Goal: Task Accomplishment & Management: Manage account settings

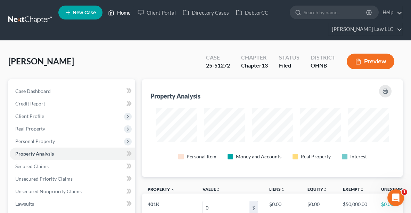
click at [124, 13] on link "Home" at bounding box center [120, 12] width 30 height 13
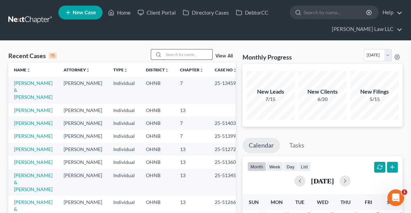
click at [165, 55] on input "search" at bounding box center [188, 54] width 49 height 10
type input "moffet"
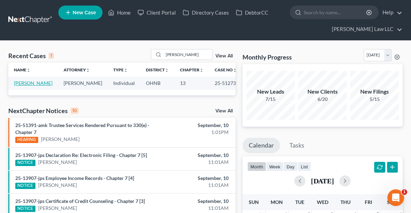
click at [34, 82] on link "[PERSON_NAME]" at bounding box center [33, 83] width 39 height 6
drag, startPoint x: 34, startPoint y: 82, endPoint x: 31, endPoint y: 82, distance: 3.8
click at [31, 82] on link "[PERSON_NAME]" at bounding box center [33, 83] width 39 height 6
click at [28, 82] on link "[PERSON_NAME]" at bounding box center [33, 83] width 39 height 6
click at [23, 82] on link "[PERSON_NAME]" at bounding box center [33, 83] width 39 height 6
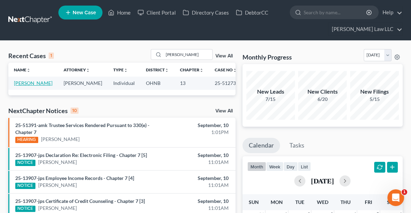
click at [38, 82] on link "[PERSON_NAME]" at bounding box center [33, 83] width 39 height 6
click at [41, 81] on link "[PERSON_NAME]" at bounding box center [33, 83] width 39 height 6
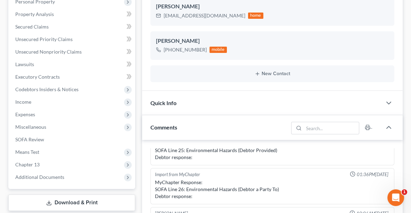
scroll to position [136, 0]
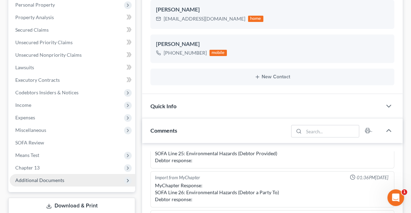
click at [40, 175] on span "Additional Documents" at bounding box center [72, 180] width 125 height 13
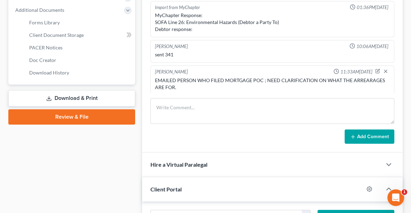
scroll to position [314, 0]
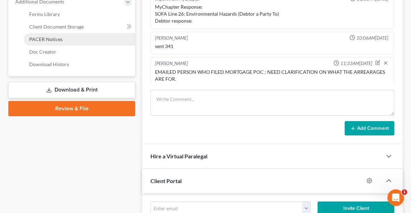
click at [54, 40] on span "PACER Notices" at bounding box center [45, 39] width 33 height 6
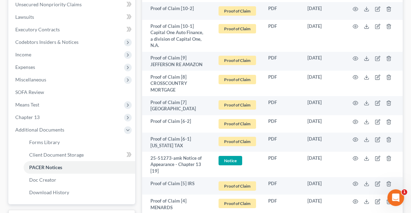
scroll to position [215, 0]
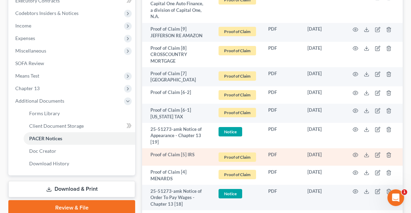
click at [369, 153] on td at bounding box center [373, 157] width 58 height 18
click at [367, 153] on icon at bounding box center [367, 155] width 6 height 6
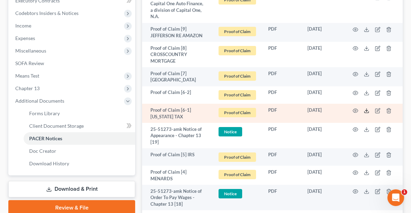
click at [367, 110] on icon at bounding box center [367, 111] width 6 height 6
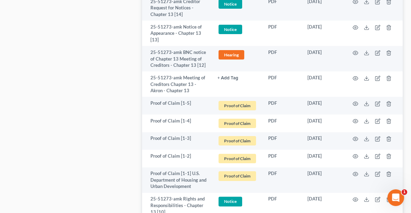
scroll to position [585, 0]
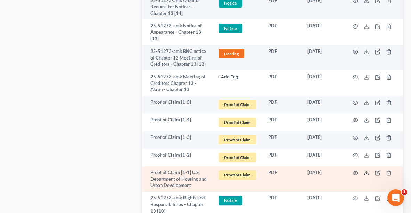
click at [365, 174] on icon at bounding box center [367, 173] width 6 height 6
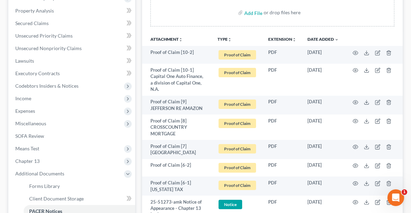
scroll to position [145, 0]
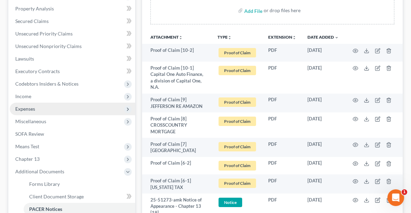
click at [34, 107] on span "Expenses" at bounding box center [25, 109] width 20 height 6
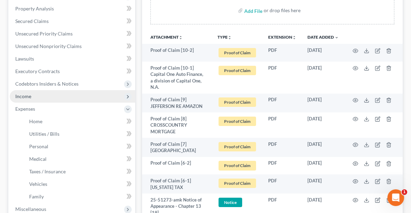
click at [24, 90] on span "Income" at bounding box center [72, 96] width 125 height 13
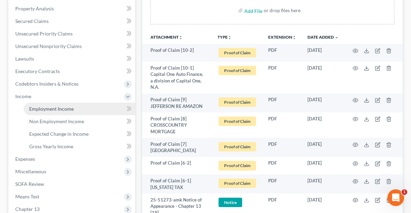
click at [34, 108] on span "Employment Income" at bounding box center [51, 109] width 44 height 6
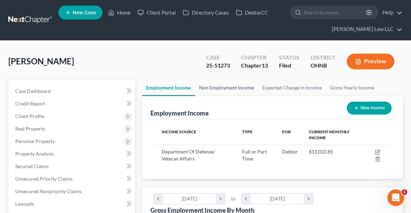
scroll to position [116, 246]
click at [230, 85] on link "Non Employment Income" at bounding box center [226, 87] width 63 height 17
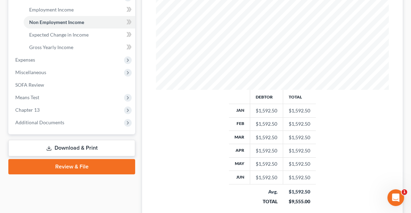
scroll to position [308, 0]
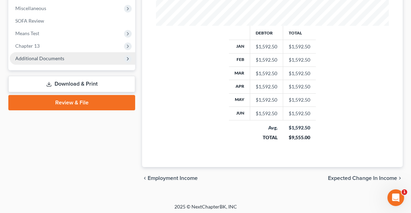
click at [39, 62] on span "Additional Documents" at bounding box center [72, 58] width 125 height 13
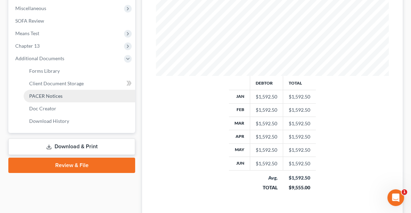
click at [45, 93] on span "PACER Notices" at bounding box center [45, 96] width 33 height 6
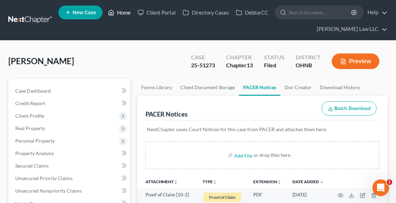
click at [119, 14] on link "Home" at bounding box center [120, 12] width 30 height 13
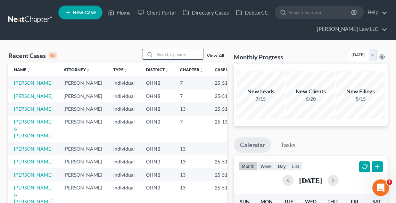
click at [190, 56] on input "search" at bounding box center [179, 54] width 49 height 10
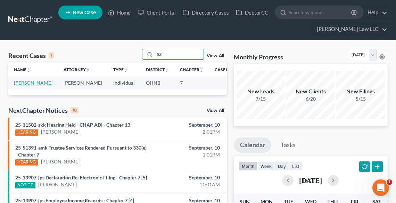
type input "SZ"
click at [18, 85] on link "[PERSON_NAME]" at bounding box center [33, 83] width 39 height 6
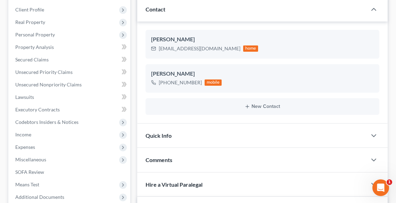
scroll to position [111, 0]
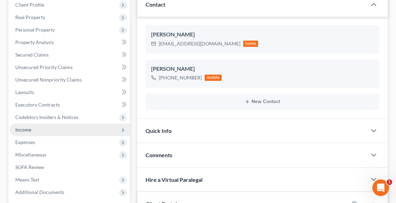
click at [50, 129] on span "Income" at bounding box center [70, 130] width 121 height 13
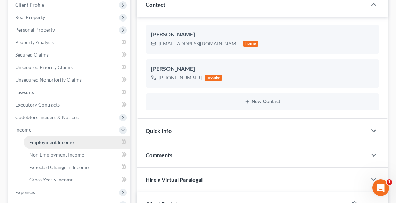
click at [55, 139] on span "Employment Income" at bounding box center [51, 142] width 44 height 6
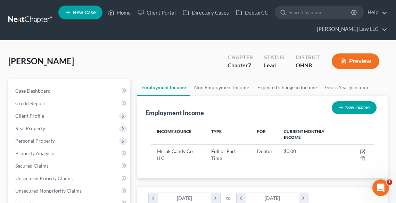
scroll to position [111, 236]
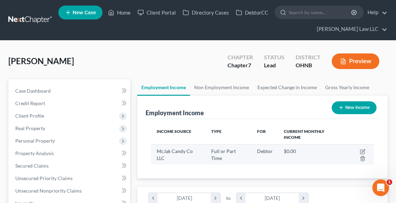
click at [167, 155] on div "McJak Candy Co LLC" at bounding box center [178, 155] width 43 height 14
drag, startPoint x: 156, startPoint y: 149, endPoint x: 168, endPoint y: 158, distance: 15.4
click at [168, 158] on td "McJak Candy Co LLC" at bounding box center [178, 155] width 55 height 20
copy span "McJak Candy Co LLC"
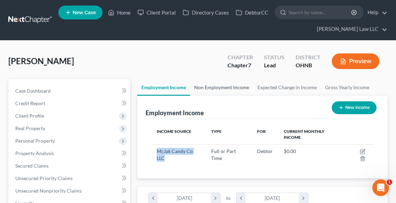
click at [216, 86] on link "Non Employment Income" at bounding box center [221, 87] width 63 height 17
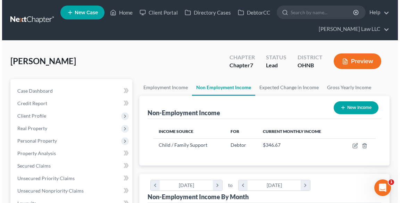
scroll to position [111, 236]
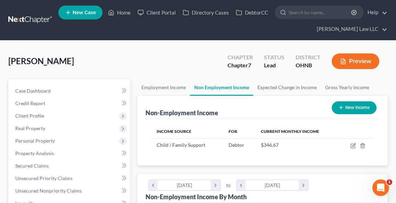
click at [350, 104] on button "New Income" at bounding box center [354, 107] width 45 height 13
select select "0"
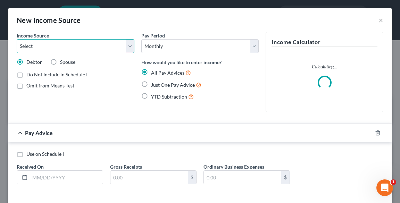
click at [51, 44] on select "Select Unemployment Disability (from employer) Pension Retirement Social Securi…" at bounding box center [76, 46] width 118 height 14
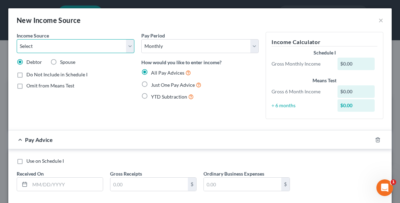
select select "13"
click at [17, 39] on select "Select Unemployment Disability (from employer) Pension Retirement Social Securi…" at bounding box center [76, 46] width 118 height 14
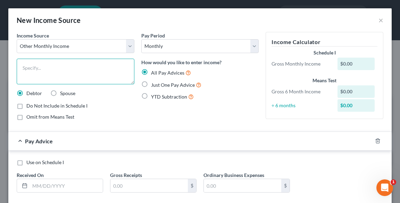
click at [50, 75] on textarea at bounding box center [76, 72] width 118 height 26
paste textarea "McJak Candy Co LLC"
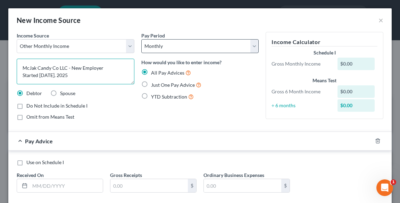
type textarea "McJak Candy Co LLC - New Employer Started [DATE]. 2025"
click at [166, 45] on select "Select Monthly Twice Monthly Every Other Week Weekly" at bounding box center [200, 46] width 118 height 14
select select "2"
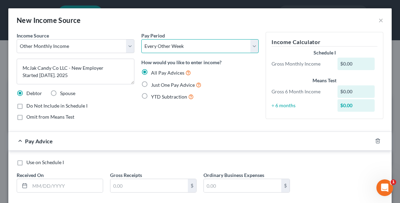
click at [141, 39] on select "Select Monthly Twice Monthly Every Other Week Weekly" at bounding box center [200, 46] width 118 height 14
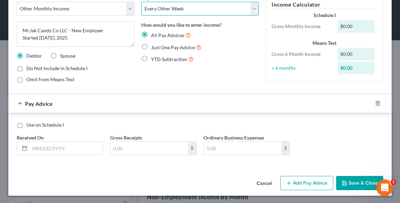
scroll to position [38, 0]
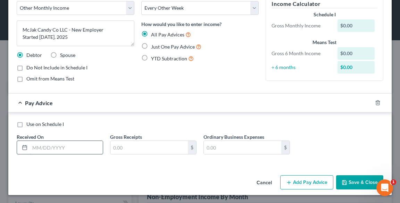
click at [46, 147] on input "text" at bounding box center [66, 147] width 73 height 13
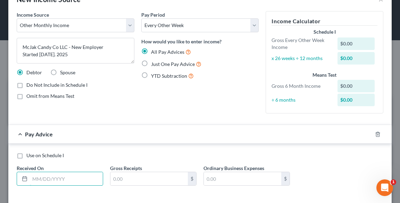
scroll to position [0, 0]
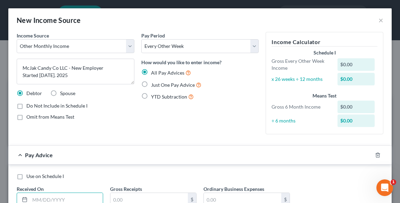
click at [163, 85] on span "Just One Pay Advice" at bounding box center [173, 85] width 44 height 6
click at [158, 85] on input "Just One Pay Advice" at bounding box center [156, 83] width 5 height 5
radio input "true"
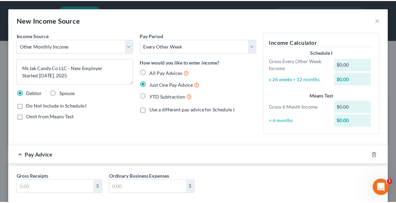
scroll to position [40, 0]
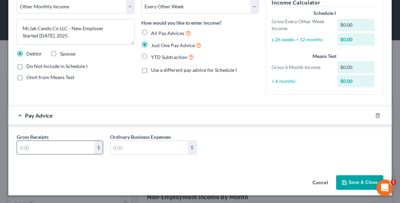
click at [72, 144] on input "text" at bounding box center [55, 147] width 77 height 13
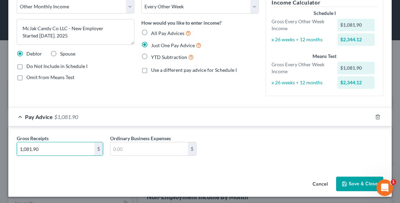
type input "1,081.90"
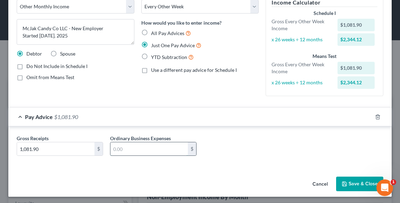
click at [136, 150] on input "text" at bounding box center [148, 148] width 77 height 13
type input "218.62"
click at [354, 182] on button "Save & Close" at bounding box center [359, 184] width 47 height 15
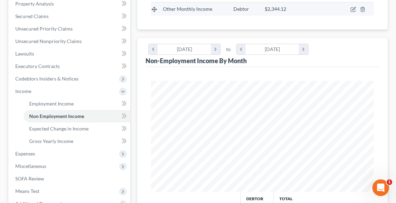
scroll to position [167, 0]
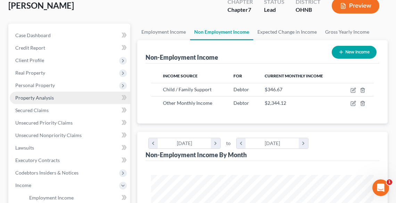
click at [51, 95] on span "Property Analysis" at bounding box center [34, 98] width 39 height 6
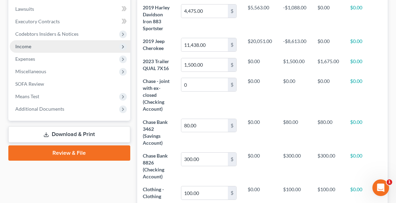
click at [25, 48] on span "Income" at bounding box center [23, 46] width 16 height 6
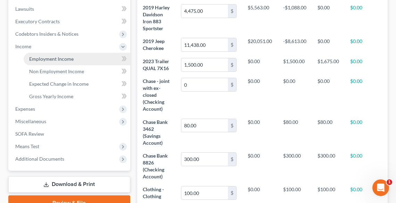
click at [37, 59] on span "Employment Income" at bounding box center [51, 59] width 44 height 6
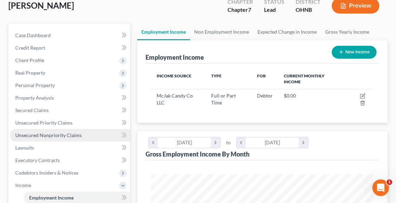
scroll to position [139, 0]
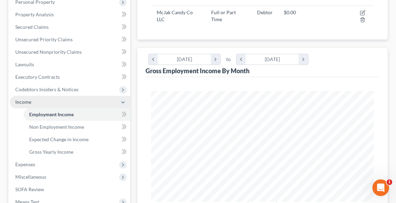
click at [36, 99] on span "Income" at bounding box center [70, 102] width 121 height 13
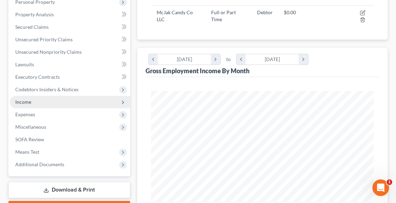
click at [37, 105] on span "Income" at bounding box center [70, 102] width 121 height 13
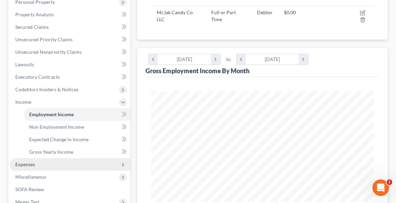
click at [35, 163] on span "Expenses" at bounding box center [70, 164] width 121 height 13
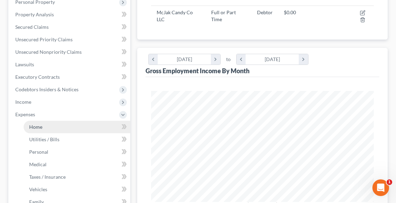
click at [33, 129] on span "Home" at bounding box center [35, 127] width 13 height 6
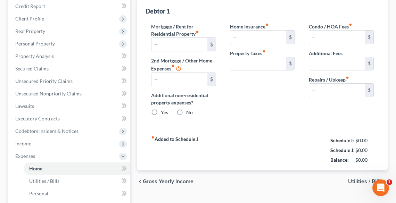
type input "0.00"
radio input "true"
type input "0.00"
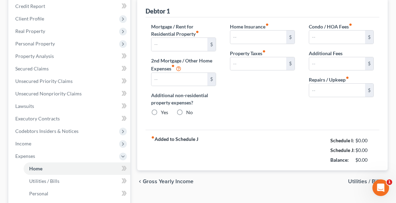
type input "50.00"
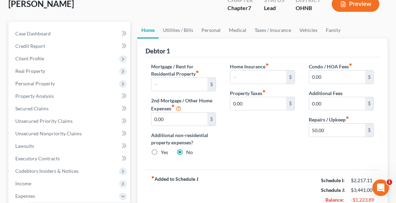
scroll to position [56, 0]
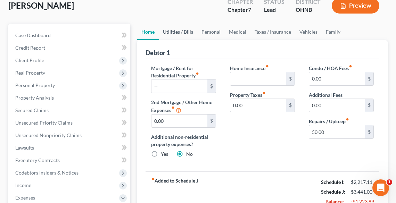
click at [180, 32] on link "Utilities / Bills" at bounding box center [178, 32] width 39 height 17
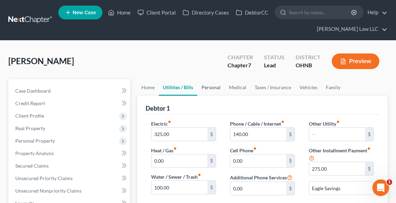
click at [214, 88] on link "Personal" at bounding box center [210, 87] width 27 height 17
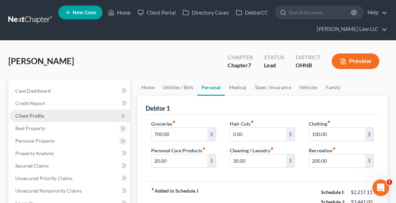
click at [30, 114] on span "Client Profile" at bounding box center [29, 116] width 29 height 6
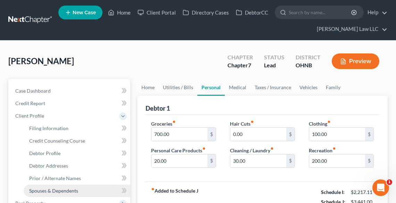
click at [58, 189] on span "Spouses & Dependents" at bounding box center [53, 191] width 49 height 6
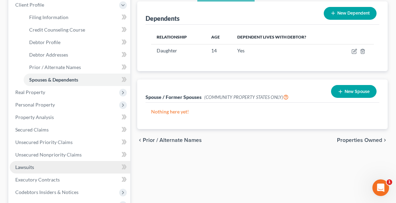
scroll to position [195, 0]
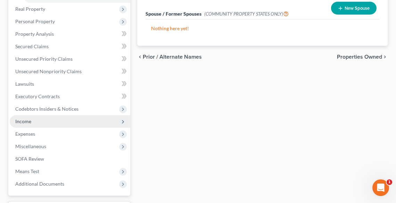
click at [29, 122] on span "Income" at bounding box center [23, 121] width 16 height 6
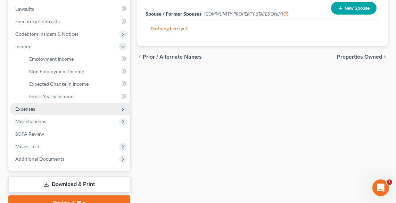
click at [25, 105] on span "Expenses" at bounding box center [70, 109] width 121 height 13
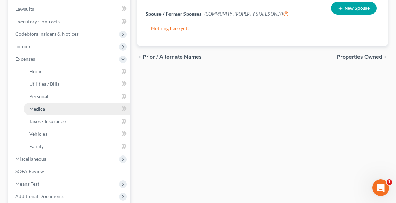
click at [30, 111] on span "Medical" at bounding box center [37, 109] width 17 height 6
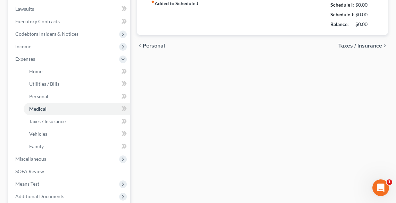
type input "30.00"
type input "0.00"
type input "25.00"
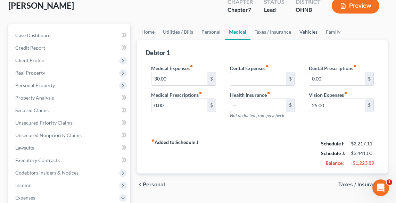
click at [305, 31] on link "Vehicles" at bounding box center [308, 32] width 26 height 17
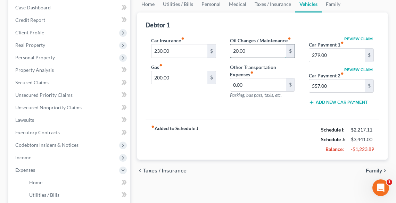
click at [263, 50] on input "20.00" at bounding box center [258, 50] width 56 height 13
click at [328, 6] on link "Family" at bounding box center [333, 4] width 23 height 17
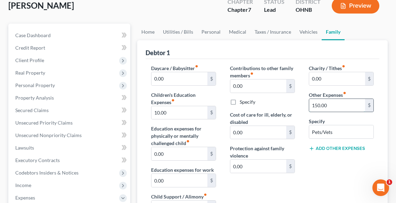
click at [346, 105] on input "150.00" at bounding box center [337, 105] width 56 height 13
click at [350, 131] on input "Pets/Vets" at bounding box center [341, 131] width 64 height 13
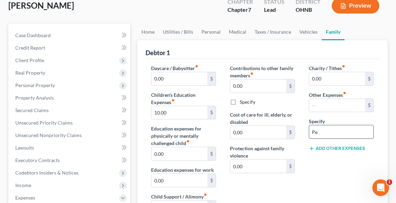
type input "P"
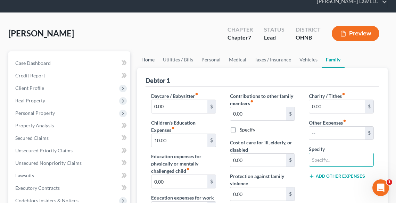
click at [146, 61] on link "Home" at bounding box center [148, 59] width 22 height 17
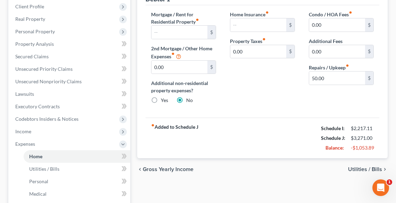
scroll to position [111, 0]
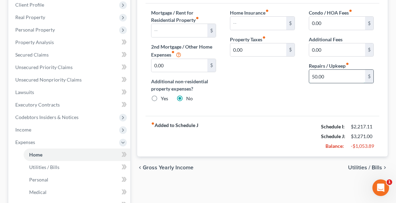
click at [328, 75] on input "50.00" at bounding box center [337, 76] width 56 height 13
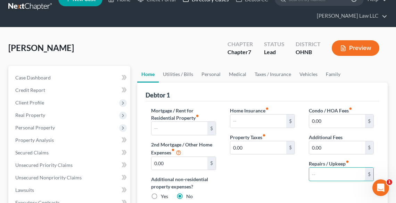
scroll to position [0, 0]
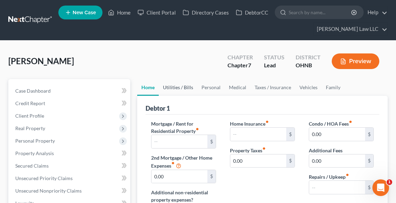
click at [179, 87] on link "Utilities / Bills" at bounding box center [178, 87] width 39 height 17
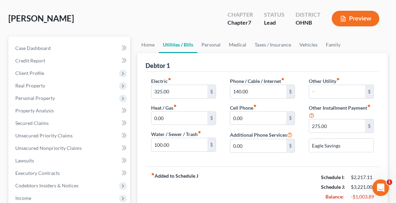
scroll to position [83, 0]
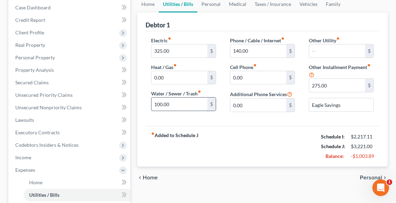
click at [182, 100] on input "100.00" at bounding box center [179, 104] width 56 height 13
type input "80.0"
click at [181, 50] on input "325.00" at bounding box center [179, 50] width 56 height 13
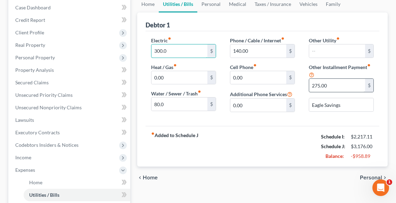
type input "300.0"
click at [350, 82] on input "275.00" at bounding box center [337, 85] width 56 height 13
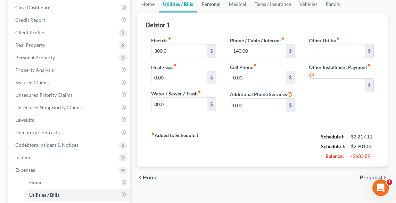
click at [207, 3] on link "Personal" at bounding box center [210, 4] width 27 height 17
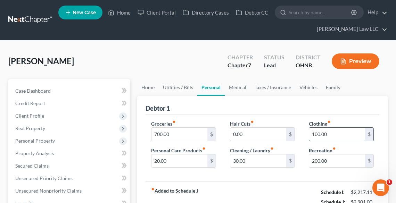
click at [346, 135] on input "100.00" at bounding box center [337, 134] width 56 height 13
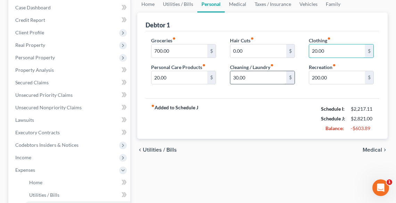
type input "20.00"
click at [248, 76] on input "30.00" at bounding box center [258, 77] width 56 height 13
type input "10.00"
click at [200, 75] on input "20.00" at bounding box center [179, 77] width 56 height 13
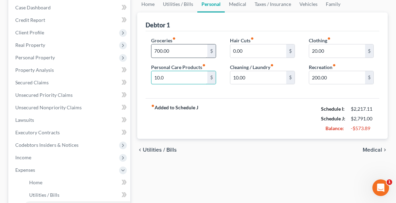
type input "10.0"
click at [171, 51] on input "700.00" at bounding box center [179, 50] width 56 height 13
type input "600.0"
click at [238, 3] on link "Medical" at bounding box center [238, 4] width 26 height 17
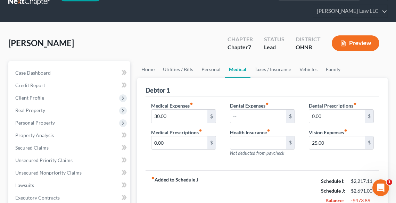
scroll to position [28, 0]
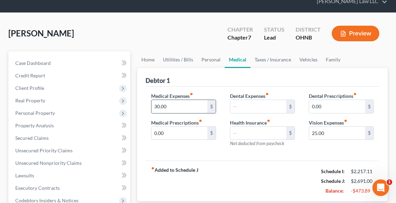
click at [196, 103] on input "30.00" at bounding box center [179, 106] width 56 height 13
click at [343, 133] on input "25.00" at bounding box center [337, 133] width 56 height 13
click at [277, 59] on link "Taxes / Insurance" at bounding box center [273, 59] width 45 height 17
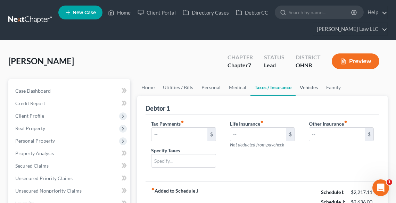
click at [305, 87] on link "Vehicles" at bounding box center [309, 87] width 26 height 17
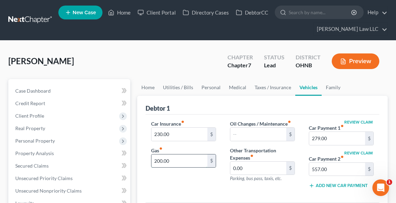
click at [201, 158] on input "200.00" at bounding box center [179, 161] width 56 height 13
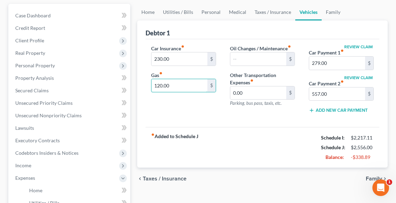
scroll to position [83, 0]
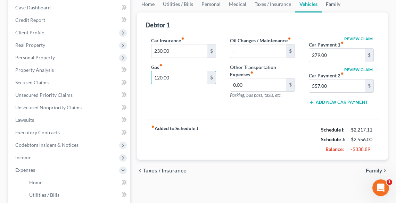
type input "120.00"
click at [333, 1] on link "Family" at bounding box center [333, 4] width 23 height 17
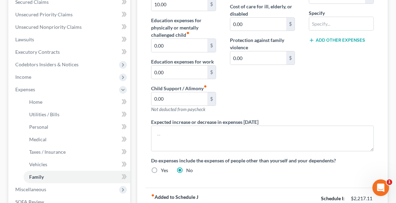
scroll to position [111, 0]
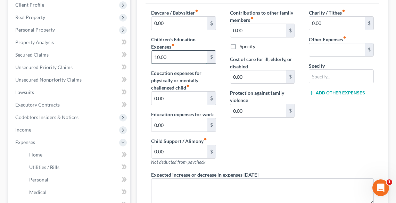
click at [187, 52] on input "10.00" at bounding box center [179, 57] width 56 height 13
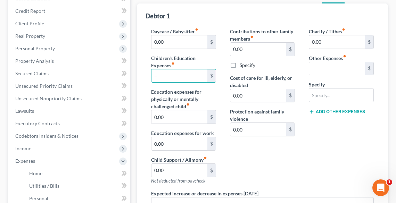
scroll to position [83, 0]
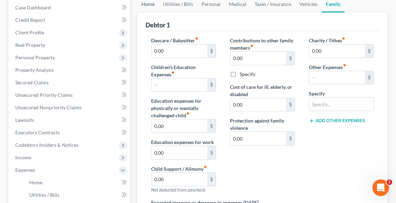
click at [149, 4] on link "Home" at bounding box center [148, 4] width 22 height 17
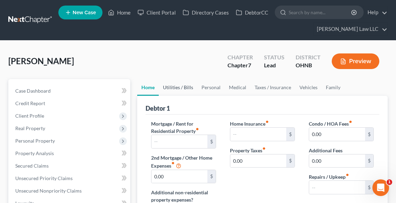
click at [172, 87] on link "Utilities / Bills" at bounding box center [178, 87] width 39 height 17
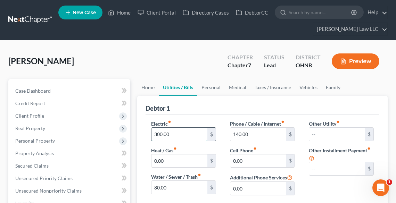
click at [180, 133] on input "300.00" at bounding box center [179, 134] width 56 height 13
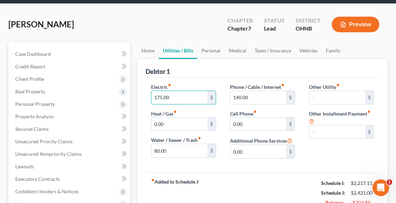
scroll to position [111, 0]
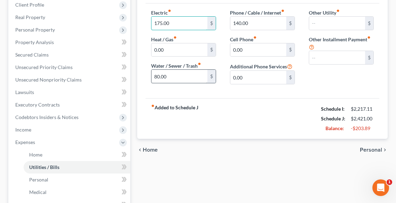
type input "175.00"
click at [192, 75] on input "80.00" at bounding box center [179, 76] width 56 height 13
type input "50.0"
click at [194, 21] on input "175.00" at bounding box center [179, 23] width 56 height 13
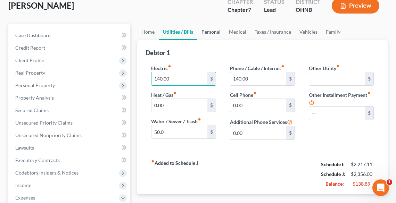
type input "140.00"
click at [213, 30] on link "Personal" at bounding box center [210, 32] width 27 height 17
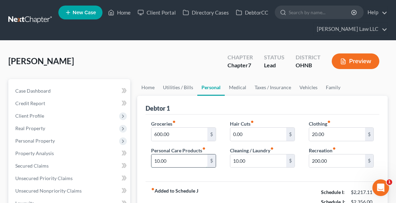
click at [203, 160] on input "10.00" at bounding box center [179, 161] width 56 height 13
click at [264, 161] on input "10.00" at bounding box center [258, 161] width 56 height 13
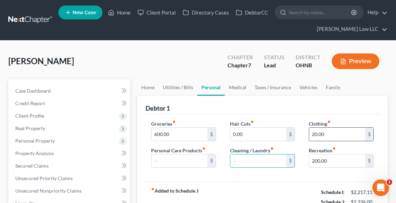
click at [328, 131] on input "20.00" at bounding box center [337, 134] width 56 height 13
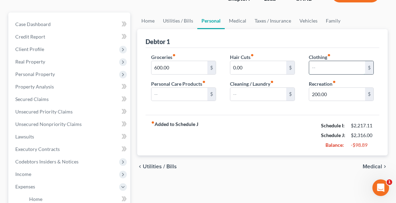
scroll to position [139, 0]
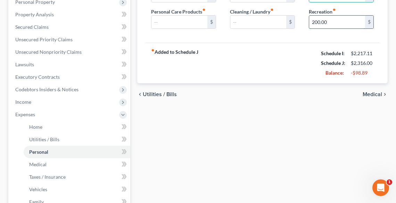
click at [335, 24] on input "200.00" at bounding box center [337, 22] width 56 height 13
type input "100.00"
click at [337, 89] on div "chevron_left Utilities / Bills Medical chevron_right" at bounding box center [262, 94] width 251 height 22
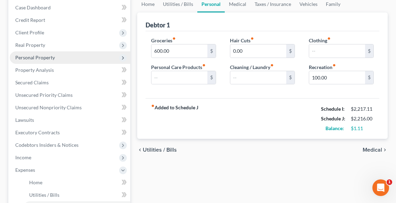
scroll to position [111, 0]
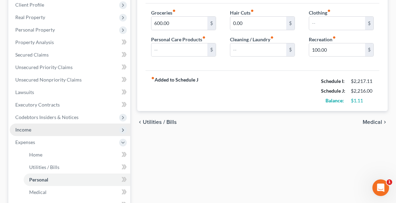
click at [28, 128] on span "Income" at bounding box center [23, 130] width 16 height 6
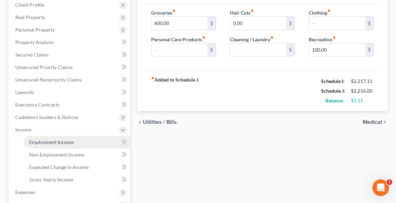
click at [50, 137] on link "Employment Income" at bounding box center [77, 142] width 107 height 13
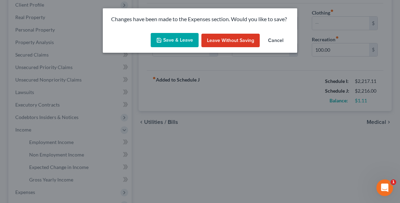
click at [186, 32] on div "Save & Leave Leave without Saving Cancel" at bounding box center [200, 41] width 195 height 23
click at [183, 38] on button "Save & Leave" at bounding box center [175, 40] width 48 height 15
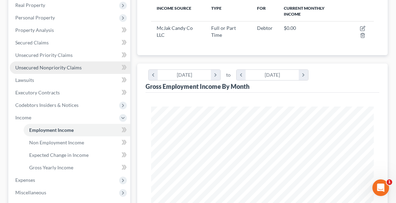
scroll to position [139, 0]
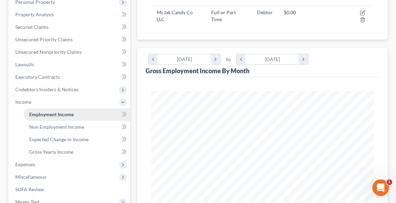
click at [52, 115] on span "Employment Income" at bounding box center [51, 115] width 44 height 6
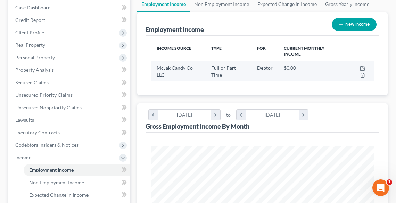
scroll to position [56, 0]
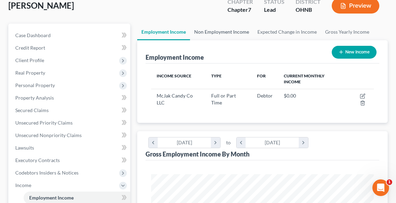
click at [216, 31] on link "Non Employment Income" at bounding box center [221, 32] width 63 height 17
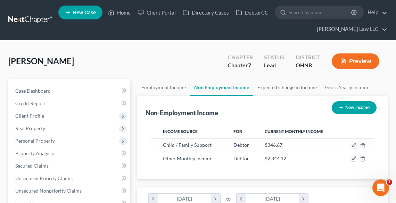
scroll to position [111, 236]
click at [161, 86] on link "Employment Income" at bounding box center [163, 87] width 53 height 17
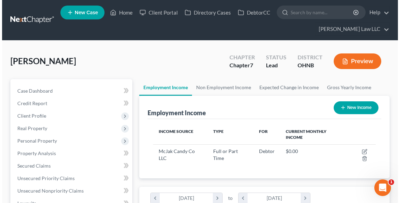
scroll to position [111, 236]
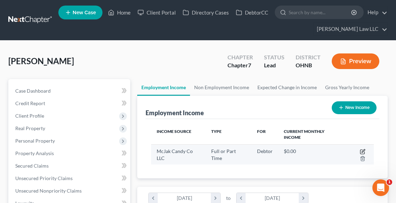
click at [360, 151] on icon "button" at bounding box center [363, 152] width 6 height 6
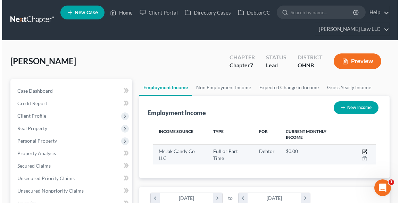
scroll to position [113, 239]
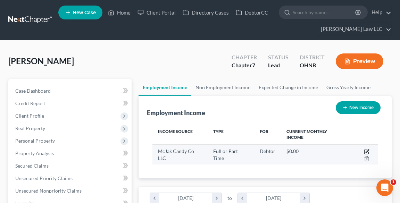
select select "0"
select select "36"
select select "2"
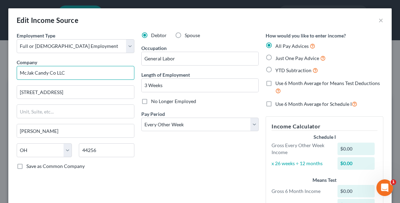
click at [87, 68] on input "McJak Candy Co LLC" at bounding box center [76, 73] width 118 height 14
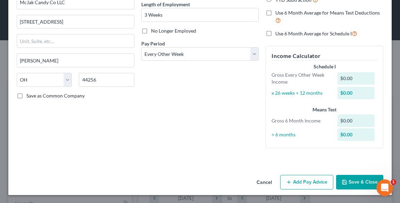
scroll to position [0, 0]
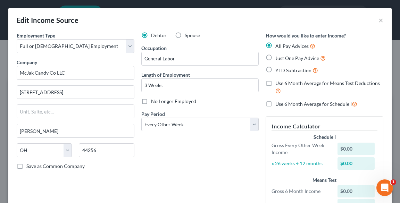
click at [276, 57] on label "Just One Pay Advice" at bounding box center [301, 58] width 50 height 8
click at [278, 57] on input "Just One Pay Advice" at bounding box center [280, 56] width 5 height 5
radio input "true"
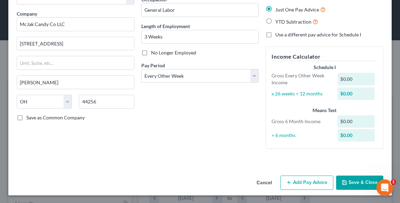
scroll to position [49, 0]
click at [320, 178] on button "Add Pay Advice" at bounding box center [306, 182] width 53 height 15
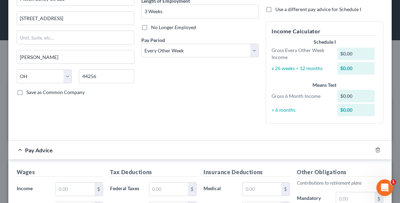
scroll to position [160, 0]
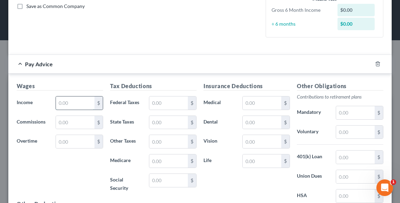
click at [68, 103] on input "text" at bounding box center [75, 103] width 39 height 13
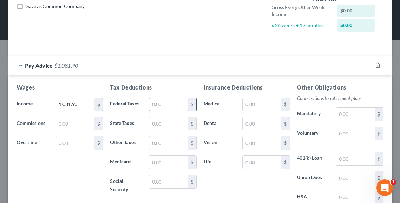
type input "1,081.90"
click at [158, 103] on input "text" at bounding box center [168, 104] width 39 height 13
type input "101.42"
click at [177, 181] on input "text" at bounding box center [168, 181] width 39 height 13
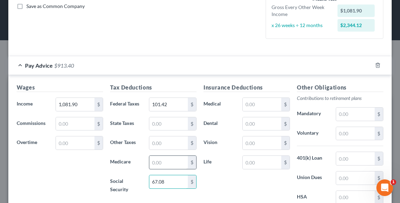
type input "67.08"
click at [169, 160] on input "text" at bounding box center [168, 162] width 39 height 13
type input "15.69"
click at [161, 124] on input "text" at bounding box center [168, 123] width 39 height 13
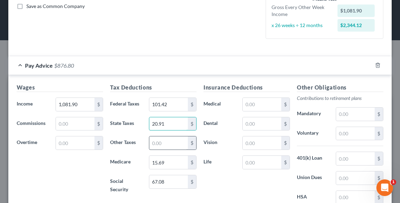
type input "20.91"
click at [164, 144] on input "text" at bounding box center [168, 143] width 39 height 13
type input "13.52"
click at [238, 177] on div "Insurance Deductions Medical $ Dental $ Vision $ Life $" at bounding box center [246, 156] width 93 height 146
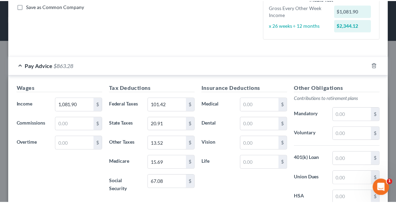
scroll to position [246, 0]
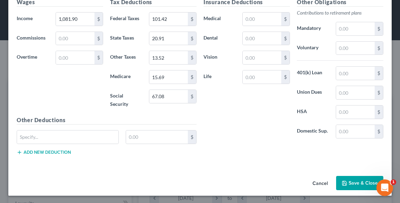
click at [352, 186] on button "Save & Close" at bounding box center [359, 183] width 47 height 15
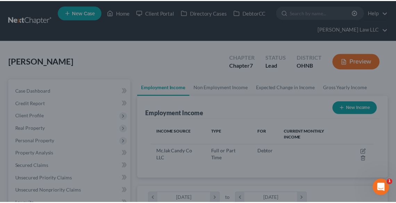
scroll to position [347361, 347235]
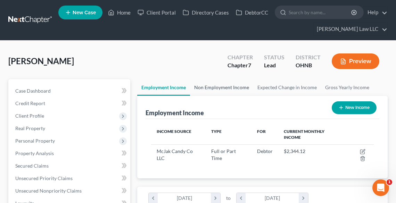
click at [231, 87] on link "Non Employment Income" at bounding box center [221, 87] width 63 height 17
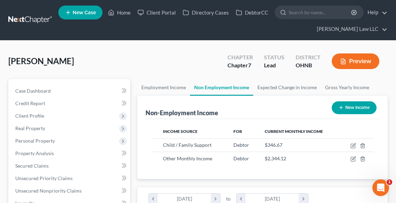
scroll to position [111, 236]
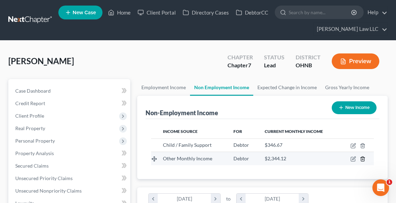
click at [363, 157] on icon "button" at bounding box center [363, 159] width 6 height 6
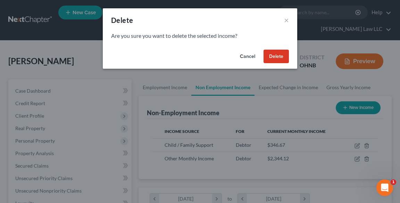
click at [274, 57] on button "Delete" at bounding box center [276, 57] width 25 height 14
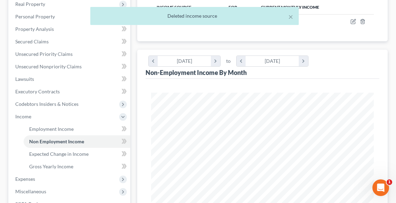
scroll to position [195, 0]
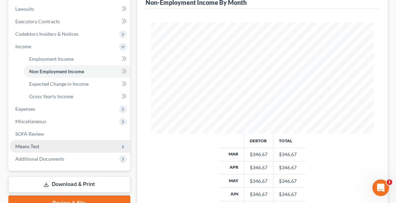
click at [31, 145] on span "Means Test" at bounding box center [27, 147] width 24 height 6
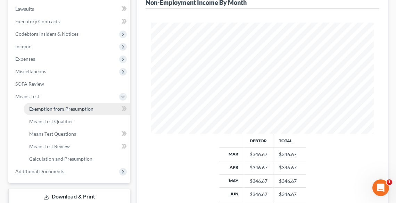
click at [46, 108] on span "Exemption from Presumption" at bounding box center [61, 109] width 64 height 6
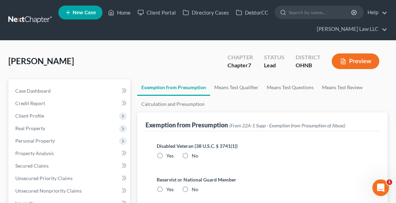
drag, startPoint x: 186, startPoint y: 150, endPoint x: 188, endPoint y: 167, distance: 16.4
click at [192, 153] on label "No" at bounding box center [195, 156] width 7 height 7
click at [195, 153] on input "No" at bounding box center [197, 155] width 5 height 5
radio input "true"
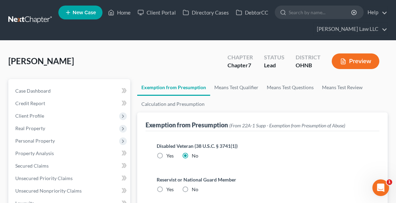
click at [192, 190] on label "No" at bounding box center [195, 189] width 7 height 7
click at [195, 190] on input "No" at bounding box center [197, 188] width 5 height 5
radio input "true"
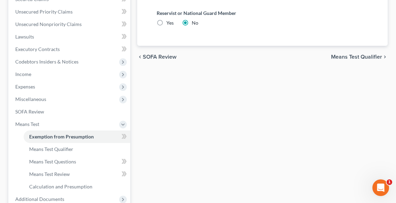
click at [349, 57] on span "Means Test Qualifier" at bounding box center [356, 57] width 51 height 6
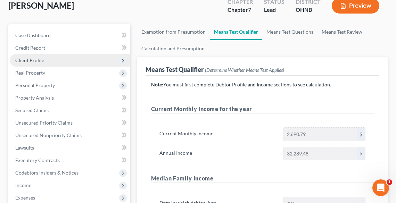
scroll to position [83, 0]
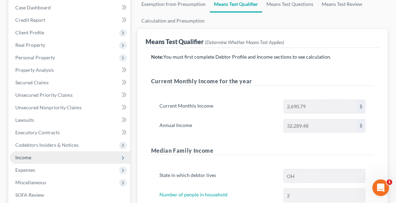
click at [22, 156] on span "Income" at bounding box center [23, 158] width 16 height 6
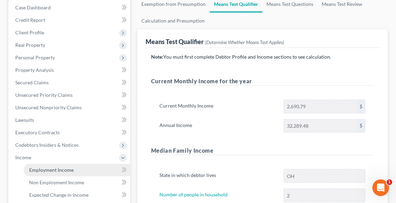
click at [44, 174] on link "Employment Income" at bounding box center [77, 170] width 107 height 13
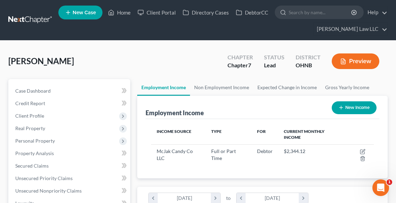
scroll to position [111, 236]
click at [351, 107] on button "New Income" at bounding box center [354, 107] width 45 height 13
select select "0"
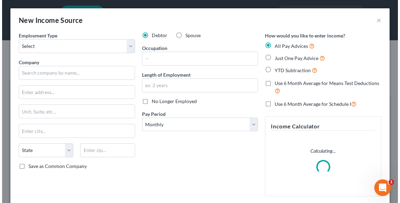
scroll to position [113, 239]
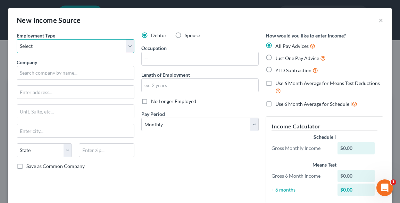
click at [68, 44] on select "Select Full or [DEMOGRAPHIC_DATA] Employment Self Employment" at bounding box center [76, 46] width 118 height 14
select select "0"
click at [17, 39] on select "Select Full or [DEMOGRAPHIC_DATA] Employment Self Employment" at bounding box center [76, 46] width 118 height 14
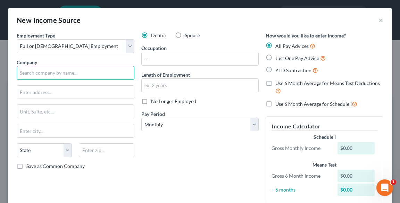
click at [52, 68] on input "text" at bounding box center [76, 73] width 118 height 14
type input "Amerigas Propane Inc"
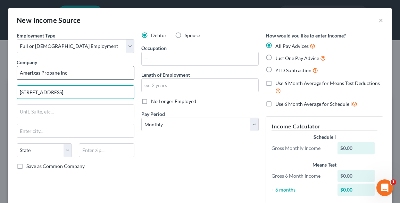
type input "[STREET_ADDRESS]"
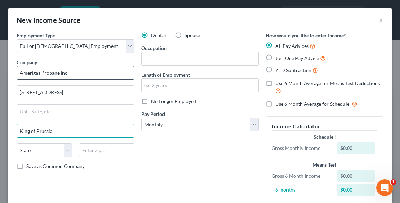
type input "King of Prussia"
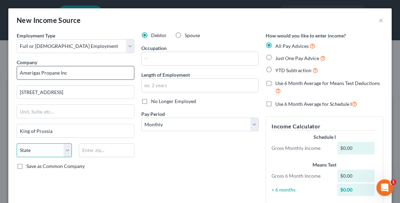
select select "39"
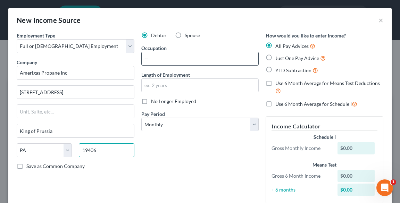
type input "19406"
type input "King Of Prussia"
click at [179, 61] on input "text" at bounding box center [200, 58] width 117 height 13
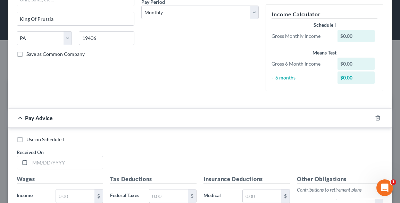
scroll to position [28, 0]
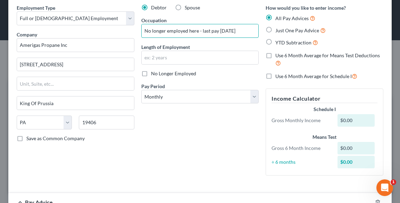
type input "No longer employed here - last pay [DATE]"
click at [276, 55] on label "Use 6 Month Average for Means Test Deductions" at bounding box center [330, 59] width 108 height 15
click at [278, 55] on input "Use 6 Month Average for Means Test Deductions" at bounding box center [280, 54] width 5 height 5
checkbox input "true"
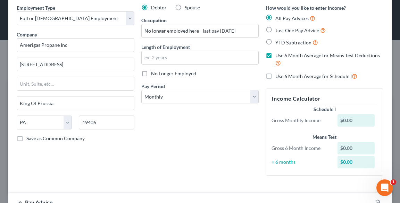
click at [276, 32] on label "Just One Pay Advice" at bounding box center [301, 30] width 50 height 8
click at [278, 31] on input "Just One Pay Advice" at bounding box center [280, 28] width 5 height 5
radio input "true"
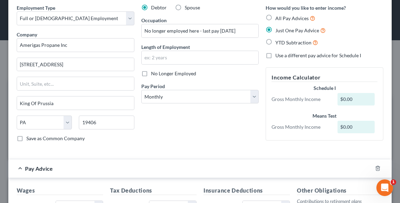
click at [276, 18] on label "All Pay Advices" at bounding box center [296, 18] width 40 height 8
click at [278, 18] on input "All Pay Advices" at bounding box center [280, 16] width 5 height 5
radio input "true"
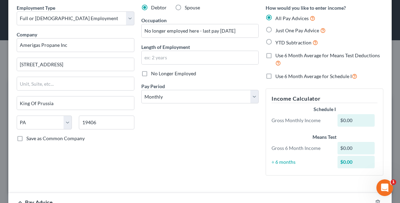
click at [276, 57] on label "Use 6 Month Average for Means Test Deductions" at bounding box center [330, 59] width 108 height 15
click at [278, 57] on input "Use 6 Month Average for Means Test Deductions" at bounding box center [280, 54] width 5 height 5
checkbox input "true"
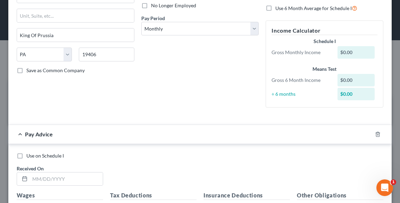
scroll to position [167, 0]
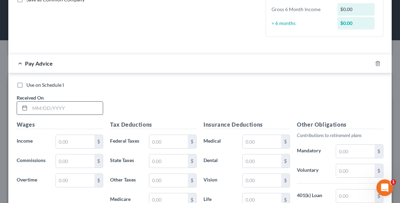
click at [68, 109] on input "text" at bounding box center [66, 108] width 73 height 13
type input "[DATE]"
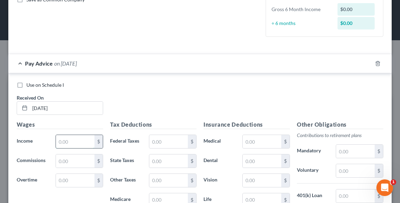
click at [84, 146] on input "text" at bounding box center [75, 141] width 39 height 13
type input "2,176.81"
drag, startPoint x: 166, startPoint y: 142, endPoint x: 162, endPoint y: 142, distance: 3.8
click at [166, 142] on input "text" at bounding box center [168, 141] width 39 height 13
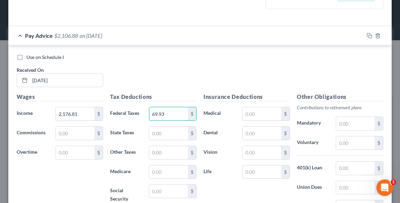
scroll to position [222, 0]
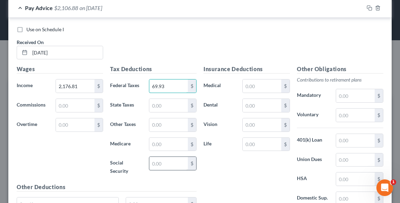
type input "69.93"
click at [164, 162] on input "text" at bounding box center [168, 163] width 39 height 13
type input "120.44"
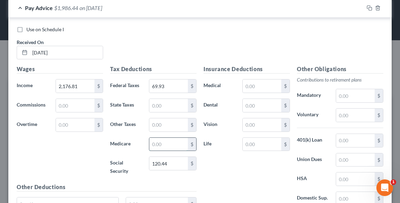
click at [163, 142] on input "text" at bounding box center [168, 144] width 39 height 13
type input "28.17"
click at [157, 106] on input "text" at bounding box center [168, 105] width 39 height 13
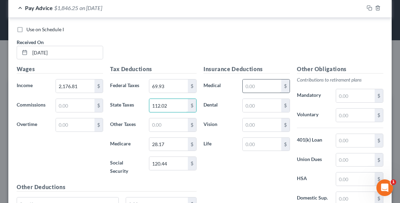
type input "112.02"
click at [254, 87] on input "text" at bounding box center [262, 86] width 39 height 13
type input "220.32"
click at [248, 105] on input "text" at bounding box center [262, 105] width 39 height 13
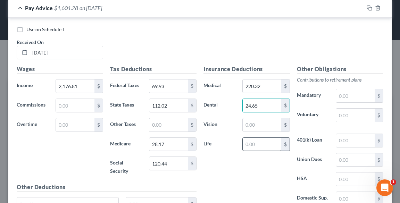
type input "24.65"
click at [257, 144] on input "text" at bounding box center [262, 144] width 39 height 13
type input "5.72"
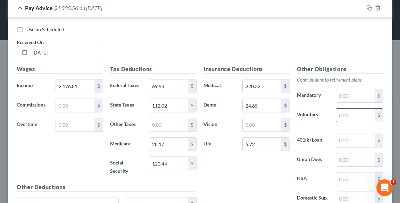
click at [340, 116] on input "text" at bounding box center [355, 115] width 39 height 13
type input "65.30"
click at [266, 146] on input "5.72" at bounding box center [262, 144] width 39 height 13
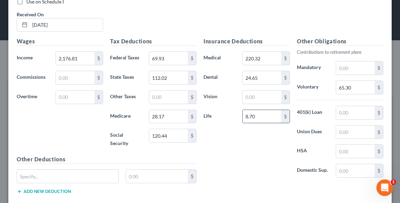
scroll to position [278, 0]
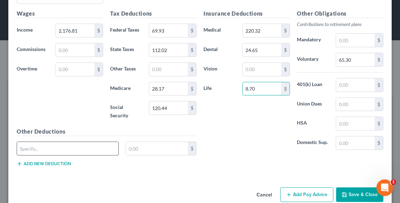
type input "8.70"
click at [64, 149] on input "text" at bounding box center [67, 148] width 101 height 13
type input "SUPP ADD"
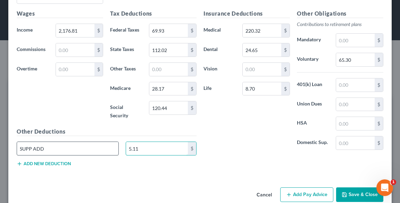
type input "5.11"
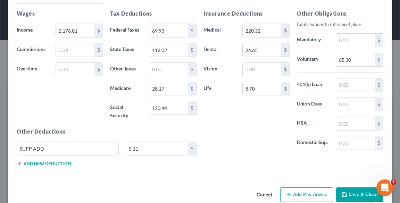
click at [43, 165] on div "Other Deductions SUPP ADD 5.11 $ Add new deduction" at bounding box center [106, 150] width 187 height 45
click at [43, 163] on button "Add new deduction" at bounding box center [44, 164] width 54 height 6
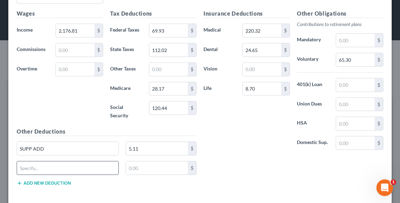
click at [44, 165] on input "text" at bounding box center [67, 168] width 101 height 13
type input "D"
type input "Accident Insurance"
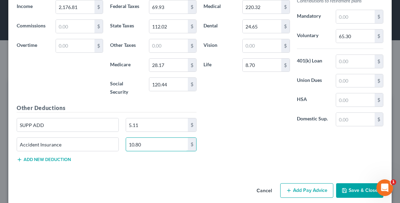
scroll to position [306, 0]
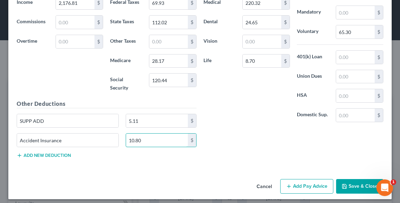
type input "10.80"
click at [312, 186] on button "Add Pay Advice" at bounding box center [306, 186] width 53 height 15
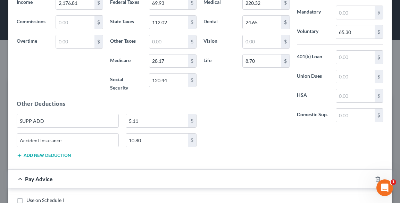
scroll to position [417, 0]
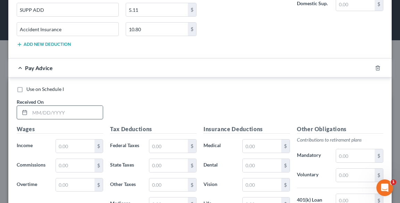
click at [81, 111] on input "text" at bounding box center [66, 112] width 73 height 13
type input "[DATE]"
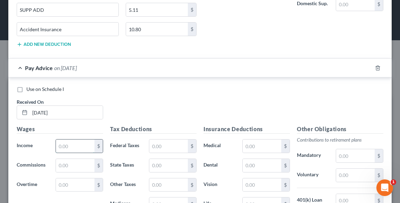
click at [79, 144] on input "text" at bounding box center [75, 146] width 39 height 13
type input "2,128.77"
click at [169, 145] on input "text" at bounding box center [168, 146] width 39 height 13
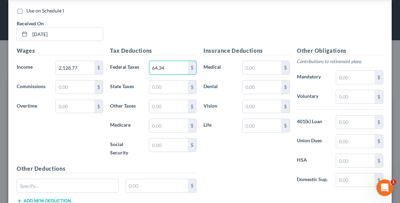
scroll to position [500, 0]
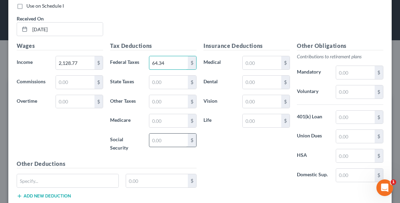
type input "64.34"
click at [162, 137] on input "text" at bounding box center [168, 140] width 39 height 13
type input "117.45"
click at [159, 119] on input "text" at bounding box center [168, 120] width 39 height 13
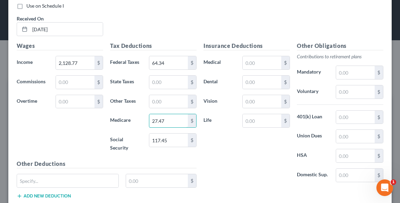
type input "27.47"
click at [160, 83] on input "text" at bounding box center [168, 82] width 39 height 13
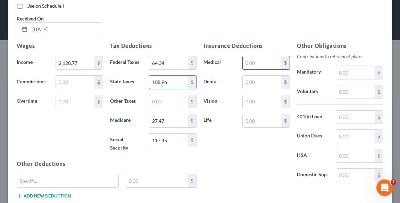
type input "108.96"
click at [248, 57] on input "text" at bounding box center [262, 62] width 39 height 13
type input "220.32"
click at [259, 80] on input "text" at bounding box center [262, 82] width 39 height 13
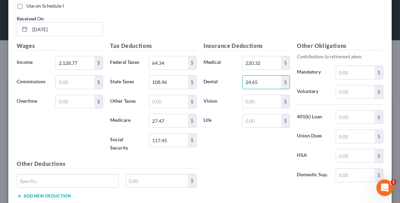
type input "24.65"
click at [264, 118] on input "text" at bounding box center [262, 120] width 39 height 13
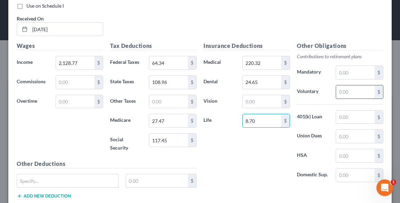
type input "8.70"
click at [351, 88] on input "text" at bounding box center [355, 91] width 39 height 13
type input "63.86"
click at [70, 178] on input "text" at bounding box center [67, 180] width 101 height 13
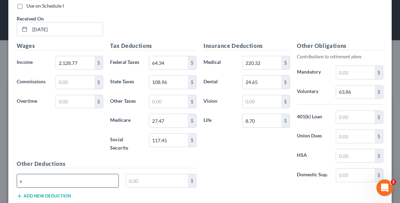
type input "Sup AD&D"
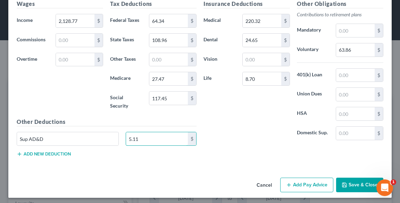
scroll to position [543, 0]
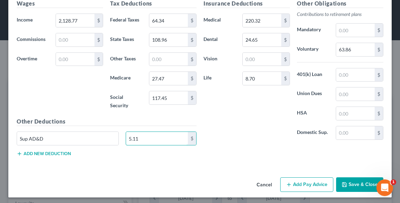
type input "5.11"
click at [43, 151] on button "Add new deduction" at bounding box center [44, 154] width 54 height 6
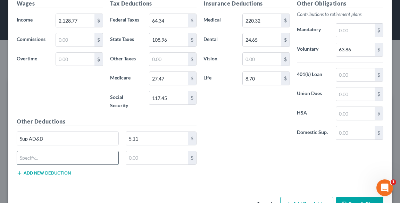
drag, startPoint x: 44, startPoint y: 153, endPoint x: 41, endPoint y: 152, distance: 3.5
click at [45, 153] on input "text" at bounding box center [67, 157] width 101 height 13
type input "Accident/Injury Insurance"
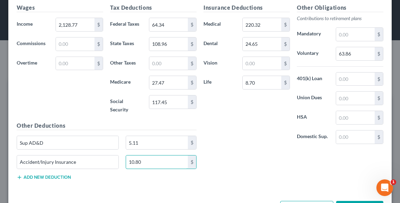
scroll to position [562, 0]
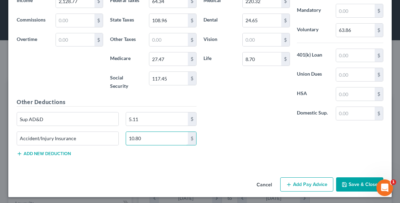
type input "10.80"
click at [311, 182] on button "Add Pay Advice" at bounding box center [306, 185] width 53 height 15
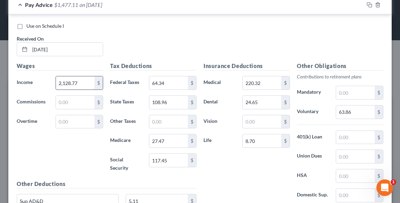
scroll to position [479, 0]
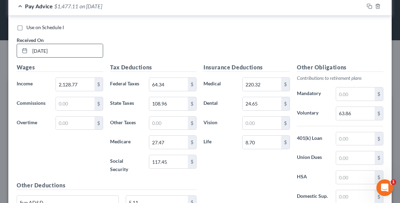
drag, startPoint x: 75, startPoint y: 48, endPoint x: 27, endPoint y: 50, distance: 48.0
click at [25, 50] on div "[DATE]" at bounding box center [60, 51] width 87 height 14
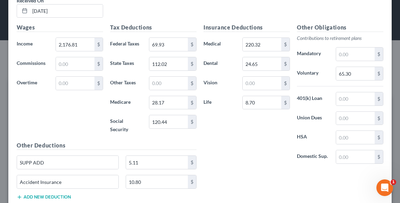
scroll to position [256, 0]
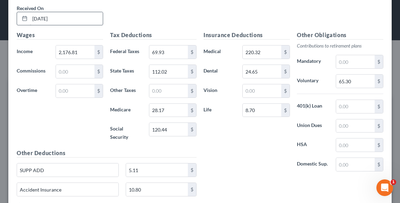
type input "[DATE]"
click at [43, 18] on input "[DATE]" at bounding box center [66, 18] width 73 height 13
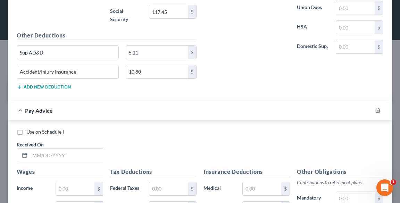
scroll to position [646, 0]
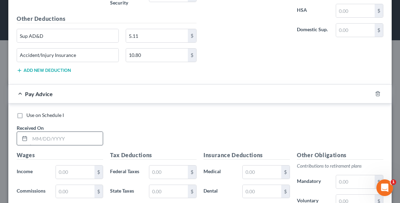
type input "[DATE]"
click at [58, 136] on input "text" at bounding box center [66, 138] width 73 height 13
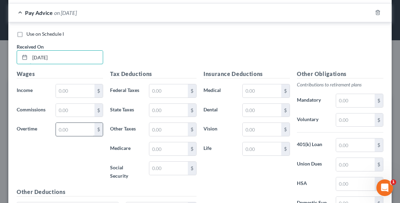
scroll to position [729, 0]
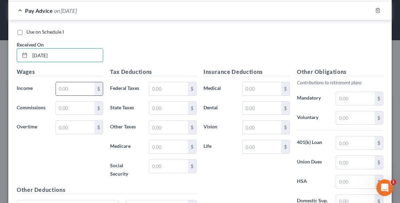
type input "[DATE]"
click at [65, 86] on input "text" at bounding box center [75, 88] width 39 height 13
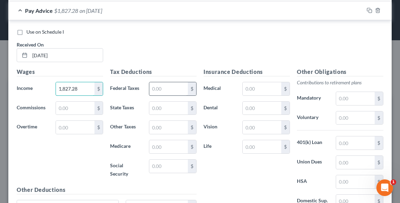
type input "1,827.28"
click at [165, 86] on input "text" at bounding box center [168, 88] width 39 height 13
type input "106.17"
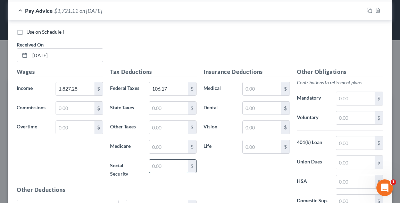
click at [175, 162] on input "text" at bounding box center [168, 166] width 39 height 13
type input "98.76"
click at [165, 142] on input "text" at bounding box center [168, 146] width 39 height 13
type input "23.10"
click at [156, 104] on input "text" at bounding box center [168, 108] width 39 height 13
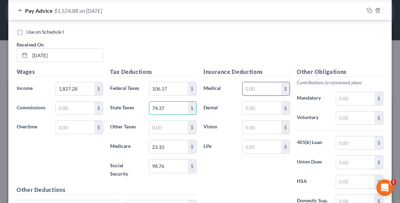
type input "74.37"
click at [262, 82] on input "text" at bounding box center [262, 88] width 39 height 13
type input "220.32"
click at [263, 103] on input "text" at bounding box center [262, 108] width 39 height 13
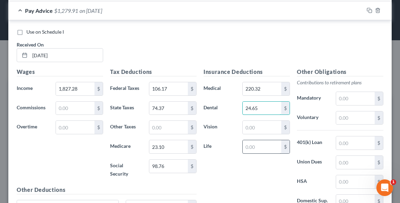
type input "24.65"
click at [265, 142] on input "text" at bounding box center [262, 146] width 39 height 13
click at [255, 143] on input "text" at bounding box center [262, 146] width 39 height 13
type input "5.75"
click at [342, 115] on input "text" at bounding box center [355, 118] width 39 height 13
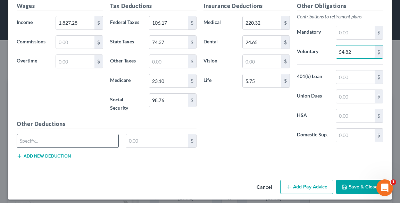
scroll to position [796, 0]
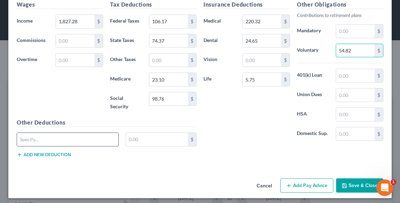
type input "54.82"
click at [65, 134] on input "text" at bounding box center [67, 139] width 101 height 13
type input "Sup AD&D"
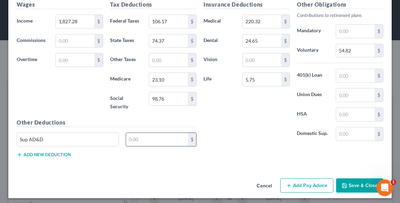
click at [141, 133] on input "text" at bounding box center [157, 139] width 62 height 13
type input "5.11"
click at [49, 152] on button "Add new deduction" at bounding box center [44, 155] width 54 height 6
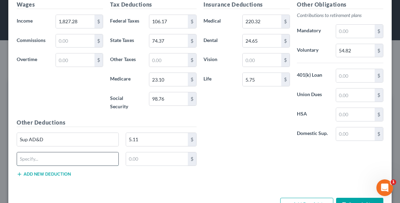
click at [54, 153] on input "text" at bounding box center [67, 159] width 101 height 13
type input "Accident/Injury Insurance"
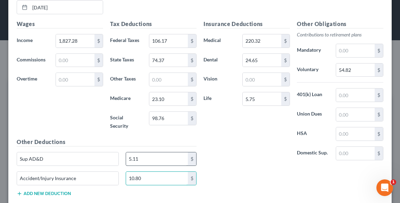
scroll to position [816, 0]
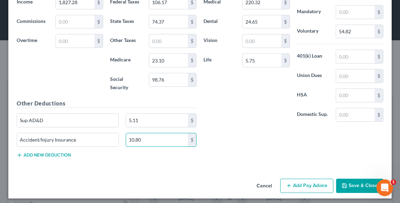
type input "10.80"
click at [296, 182] on button "Add Pay Advice" at bounding box center [306, 186] width 53 height 15
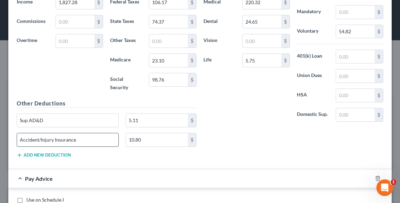
scroll to position [927, 0]
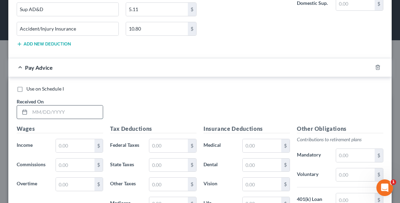
click at [62, 112] on input "text" at bounding box center [66, 112] width 73 height 13
type input "[DATE]"
click at [74, 143] on input "text" at bounding box center [75, 145] width 39 height 13
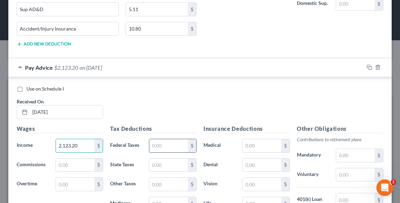
type input "2,123.20"
click at [165, 139] on input "text" at bounding box center [168, 145] width 39 height 13
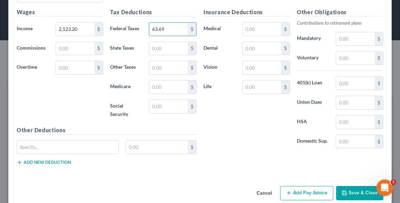
scroll to position [1050, 0]
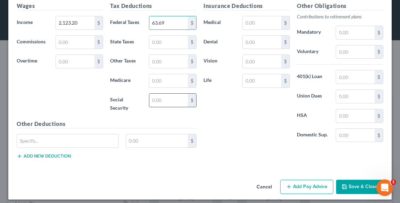
type input "63.69"
click at [159, 96] on input "text" at bounding box center [168, 100] width 39 height 13
type input "117.11"
click at [160, 75] on input "text" at bounding box center [168, 80] width 39 height 13
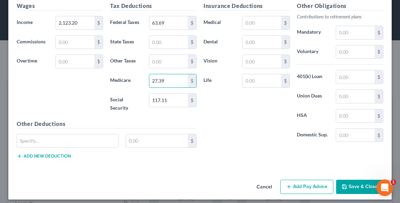
type input "27.39"
click at [156, 38] on input "text" at bounding box center [168, 42] width 39 height 13
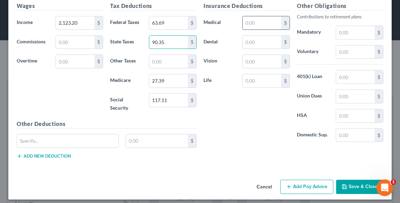
type input "90.35"
click at [254, 17] on input "text" at bounding box center [262, 22] width 39 height 13
type input "220.32"
click at [253, 39] on input "text" at bounding box center [262, 42] width 39 height 13
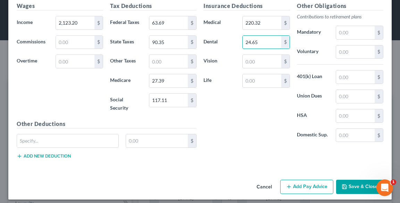
type input "24.65"
click at [258, 76] on input "text" at bounding box center [262, 80] width 39 height 13
type input "8.70"
click at [358, 46] on input "text" at bounding box center [355, 52] width 39 height 13
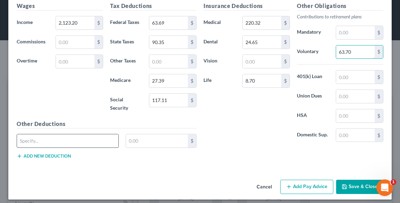
type input "63.70"
click at [87, 137] on input "text" at bounding box center [67, 140] width 101 height 13
type input "Sup AD&D"
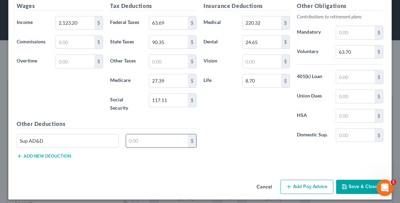
click at [139, 137] on input "text" at bounding box center [157, 140] width 62 height 13
type input "5.11"
click at [46, 154] on button "Add new deduction" at bounding box center [44, 157] width 54 height 6
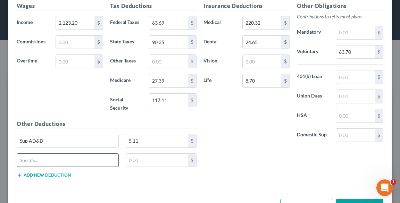
click at [49, 156] on input "text" at bounding box center [67, 160] width 101 height 13
type input "Accident/Injury Insurance"
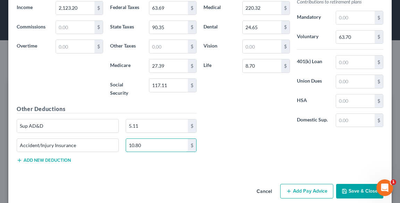
scroll to position [1069, 0]
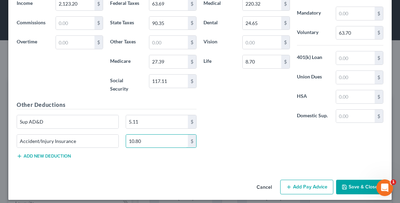
type input "10.80"
click at [296, 180] on button "Add Pay Advice" at bounding box center [306, 187] width 53 height 15
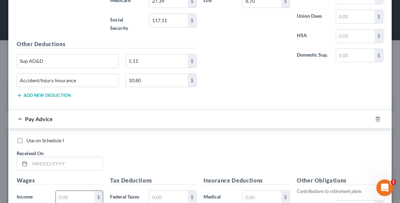
scroll to position [1180, 0]
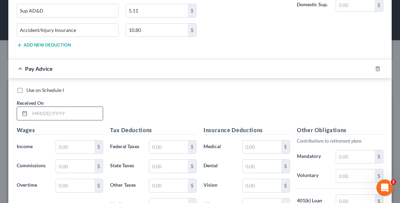
click at [65, 111] on input "text" at bounding box center [66, 113] width 73 height 13
type input "[DATE]"
click at [74, 142] on input "text" at bounding box center [75, 147] width 39 height 13
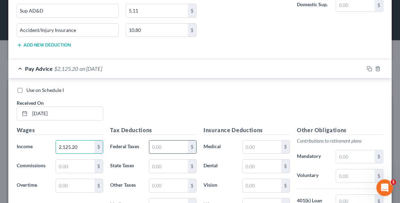
type input "2,125.20"
click at [158, 141] on input "text" at bounding box center [168, 147] width 39 height 13
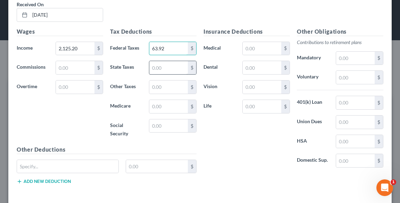
scroll to position [1291, 0]
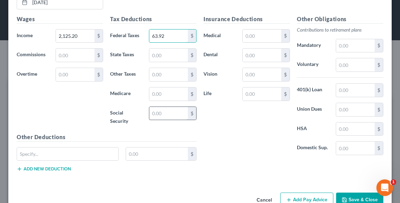
type input "63.92"
click at [163, 107] on input "text" at bounding box center [168, 113] width 39 height 13
type input "117.23"
click at [163, 88] on input "text" at bounding box center [168, 94] width 39 height 13
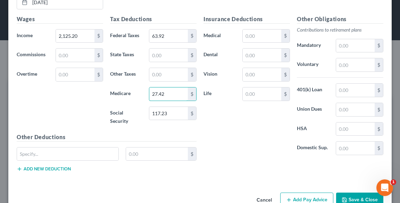
type input "27.42"
click at [160, 52] on input "text" at bounding box center [168, 55] width 39 height 13
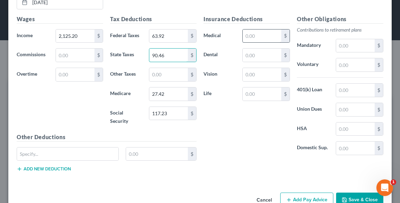
type input "90.46"
click at [255, 36] on input "text" at bounding box center [262, 36] width 39 height 13
type input "220.32"
click at [255, 50] on input "text" at bounding box center [262, 55] width 39 height 13
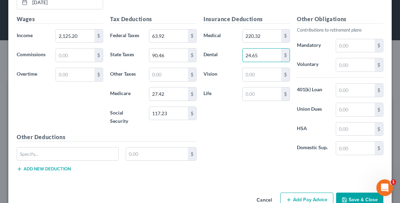
type input "24.65"
drag, startPoint x: 254, startPoint y: 89, endPoint x: 251, endPoint y: 89, distance: 3.8
click at [254, 89] on input "text" at bounding box center [262, 94] width 39 height 13
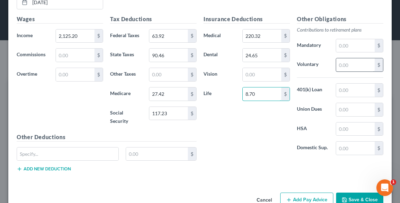
type input "8.70"
click at [347, 60] on input "text" at bounding box center [355, 64] width 39 height 13
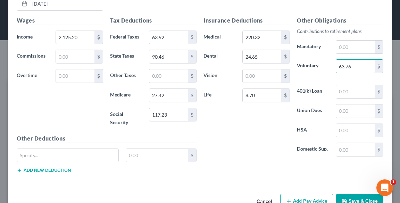
scroll to position [1303, 0]
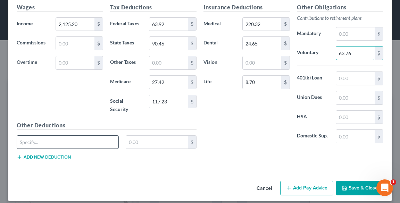
type input "63.76"
click at [76, 138] on input "text" at bounding box center [67, 142] width 101 height 13
type input "Sup AD&D"
click at [150, 136] on input "text" at bounding box center [157, 142] width 62 height 13
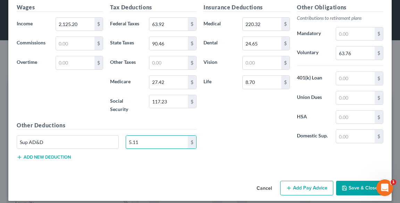
type input "5.11"
click at [50, 155] on button "Add new deduction" at bounding box center [44, 158] width 54 height 6
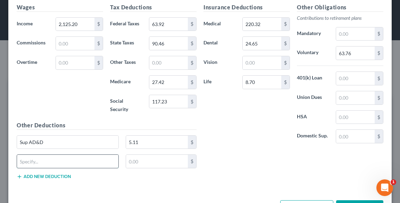
click at [50, 155] on input "text" at bounding box center [67, 161] width 101 height 13
type input "Accident/Injury Insurance"
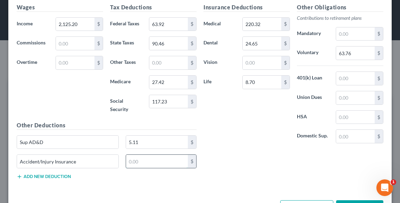
click at [137, 155] on input "text" at bounding box center [157, 161] width 62 height 13
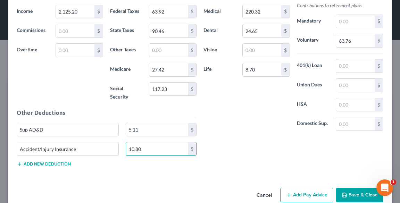
scroll to position [1322, 0]
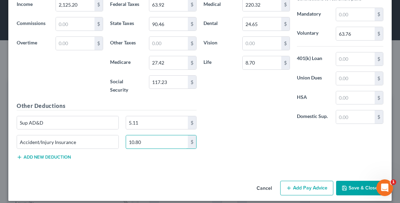
type input "10.80"
click at [298, 181] on button "Add Pay Advice" at bounding box center [306, 188] width 53 height 15
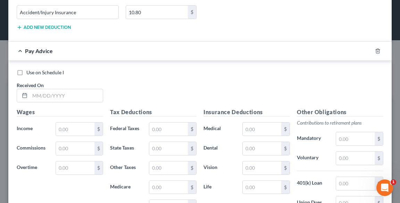
scroll to position [1461, 0]
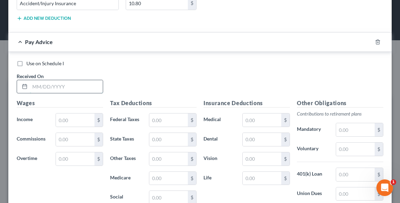
click at [60, 80] on input "text" at bounding box center [66, 86] width 73 height 13
type input "[DATE]"
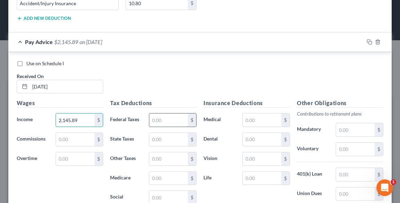
type input "2,145.89"
click at [162, 114] on input "text" at bounding box center [168, 120] width 39 height 13
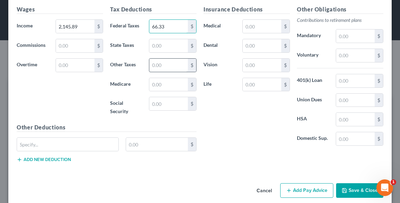
scroll to position [1557, 0]
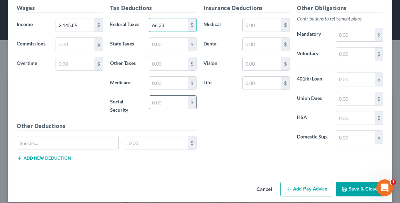
type input "66.33"
click at [158, 96] on input "text" at bounding box center [168, 102] width 39 height 13
type input "118.51"
click at [169, 77] on input "text" at bounding box center [168, 83] width 39 height 13
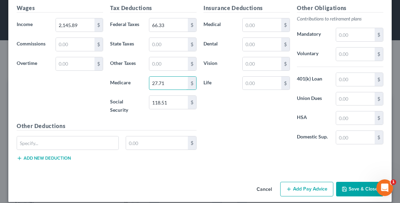
type input "27.71"
click at [158, 39] on input "text" at bounding box center [168, 44] width 39 height 13
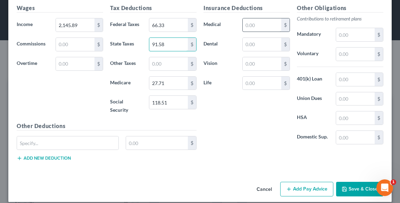
type input "91.58"
click at [260, 18] on input "text" at bounding box center [262, 24] width 39 height 13
type input "220.32"
click at [263, 38] on input "text" at bounding box center [262, 44] width 39 height 13
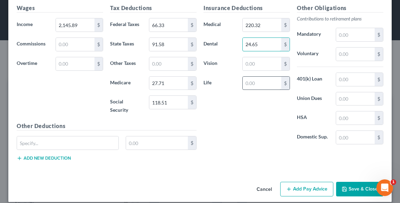
type input "24.65"
drag, startPoint x: 266, startPoint y: 74, endPoint x: 262, endPoint y: 74, distance: 4.2
click at [267, 77] on input "text" at bounding box center [262, 83] width 39 height 13
type input "8.70"
click at [358, 48] on input "text" at bounding box center [355, 54] width 39 height 13
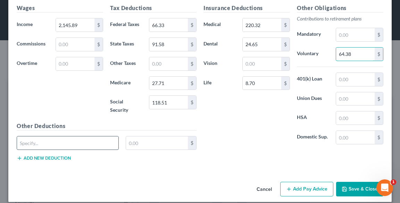
type input "64.38"
click at [56, 137] on input "text" at bounding box center [67, 143] width 101 height 13
type input "d"
type input "Sup AD&D"
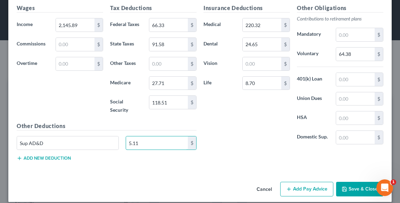
type input "5.11"
click at [38, 156] on button "Add new deduction" at bounding box center [44, 159] width 54 height 6
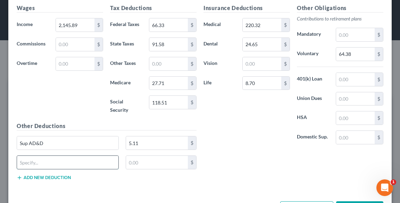
click at [38, 156] on input "text" at bounding box center [67, 162] width 101 height 13
type input "Accident/Injury Insurance"
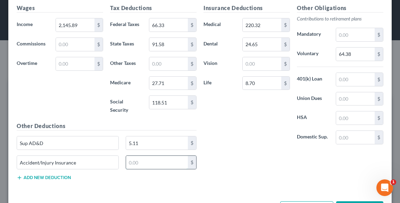
click at [158, 157] on input "text" at bounding box center [157, 162] width 62 height 13
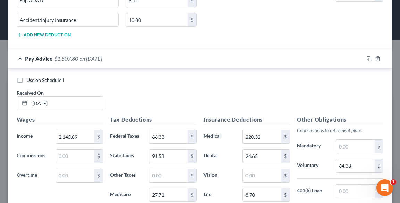
scroll to position [1576, 0]
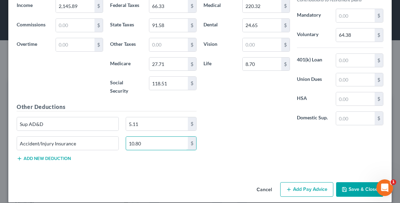
type input "10.80"
click at [317, 182] on button "Add Pay Advice" at bounding box center [306, 189] width 53 height 15
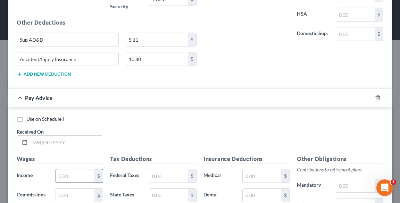
scroll to position [1715, 0]
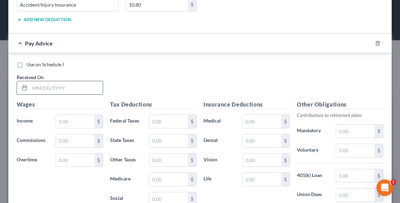
click at [58, 81] on input "text" at bounding box center [66, 87] width 73 height 13
type input "[DATE]"
click at [78, 115] on input "text" at bounding box center [75, 121] width 39 height 13
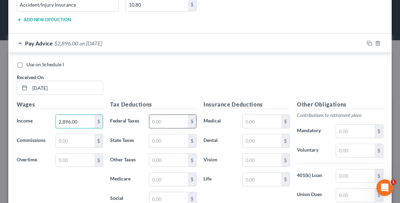
type input "2,896.00"
click at [174, 118] on input "text" at bounding box center [168, 121] width 39 height 13
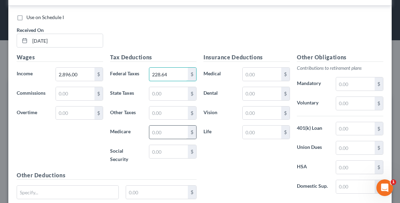
scroll to position [1798, 0]
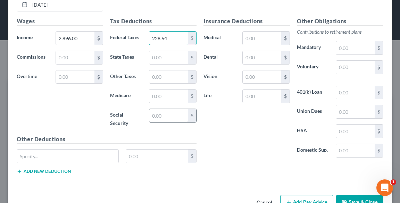
type input "228.64"
drag, startPoint x: 158, startPoint y: 107, endPoint x: 152, endPoint y: 106, distance: 6.7
click at [158, 109] on input "text" at bounding box center [168, 115] width 39 height 13
type input "165.02"
click at [166, 90] on input "text" at bounding box center [168, 96] width 39 height 13
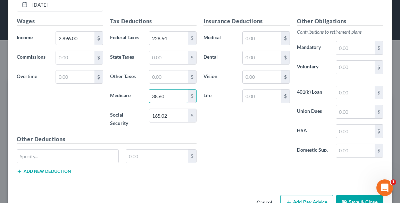
type input "38.60"
click at [165, 51] on input "text" at bounding box center [168, 57] width 39 height 13
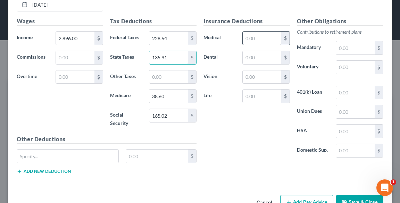
type input "135.91"
click at [261, 32] on input "text" at bounding box center [262, 38] width 39 height 13
type input "220.32"
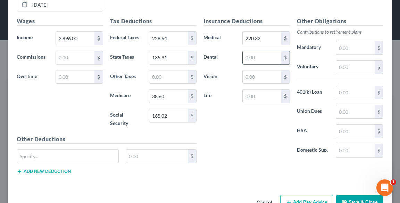
drag, startPoint x: 250, startPoint y: 51, endPoint x: 246, endPoint y: 52, distance: 4.2
click at [250, 51] on input "text" at bounding box center [262, 57] width 39 height 13
type input "24.65"
click at [268, 90] on input "text" at bounding box center [262, 96] width 39 height 13
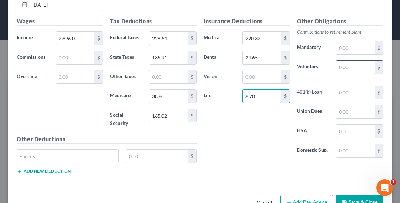
type input "8.70"
drag, startPoint x: 342, startPoint y: 62, endPoint x: 335, endPoint y: 62, distance: 7.0
click at [342, 61] on input "text" at bounding box center [355, 67] width 39 height 13
type input "86.88"
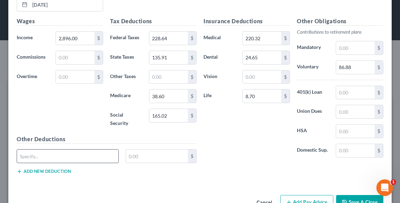
click at [56, 150] on input "text" at bounding box center [67, 156] width 101 height 13
type input "Sup AD&D"
click at [143, 150] on input "text" at bounding box center [157, 156] width 62 height 13
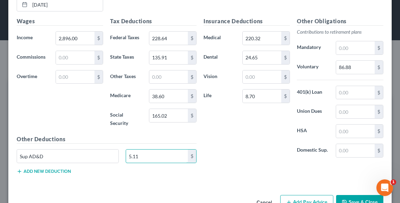
type input "5.11"
click at [47, 169] on button "Add new deduction" at bounding box center [44, 172] width 54 height 6
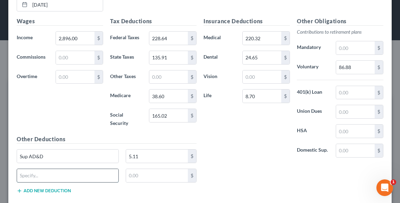
click at [47, 169] on input "text" at bounding box center [67, 175] width 101 height 13
type input "Accident/Injury Insurance"
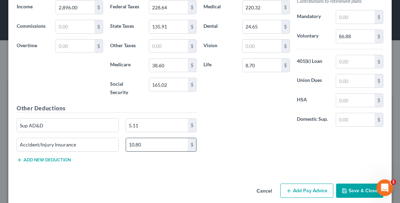
scroll to position [1829, 0]
type input "10.80"
click at [306, 184] on button "Add Pay Advice" at bounding box center [306, 191] width 53 height 15
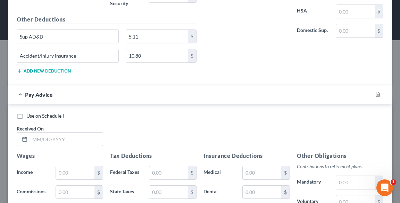
scroll to position [1968, 0]
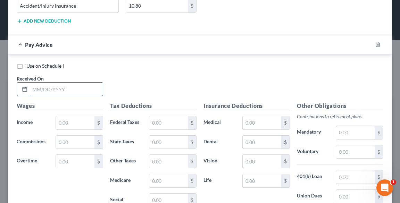
click at [77, 83] on input "text" at bounding box center [66, 89] width 73 height 13
type input "[DATE]"
click at [85, 116] on input "text" at bounding box center [75, 122] width 39 height 13
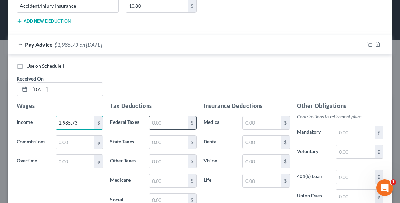
type input "1,985.73"
click at [170, 116] on input "text" at bounding box center [168, 122] width 39 height 13
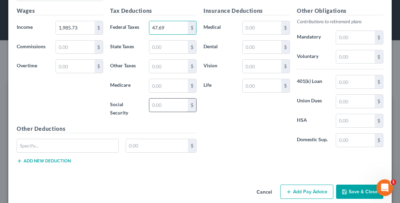
type input "47.69"
click at [161, 102] on input "text" at bounding box center [168, 105] width 39 height 13
type input "108.59"
click at [155, 79] on input "text" at bounding box center [168, 85] width 39 height 13
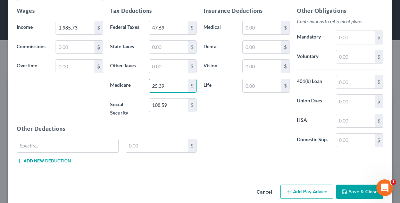
type input "25.39"
click at [165, 41] on input "text" at bounding box center [168, 47] width 39 height 13
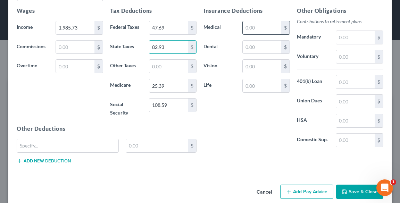
type input "82.93"
click at [276, 21] on input "text" at bounding box center [262, 27] width 39 height 13
type input "220.32"
click at [273, 41] on input "text" at bounding box center [262, 47] width 39 height 13
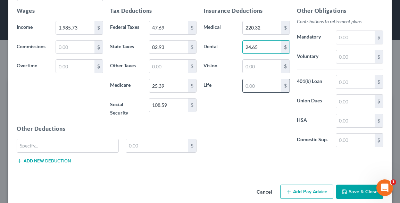
type input "24.65"
click at [273, 79] on input "text" at bounding box center [262, 85] width 39 height 13
type input "8.70"
click at [353, 50] on input "text" at bounding box center [355, 56] width 39 height 13
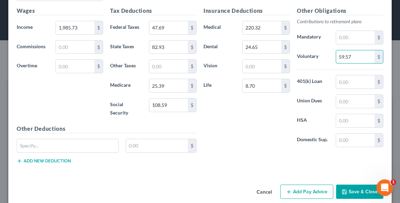
type input "59.57"
click at [69, 158] on button "Add new deduction" at bounding box center [44, 161] width 54 height 6
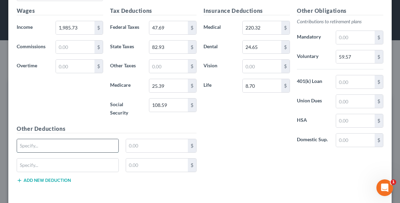
click at [66, 139] on input "text" at bounding box center [67, 145] width 101 height 13
type input "Sup AD&D"
click at [145, 139] on input "text" at bounding box center [157, 145] width 62 height 13
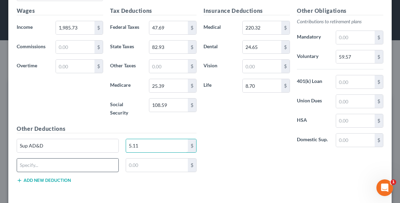
type input "5.11"
click at [56, 160] on input "text" at bounding box center [67, 165] width 101 height 13
type input "Accident/Injury Insurance"
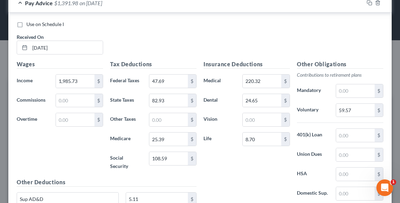
scroll to position [2083, 0]
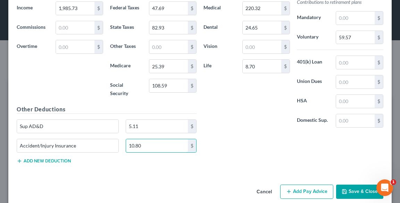
type input "10.80"
click at [305, 185] on button "Add Pay Advice" at bounding box center [306, 192] width 53 height 15
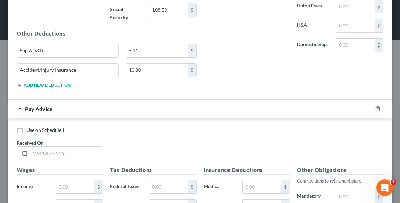
scroll to position [2250, 0]
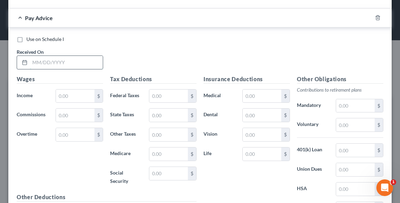
click at [64, 56] on input "text" at bounding box center [66, 62] width 73 height 13
type input "[DATE]"
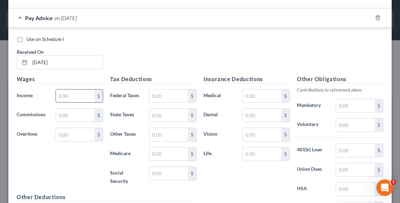
click at [75, 90] on input "text" at bounding box center [75, 96] width 39 height 13
type input "2,125.72"
click at [164, 90] on input "text" at bounding box center [168, 96] width 39 height 13
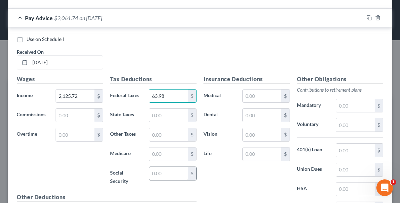
type input "63.98"
click at [170, 167] on input "text" at bounding box center [168, 173] width 39 height 13
type input "117.26"
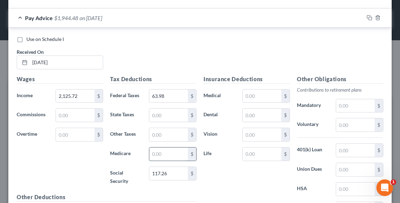
click at [157, 148] on input "text" at bounding box center [168, 154] width 39 height 13
type input "27.43"
click at [154, 109] on input "text" at bounding box center [168, 115] width 39 height 13
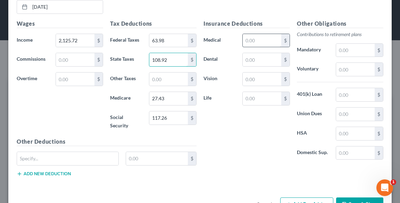
type input "108.92"
click at [257, 34] on input "text" at bounding box center [262, 40] width 39 height 13
type input "220.32"
click at [263, 53] on input "text" at bounding box center [262, 59] width 39 height 13
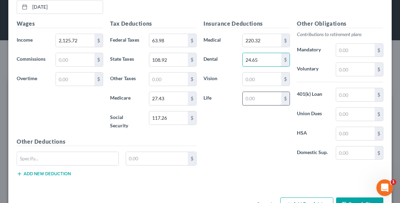
type input "24.65"
click at [268, 92] on input "text" at bounding box center [262, 98] width 39 height 13
type input "8.70"
drag, startPoint x: 268, startPoint y: 86, endPoint x: 362, endPoint y: 57, distance: 98.9
click at [362, 63] on input "text" at bounding box center [355, 69] width 39 height 13
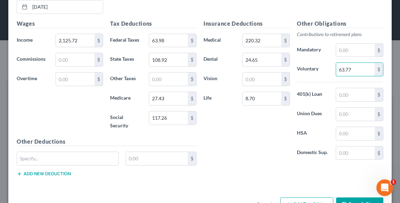
scroll to position [2317, 0]
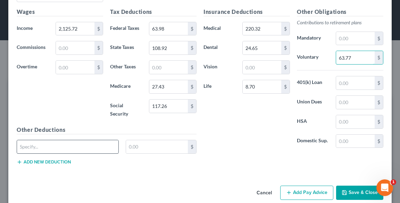
type input "63.77"
click at [54, 140] on input "text" at bounding box center [67, 146] width 101 height 13
type input "Sup AD&D"
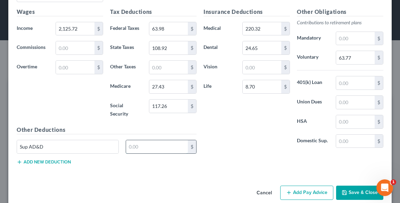
click at [172, 140] on input "text" at bounding box center [157, 146] width 62 height 13
type input "5.11"
click at [44, 159] on button "Add new deduction" at bounding box center [44, 162] width 54 height 6
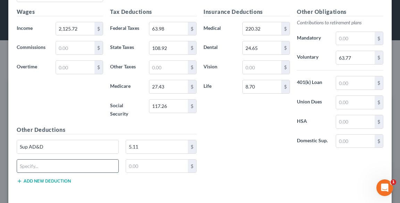
click at [46, 160] on input "text" at bounding box center [67, 166] width 101 height 13
type input "Accident/Injury Insurance"
click at [136, 160] on input "text" at bounding box center [157, 166] width 62 height 13
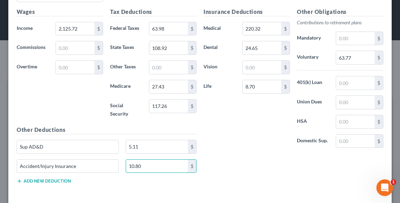
type input "10.80"
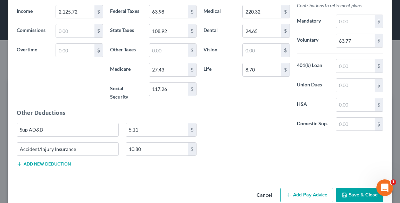
scroll to position [2336, 0]
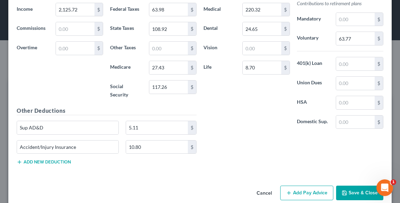
click at [301, 186] on button "Add Pay Advice" at bounding box center [306, 193] width 53 height 15
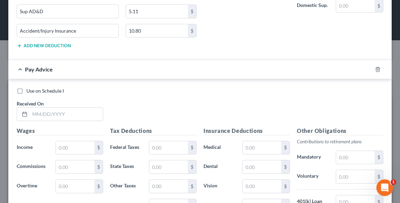
scroll to position [2503, 0]
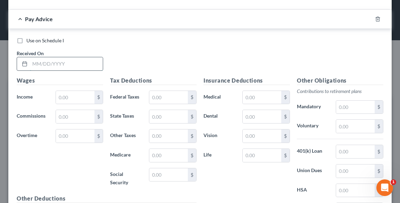
click at [43, 57] on input "text" at bounding box center [66, 63] width 73 height 13
type input "[DATE]"
click at [72, 91] on input "text" at bounding box center [75, 97] width 39 height 13
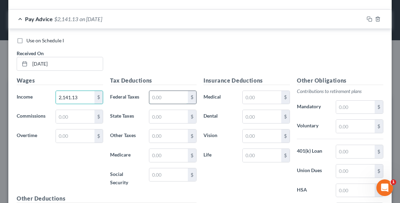
click at [167, 91] on input "text" at bounding box center [168, 97] width 39 height 13
click at [158, 169] on input "text" at bounding box center [168, 175] width 39 height 13
click at [158, 149] on input "text" at bounding box center [168, 155] width 39 height 13
click at [169, 110] on input "text" at bounding box center [168, 116] width 39 height 13
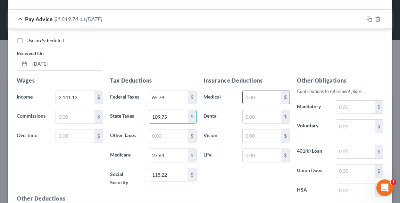
click at [252, 91] on input "text" at bounding box center [262, 97] width 39 height 13
click at [260, 110] on input "text" at bounding box center [262, 116] width 39 height 13
click at [266, 149] on input "text" at bounding box center [262, 155] width 39 height 13
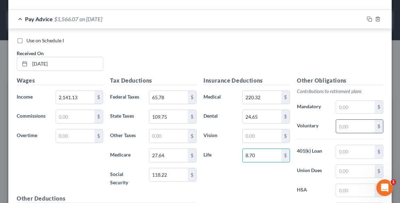
click at [341, 120] on input "text" at bounding box center [355, 126] width 39 height 13
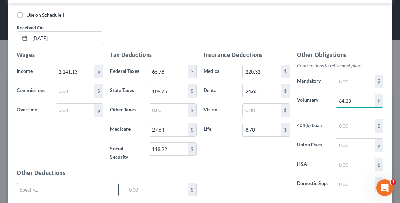
scroll to position [2570, 0]
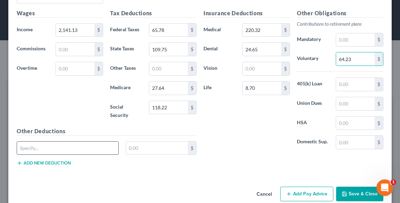
click at [88, 142] on input "text" at bounding box center [67, 148] width 101 height 13
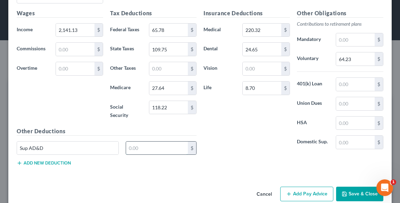
click at [150, 142] on input "text" at bounding box center [157, 148] width 62 height 13
click at [38, 161] on button "Add new deduction" at bounding box center [44, 164] width 54 height 6
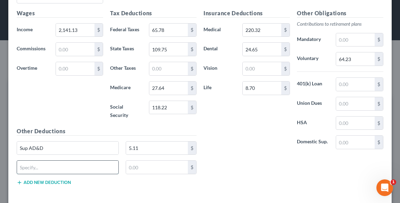
click at [36, 161] on input "text" at bounding box center [67, 167] width 101 height 13
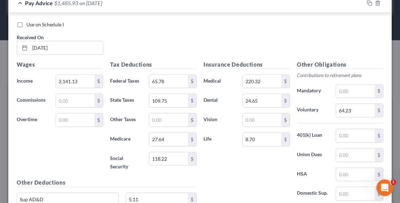
scroll to position [2589, 0]
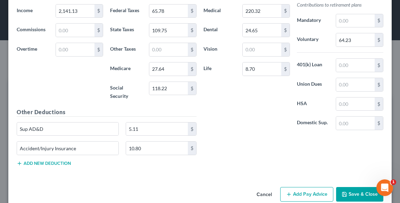
click at [303, 187] on button "Add Pay Advice" at bounding box center [306, 194] width 53 height 15
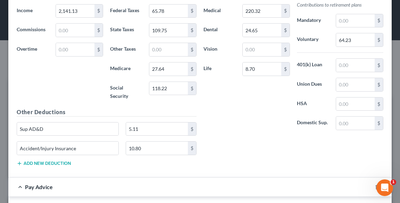
scroll to position [2701, 0]
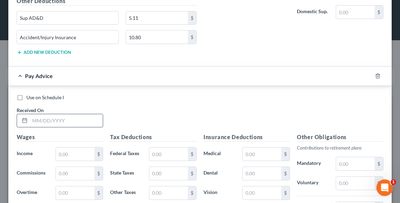
click at [41, 114] on input "text" at bounding box center [66, 120] width 73 height 13
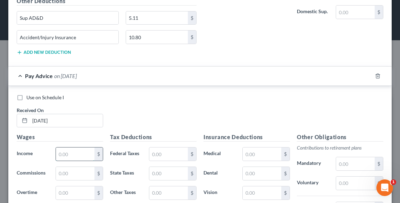
click at [85, 148] on input "text" at bounding box center [75, 154] width 39 height 13
click at [172, 148] on input "text" at bounding box center [168, 154] width 39 height 13
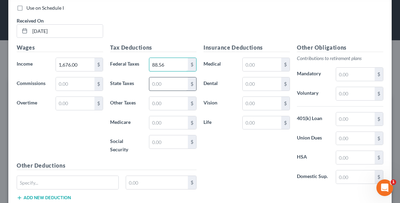
scroll to position [2824, 0]
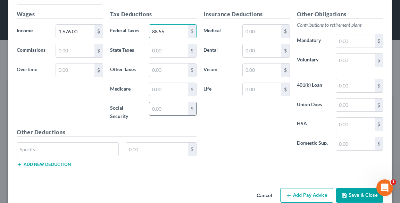
click at [171, 102] on input "text" at bounding box center [168, 108] width 39 height 13
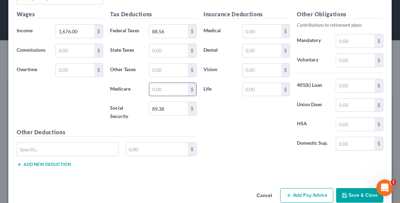
click at [167, 83] on input "text" at bounding box center [168, 89] width 39 height 13
click at [158, 44] on input "text" at bounding box center [168, 50] width 39 height 13
click at [261, 25] on input "text" at bounding box center [262, 31] width 39 height 13
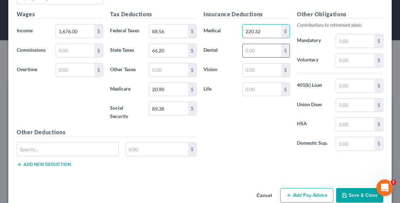
click at [257, 44] on input "text" at bounding box center [262, 50] width 39 height 13
click at [262, 83] on input "text" at bounding box center [262, 89] width 39 height 13
click at [349, 54] on input "text" at bounding box center [355, 60] width 39 height 13
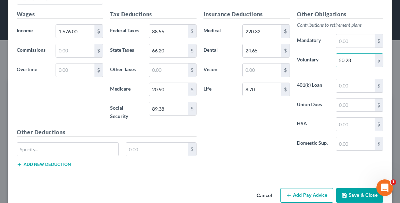
click at [32, 162] on button "Add new deduction" at bounding box center [44, 165] width 54 height 6
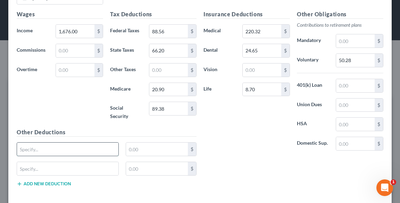
click at [40, 143] on input "text" at bounding box center [67, 149] width 101 height 13
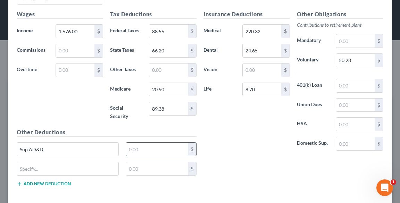
click at [146, 143] on input "text" at bounding box center [157, 149] width 62 height 13
click at [99, 162] on input "text" at bounding box center [67, 168] width 101 height 13
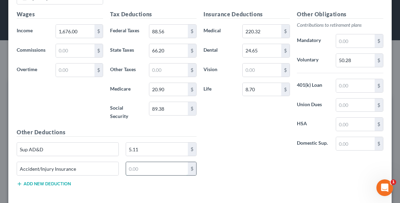
click at [131, 162] on input "text" at bounding box center [157, 168] width 62 height 13
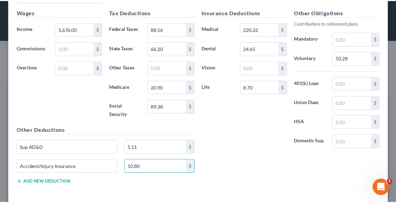
scroll to position [2843, 0]
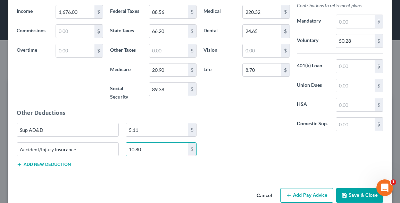
click at [351, 188] on button "Save & Close" at bounding box center [359, 195] width 47 height 15
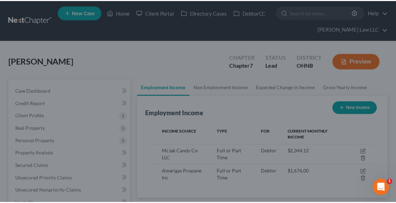
scroll to position [347361, 347235]
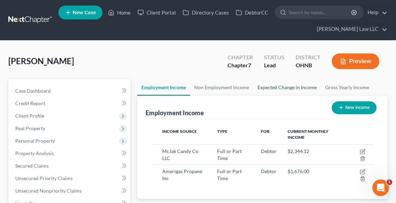
click at [290, 89] on link "Expected Change in Income" at bounding box center [287, 87] width 68 height 17
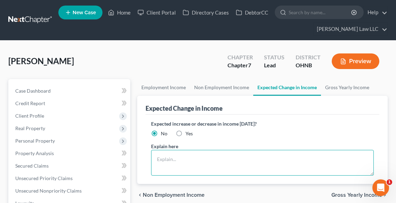
click at [192, 159] on textarea at bounding box center [262, 163] width 223 height 26
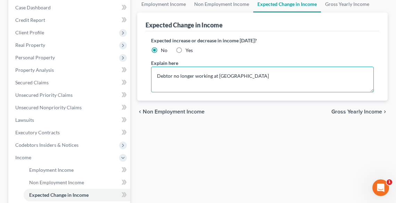
scroll to position [83, 0]
click at [175, 74] on textarea "Debtor no longer working at [GEOGRAPHIC_DATA]" at bounding box center [262, 80] width 223 height 26
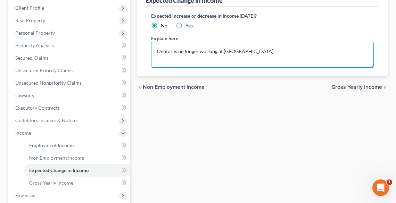
scroll to position [139, 0]
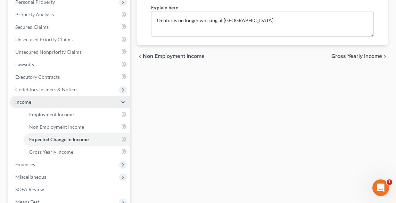
click at [61, 97] on span "Income" at bounding box center [70, 102] width 121 height 13
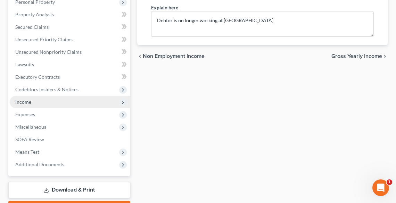
click at [61, 97] on span "Income" at bounding box center [70, 102] width 121 height 13
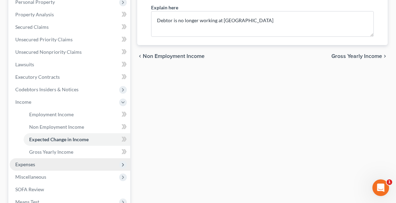
click at [39, 161] on span "Expenses" at bounding box center [70, 164] width 121 height 13
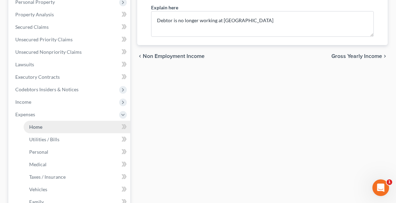
click at [36, 128] on span "Home" at bounding box center [35, 127] width 13 height 6
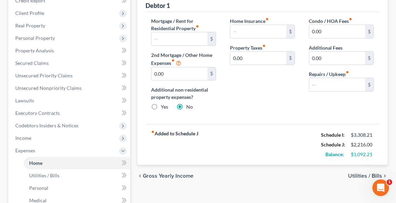
scroll to position [56, 0]
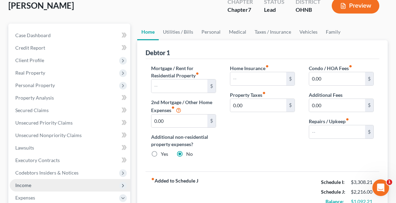
click at [29, 182] on span "Income" at bounding box center [23, 185] width 16 height 6
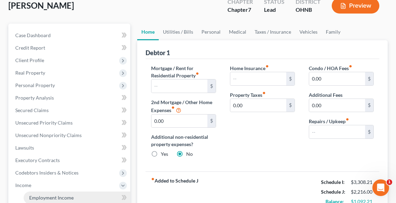
click at [43, 196] on span "Employment Income" at bounding box center [51, 198] width 44 height 6
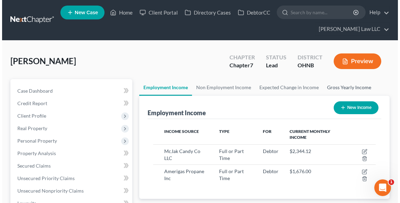
scroll to position [111, 236]
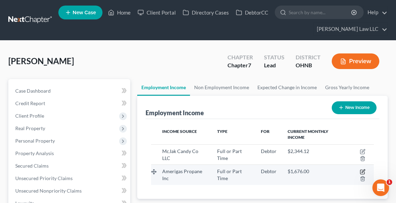
click at [361, 170] on icon "button" at bounding box center [363, 172] width 6 height 6
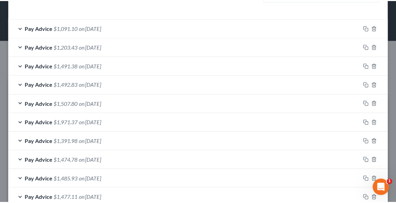
scroll to position [263, 0]
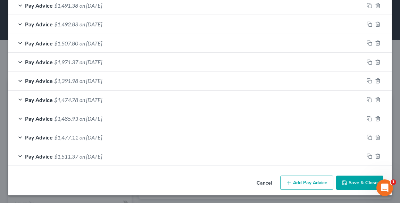
click at [362, 184] on button "Save & Close" at bounding box center [359, 183] width 47 height 15
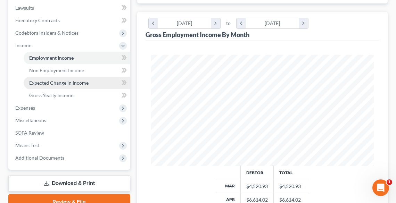
scroll to position [222, 0]
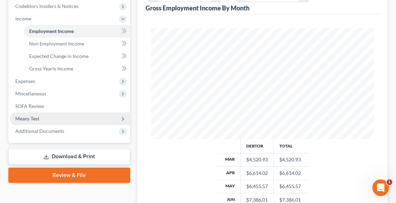
click at [33, 116] on span "Means Test" at bounding box center [27, 119] width 24 height 6
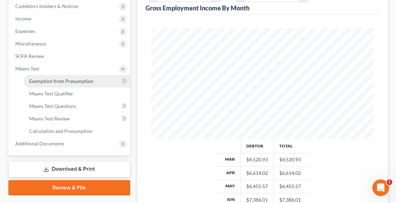
click at [44, 81] on span "Exemption from Presumption" at bounding box center [61, 81] width 64 height 6
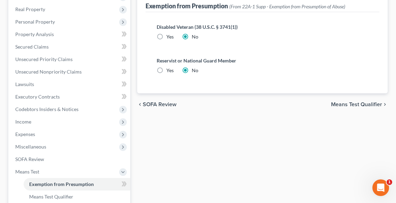
scroll to position [167, 0]
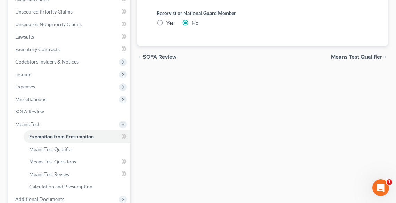
click at [347, 60] on div "chevron_left SOFA Review Means Test Qualifier chevron_right" at bounding box center [262, 57] width 251 height 22
click at [347, 58] on span "Means Test Qualifier" at bounding box center [356, 57] width 51 height 6
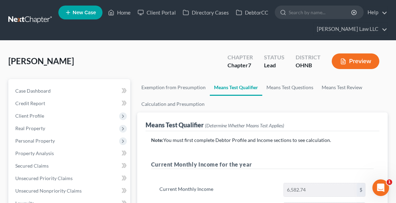
scroll to position [167, 0]
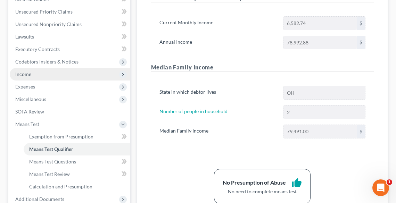
click at [24, 72] on span "Income" at bounding box center [23, 74] width 16 height 6
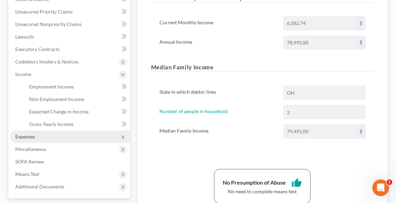
click at [28, 137] on span "Expenses" at bounding box center [25, 137] width 20 height 6
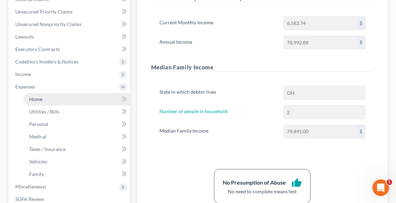
click at [39, 100] on span "Home" at bounding box center [35, 99] width 13 height 6
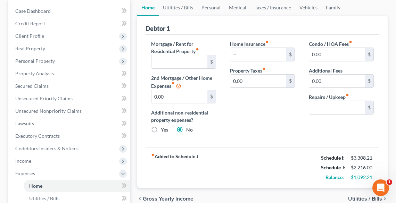
scroll to position [83, 0]
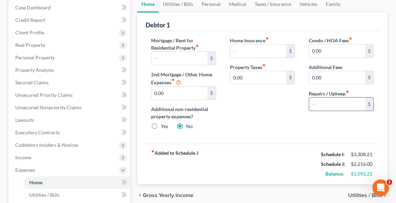
click at [331, 103] on input "text" at bounding box center [337, 104] width 56 height 13
click at [175, 4] on link "Utilities / Bills" at bounding box center [178, 4] width 39 height 17
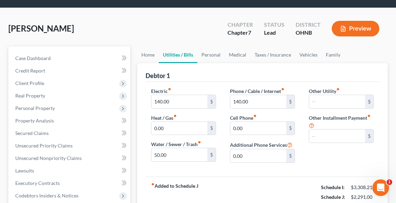
scroll to position [83, 0]
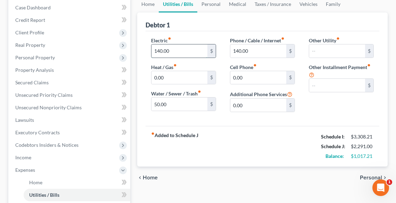
click at [174, 47] on input "140.00" at bounding box center [179, 50] width 56 height 13
click at [314, 50] on input "text" at bounding box center [337, 50] width 56 height 13
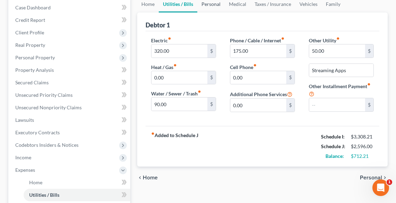
click at [215, 4] on link "Personal" at bounding box center [210, 4] width 27 height 17
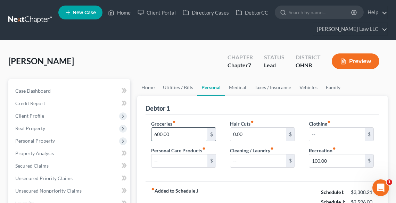
click at [192, 128] on input "600.00" at bounding box center [179, 134] width 56 height 13
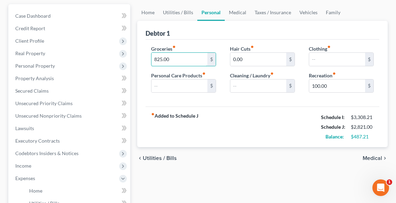
scroll to position [83, 0]
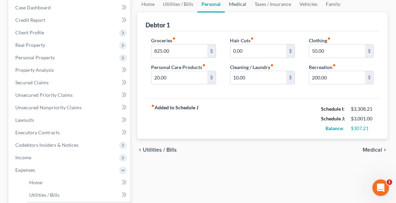
click at [235, 1] on link "Medical" at bounding box center [238, 4] width 26 height 17
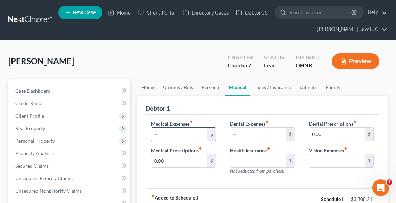
click at [173, 128] on input "text" at bounding box center [179, 134] width 56 height 13
click at [265, 85] on link "Taxes / Insurance" at bounding box center [273, 87] width 45 height 17
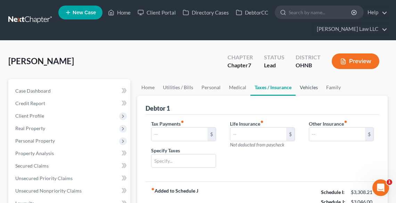
click at [308, 89] on link "Vehicles" at bounding box center [309, 87] width 26 height 17
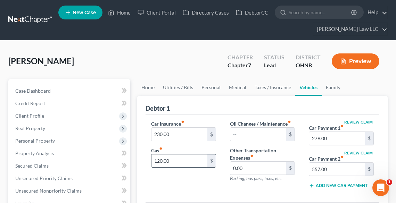
click at [192, 159] on input "120.00" at bounding box center [179, 161] width 56 height 13
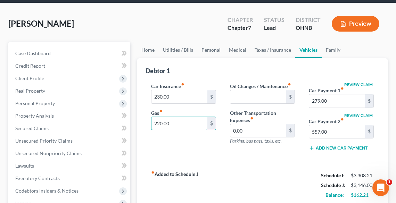
scroll to position [111, 0]
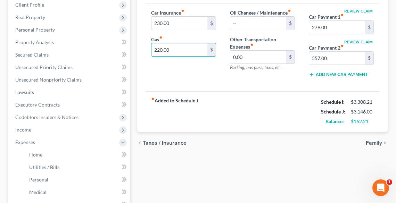
drag, startPoint x: 192, startPoint y: 47, endPoint x: 148, endPoint y: 54, distance: 44.4
click at [148, 54] on div "Car Insurance fiber_manual_record 230.00 $ Gas fiber_manual_record 220.00 $" at bounding box center [183, 46] width 79 height 74
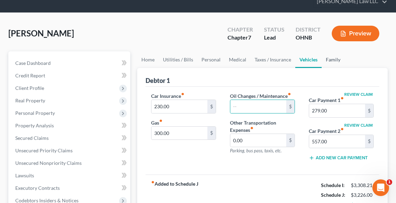
click at [329, 59] on link "Family" at bounding box center [333, 59] width 23 height 17
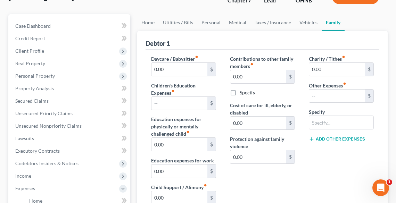
scroll to position [111, 0]
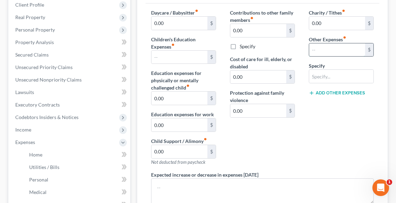
click at [322, 50] on input "text" at bounding box center [337, 49] width 56 height 13
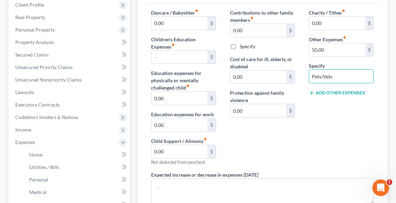
click at [335, 154] on div "Charity / Tithes fiber_manual_record 0.00 $ Other Expenses fiber_manual_record …" at bounding box center [341, 90] width 79 height 162
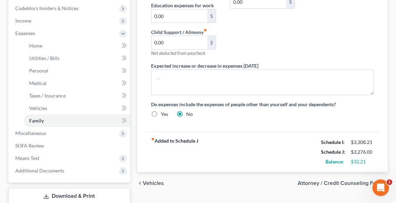
scroll to position [139, 0]
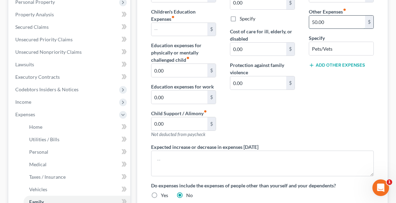
click at [332, 19] on input "50.00" at bounding box center [337, 22] width 56 height 13
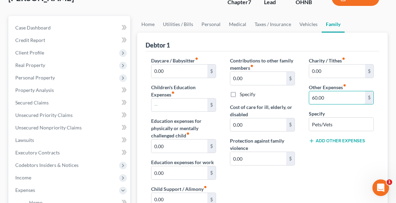
scroll to position [0, 0]
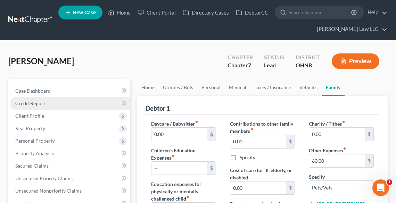
click at [21, 102] on span "Credit Report" at bounding box center [30, 103] width 30 height 6
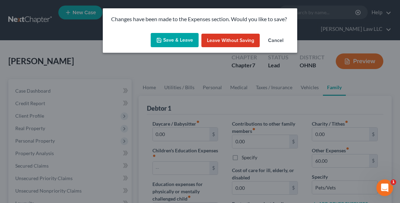
click at [175, 41] on button "Save & Leave" at bounding box center [175, 40] width 48 height 15
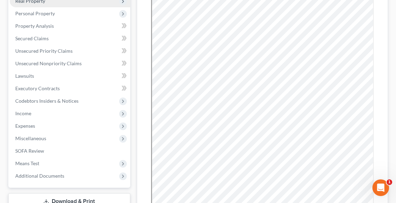
scroll to position [139, 0]
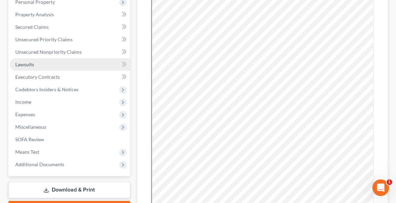
click at [39, 69] on link "Lawsuits" at bounding box center [70, 64] width 121 height 13
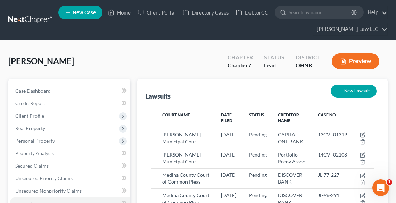
click at [343, 54] on button "Preview" at bounding box center [356, 62] width 48 height 16
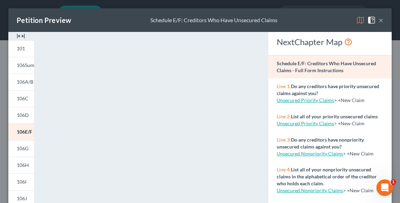
click at [379, 23] on button "×" at bounding box center [381, 20] width 5 height 8
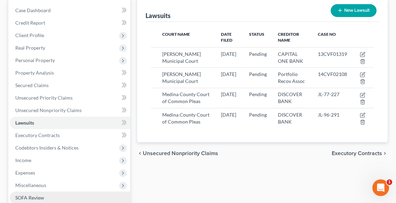
scroll to position [167, 0]
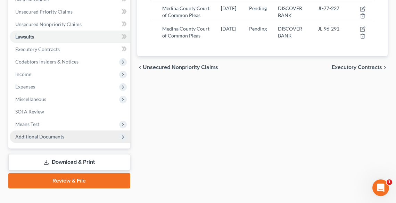
click at [30, 133] on span "Additional Documents" at bounding box center [70, 137] width 121 height 13
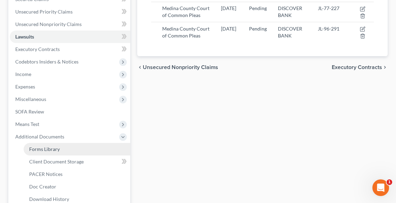
click at [36, 149] on span "Forms Library" at bounding box center [44, 149] width 31 height 6
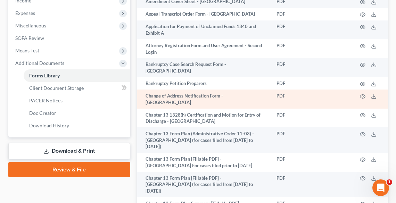
scroll to position [435, 0]
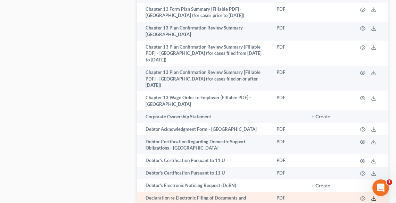
click at [374, 197] on line at bounding box center [374, 198] width 0 height 3
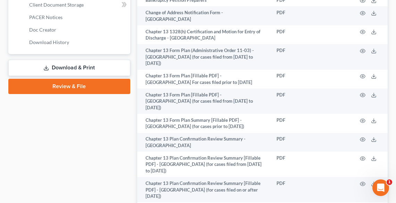
click at [75, 67] on link "Download & Print" at bounding box center [69, 68] width 122 height 16
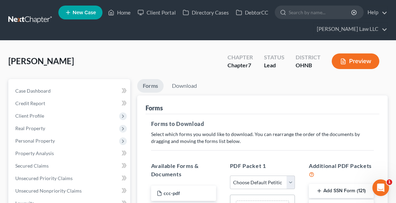
click at [350, 187] on button "Add SSN Form (121)" at bounding box center [341, 191] width 65 height 15
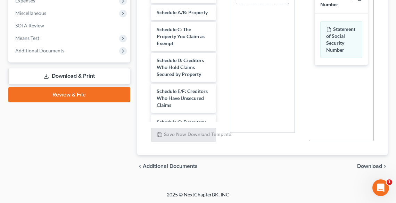
click at [369, 164] on span "Download" at bounding box center [369, 167] width 25 height 6
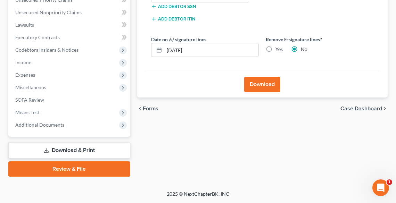
scroll to position [178, 0]
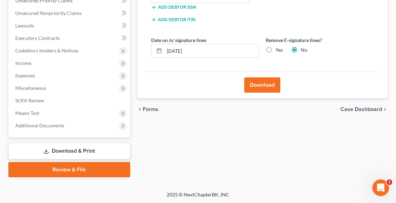
click at [276, 49] on label "Yes" at bounding box center [279, 50] width 7 height 7
click at [278, 49] on input "Yes" at bounding box center [280, 49] width 5 height 5
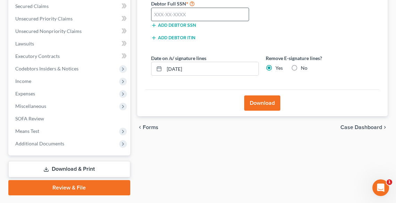
scroll to position [95, 0]
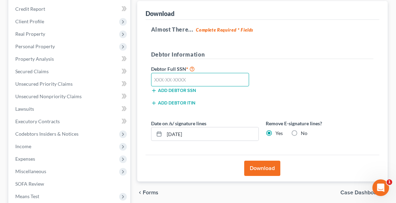
click at [203, 76] on input "text" at bounding box center [200, 80] width 98 height 14
click at [268, 171] on button "Download" at bounding box center [262, 168] width 36 height 15
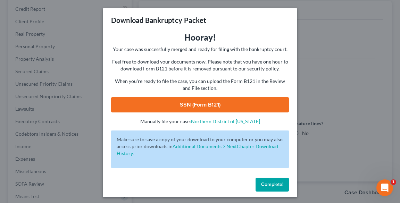
click at [206, 102] on link "SSN (Form B121)" at bounding box center [200, 104] width 178 height 15
click at [264, 185] on span "Complete!" at bounding box center [272, 185] width 22 height 6
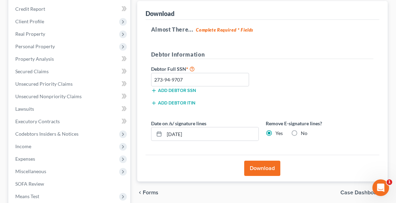
click at [301, 132] on label "No" at bounding box center [304, 133] width 7 height 7
click at [304, 132] on input "No" at bounding box center [306, 132] width 5 height 5
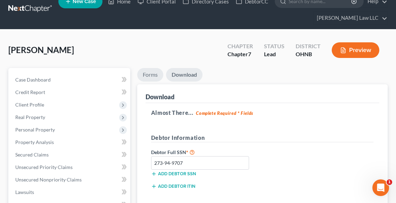
click at [154, 72] on link "Forms" at bounding box center [150, 75] width 26 height 14
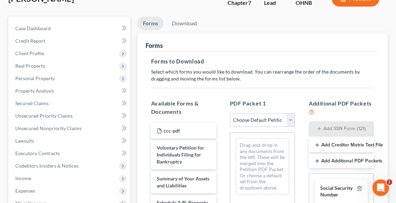
scroll to position [122, 0]
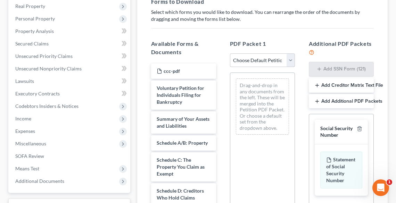
click at [242, 59] on select "Choose Default Petition PDF Packet Complete Bankruptcy Petition (all forms and …" at bounding box center [262, 61] width 65 height 14
click at [230, 54] on select "Choose Default Petition PDF Packet Complete Bankruptcy Petition (all forms and …" at bounding box center [262, 61] width 65 height 14
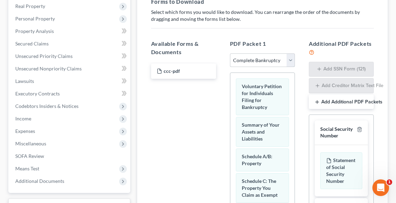
scroll to position [254, 0]
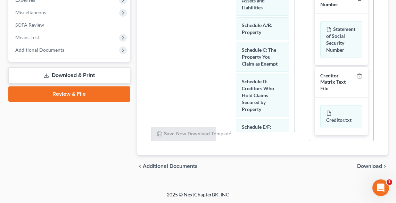
click at [376, 164] on span "Download" at bounding box center [369, 167] width 25 height 6
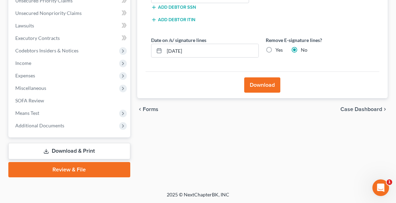
click at [264, 84] on button "Download" at bounding box center [262, 84] width 36 height 15
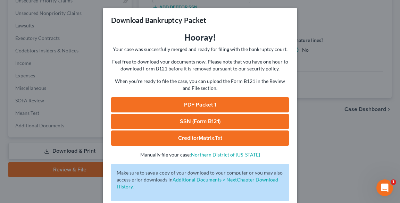
click at [209, 99] on link "PDF Packet 1" at bounding box center [200, 104] width 178 height 15
click at [345, 68] on div "Download Bankruptcy Packet Hooray! Your case was successfully merged and ready …" at bounding box center [200, 101] width 400 height 203
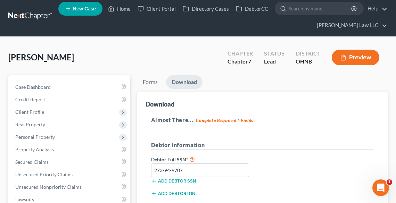
scroll to position [0, 0]
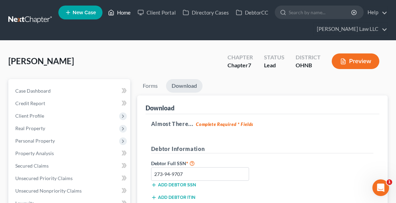
click at [124, 13] on link "Home" at bounding box center [120, 12] width 30 height 13
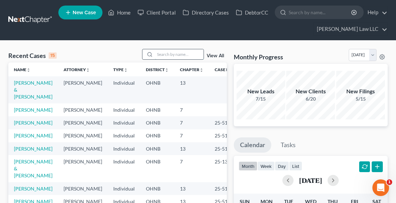
click at [157, 52] on input "search" at bounding box center [179, 54] width 49 height 10
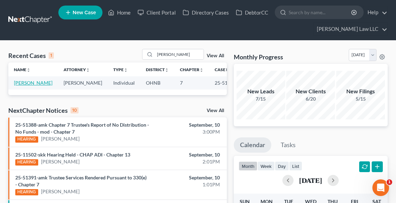
click at [29, 84] on link "[PERSON_NAME]" at bounding box center [33, 83] width 39 height 6
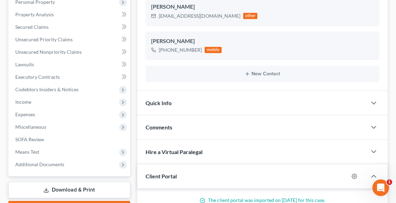
scroll to position [159, 0]
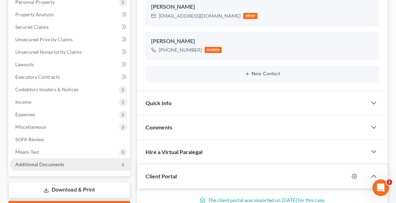
click at [51, 167] on span "Additional Documents" at bounding box center [70, 164] width 121 height 13
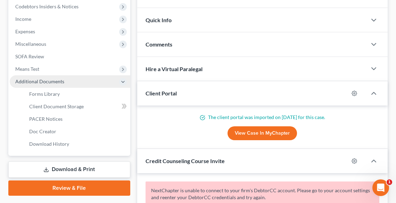
scroll to position [222, 0]
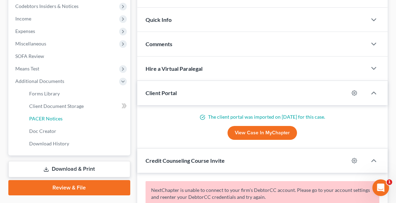
drag, startPoint x: 41, startPoint y: 115, endPoint x: 205, endPoint y: 105, distance: 163.9
click at [41, 114] on link "PACER Notices" at bounding box center [77, 119] width 107 height 13
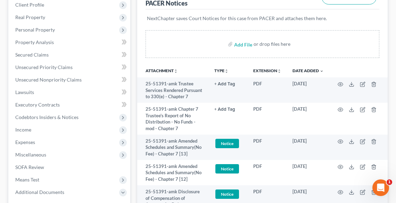
scroll to position [139, 0]
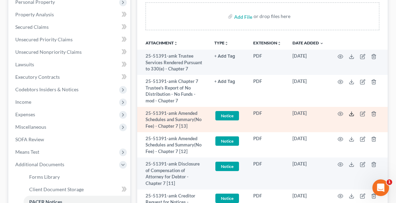
click at [354, 111] on icon at bounding box center [352, 114] width 6 height 6
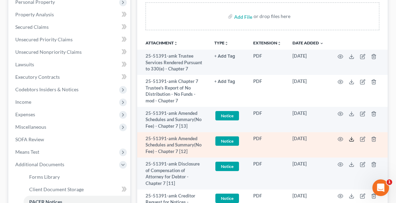
click at [350, 138] on icon at bounding box center [352, 140] width 6 height 6
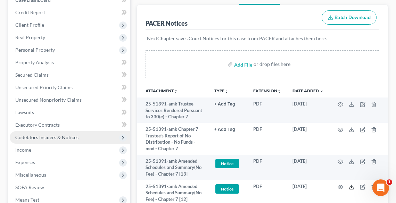
scroll to position [0, 0]
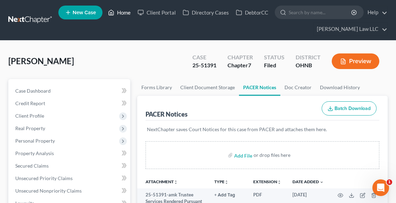
click at [125, 11] on link "Home" at bounding box center [120, 12] width 30 height 13
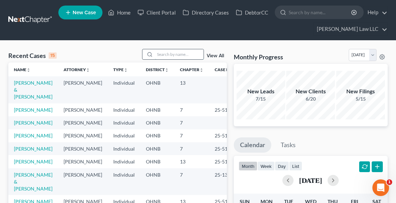
click at [171, 54] on input "search" at bounding box center [179, 54] width 49 height 10
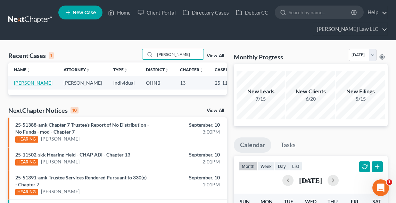
click at [24, 86] on link "[PERSON_NAME]" at bounding box center [33, 83] width 39 height 6
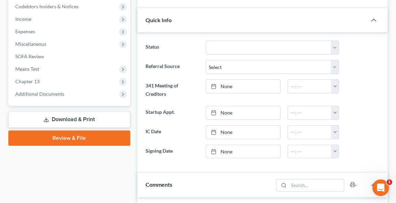
scroll to position [222, 0]
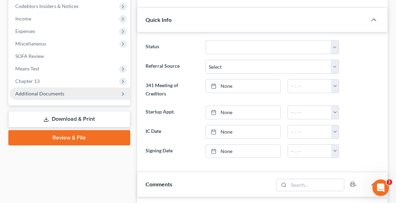
click at [44, 89] on span "Additional Documents" at bounding box center [70, 94] width 121 height 13
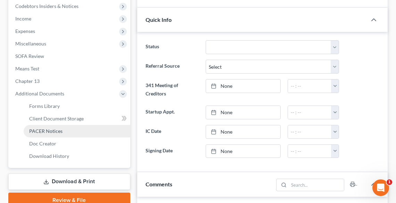
click at [56, 132] on span "PACER Notices" at bounding box center [45, 131] width 33 height 6
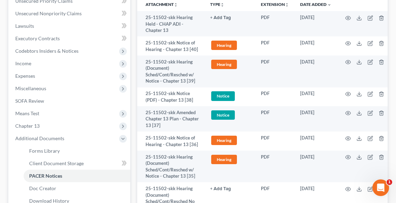
scroll to position [195, 0]
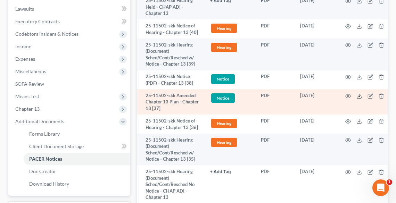
click at [359, 96] on polyline at bounding box center [359, 96] width 2 height 1
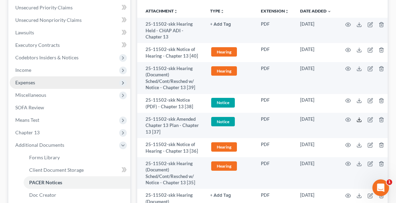
scroll to position [139, 0]
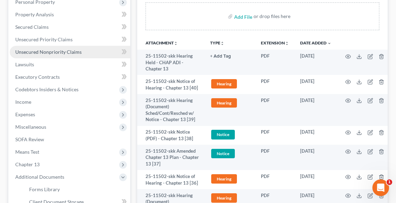
click at [34, 51] on span "Unsecured Nonpriority Claims" at bounding box center [48, 52] width 66 height 6
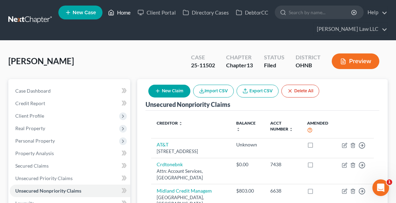
click at [127, 14] on link "Home" at bounding box center [120, 12] width 30 height 13
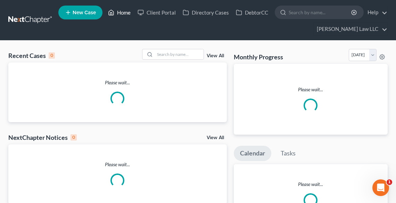
click at [124, 14] on link "Home" at bounding box center [120, 12] width 30 height 13
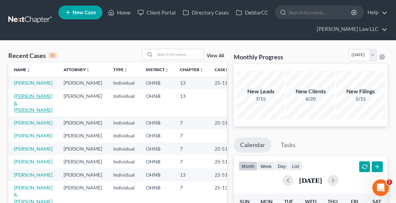
click at [20, 105] on link "[PERSON_NAME] & [PERSON_NAME]" at bounding box center [33, 103] width 39 height 20
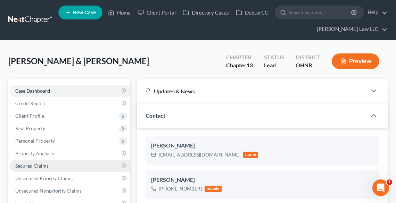
scroll to position [83, 0]
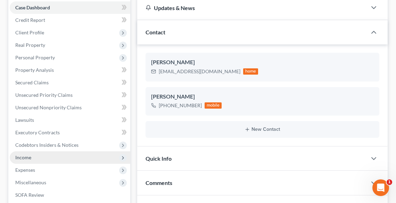
click at [29, 157] on span "Income" at bounding box center [23, 158] width 16 height 6
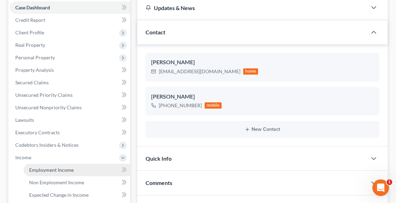
click at [49, 170] on span "Employment Income" at bounding box center [51, 170] width 44 height 6
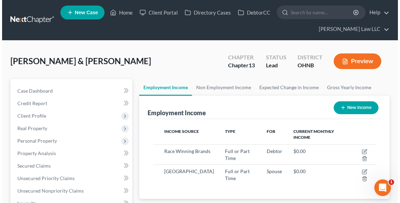
scroll to position [111, 236]
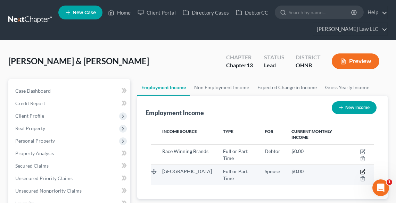
click at [363, 170] on icon "button" at bounding box center [363, 171] width 3 height 3
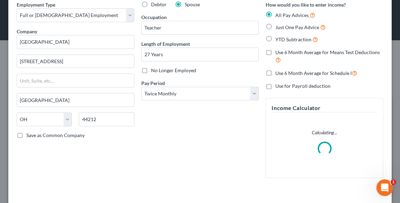
scroll to position [5, 0]
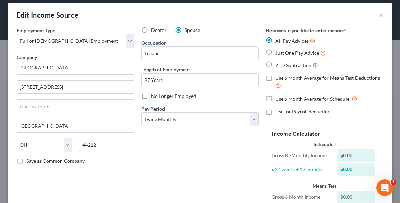
click at [295, 52] on span "Just One Pay Advice" at bounding box center [298, 53] width 44 height 6
click at [283, 52] on input "Just One Pay Advice" at bounding box center [280, 51] width 5 height 5
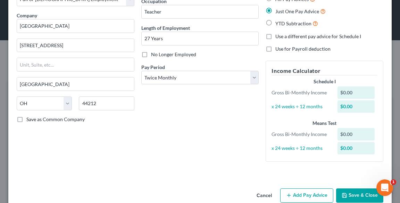
scroll to position [60, 0]
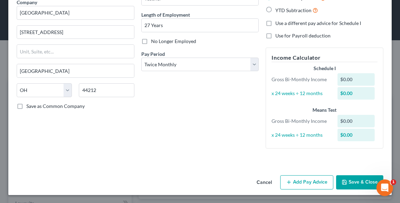
click at [294, 182] on button "Add Pay Advice" at bounding box center [306, 182] width 53 height 15
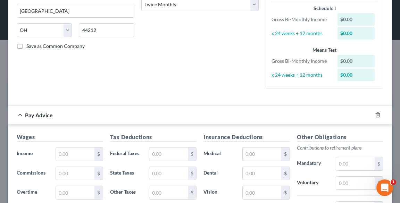
scroll to position [171, 0]
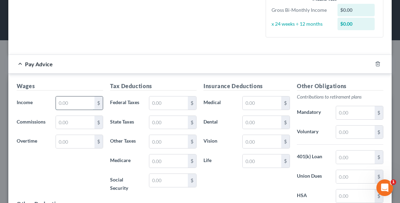
click at [74, 99] on input "text" at bounding box center [75, 103] width 39 height 13
click at [160, 162] on input "text" at bounding box center [168, 161] width 39 height 13
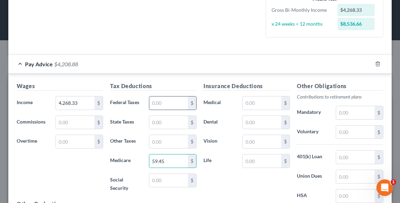
click at [158, 100] on input "text" at bounding box center [168, 103] width 39 height 13
click at [163, 120] on input "text" at bounding box center [168, 122] width 39 height 13
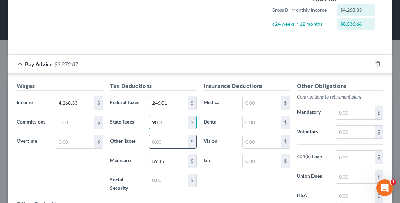
click at [172, 143] on input "text" at bounding box center [168, 141] width 39 height 13
click at [346, 132] on input "text" at bounding box center [355, 132] width 39 height 13
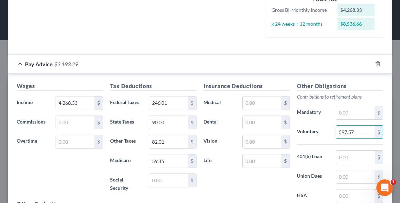
scroll to position [255, 0]
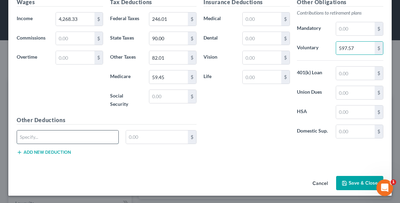
click at [37, 136] on input "text" at bounding box center [67, 137] width 101 height 13
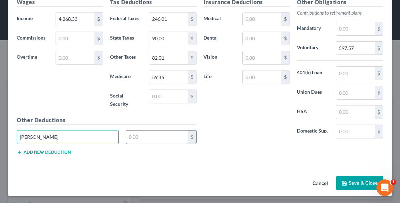
click at [165, 131] on input "text" at bounding box center [157, 137] width 62 height 13
click at [253, 15] on input "text" at bounding box center [262, 19] width 39 height 13
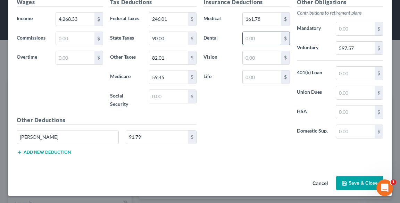
click at [259, 35] on input "text" at bounding box center [262, 38] width 39 height 13
click at [251, 76] on input "text" at bounding box center [262, 77] width 39 height 13
click at [61, 150] on button "Add new deduction" at bounding box center [44, 153] width 54 height 6
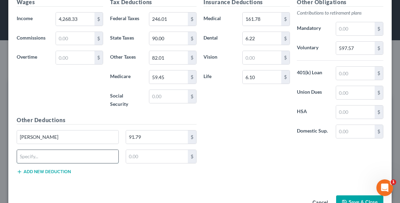
click at [60, 150] on input "text" at bounding box center [67, 156] width 101 height 13
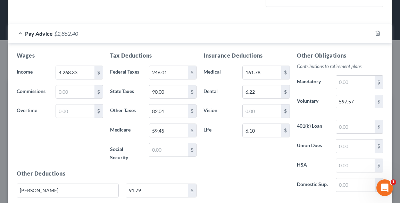
scroll to position [200, 0]
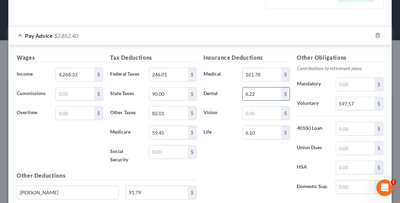
click at [267, 96] on input "6.22" at bounding box center [262, 94] width 39 height 13
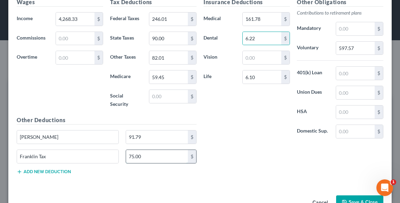
click at [155, 155] on input "75.00" at bounding box center [157, 156] width 62 height 13
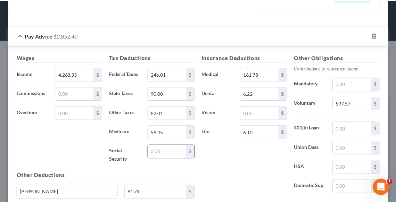
scroll to position [275, 0]
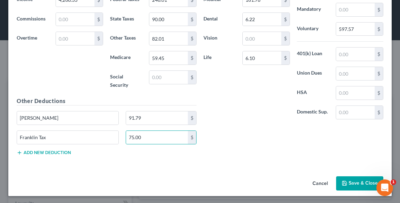
click at [356, 182] on button "Save & Close" at bounding box center [359, 184] width 47 height 15
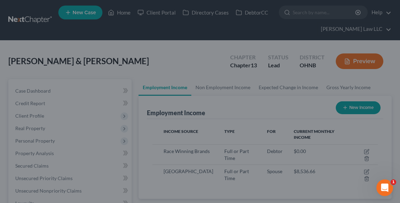
scroll to position [347361, 347235]
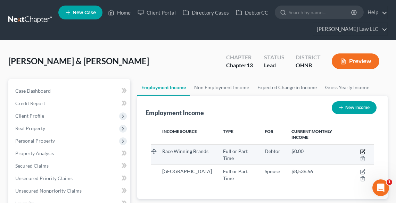
click at [362, 150] on icon "button" at bounding box center [363, 152] width 6 height 6
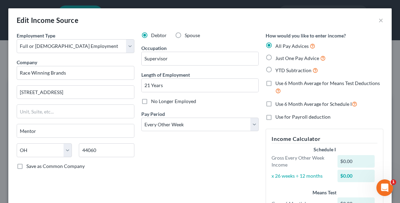
click at [276, 59] on label "Just One Pay Advice" at bounding box center [301, 58] width 50 height 8
click at [278, 59] on input "Just One Pay Advice" at bounding box center [280, 56] width 5 height 5
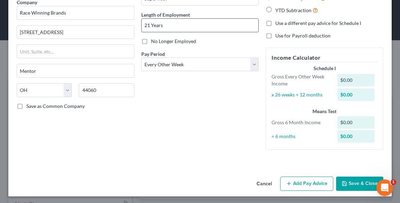
scroll to position [62, 0]
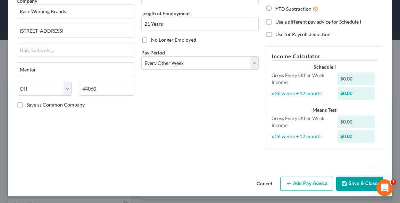
click at [313, 180] on button "Add Pay Advice" at bounding box center [306, 184] width 53 height 15
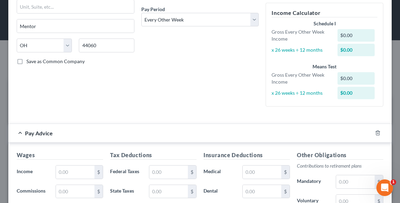
scroll to position [173, 0]
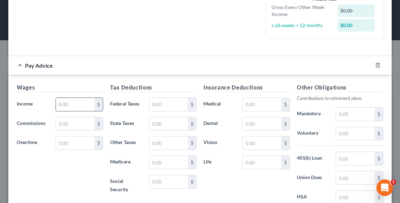
click at [92, 101] on input "text" at bounding box center [75, 104] width 39 height 13
click at [165, 102] on input "text" at bounding box center [168, 104] width 39 height 13
drag, startPoint x: 166, startPoint y: 140, endPoint x: 158, endPoint y: 139, distance: 7.8
click at [166, 140] on input "text" at bounding box center [168, 143] width 39 height 13
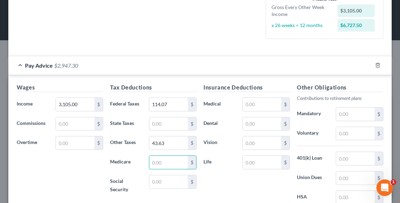
drag, startPoint x: 164, startPoint y: 162, endPoint x: 144, endPoint y: 162, distance: 20.9
click at [164, 162] on input "text" at bounding box center [168, 162] width 39 height 13
click at [161, 120] on input "text" at bounding box center [168, 123] width 39 height 13
click at [174, 180] on input "text" at bounding box center [168, 181] width 39 height 13
click at [176, 140] on input "text" at bounding box center [168, 143] width 39 height 13
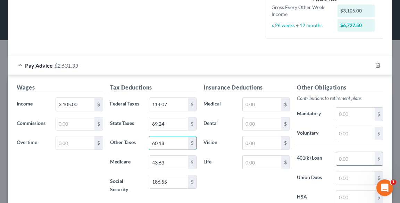
click at [348, 161] on input "text" at bounding box center [355, 158] width 39 height 13
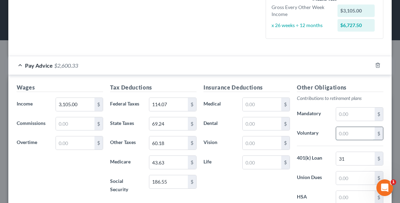
click at [348, 133] on input "text" at bounding box center [355, 133] width 39 height 13
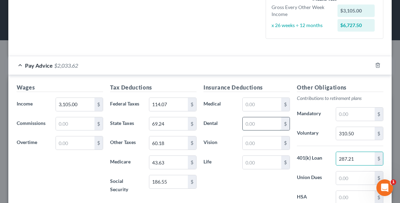
click at [268, 123] on input "text" at bounding box center [262, 123] width 39 height 13
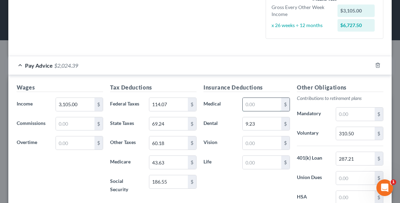
click at [262, 105] on input "text" at bounding box center [262, 104] width 39 height 13
click at [250, 145] on input "text" at bounding box center [262, 143] width 39 height 13
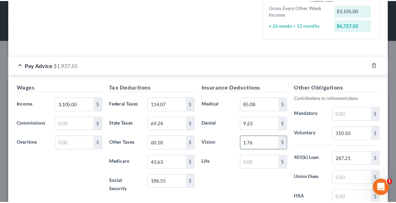
scroll to position [256, 0]
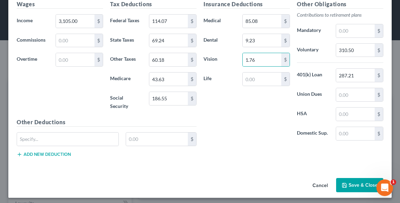
click at [350, 180] on button "Save & Close" at bounding box center [359, 185] width 47 height 15
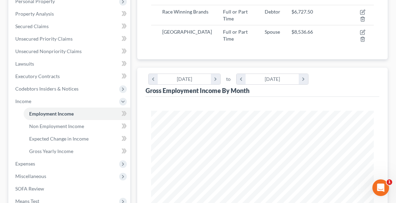
scroll to position [195, 0]
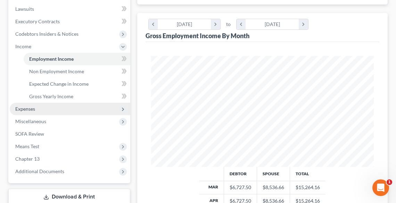
click at [30, 113] on span "Expenses" at bounding box center [70, 109] width 121 height 13
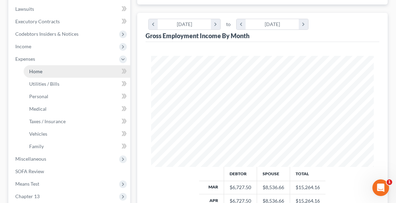
click at [33, 70] on span "Home" at bounding box center [35, 71] width 13 height 6
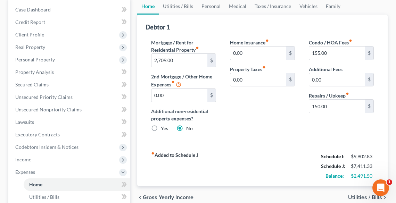
scroll to position [83, 0]
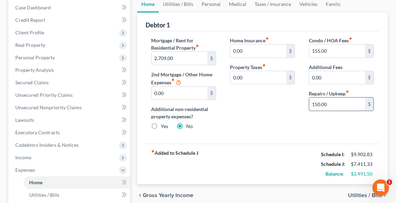
click at [339, 104] on input "150.00" at bounding box center [337, 104] width 56 height 13
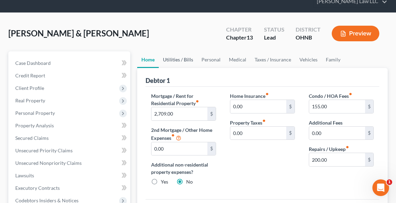
click at [175, 58] on link "Utilities / Bills" at bounding box center [178, 59] width 39 height 17
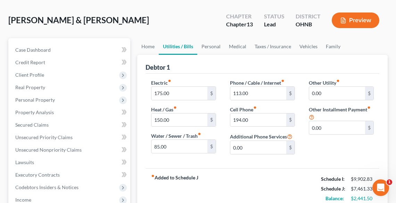
scroll to position [56, 0]
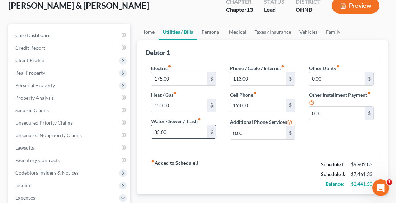
click at [187, 131] on input "85.00" at bounding box center [179, 131] width 56 height 13
click at [211, 31] on link "Personal" at bounding box center [210, 32] width 27 height 17
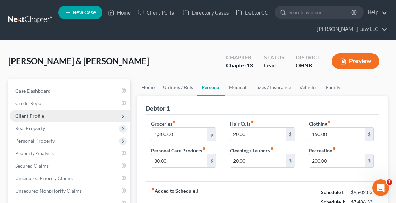
click at [30, 114] on span "Client Profile" at bounding box center [29, 116] width 29 height 6
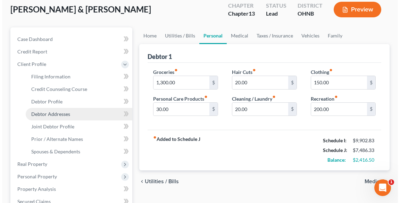
scroll to position [56, 0]
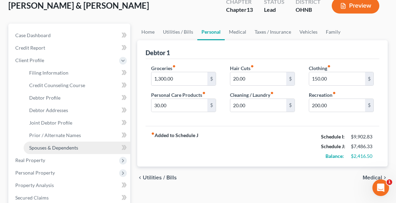
click at [53, 147] on span "Spouses & Dependents" at bounding box center [53, 148] width 49 height 6
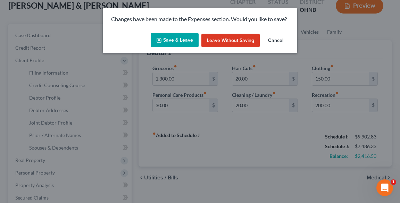
click at [162, 42] on icon "button" at bounding box center [159, 41] width 6 height 6
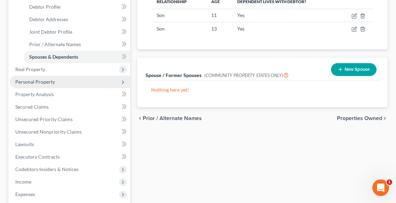
scroll to position [195, 0]
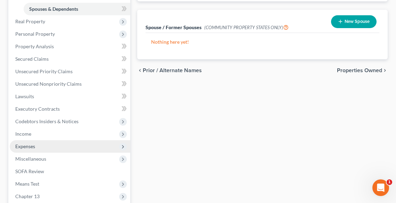
click at [26, 145] on span "Expenses" at bounding box center [25, 147] width 20 height 6
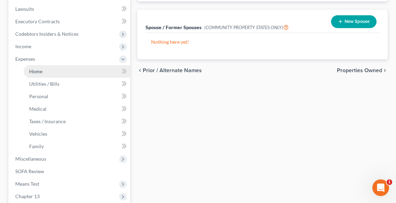
click at [50, 71] on link "Home" at bounding box center [77, 71] width 107 height 13
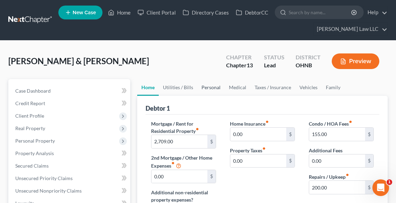
click at [207, 87] on link "Personal" at bounding box center [210, 87] width 27 height 17
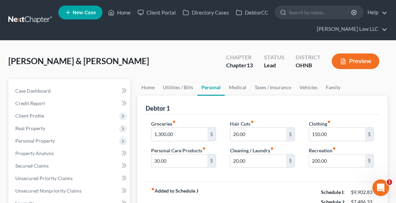
scroll to position [28, 0]
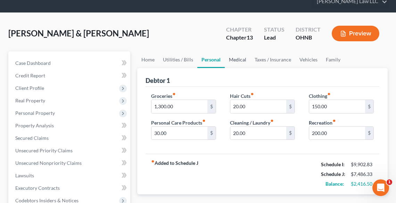
click at [237, 58] on link "Medical" at bounding box center [238, 59] width 26 height 17
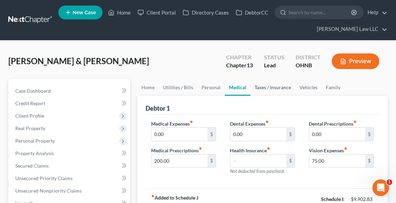
click at [267, 88] on link "Taxes / Insurance" at bounding box center [273, 87] width 45 height 17
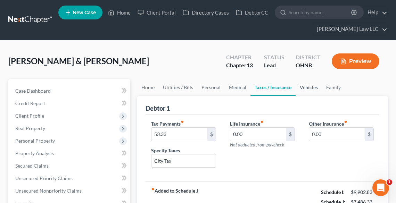
click at [308, 86] on link "Vehicles" at bounding box center [309, 87] width 26 height 17
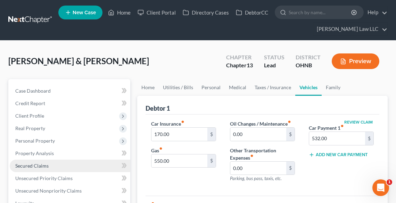
click at [41, 168] on span "Secured Claims" at bounding box center [31, 166] width 33 height 6
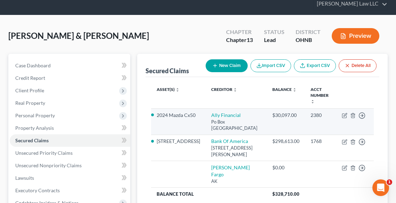
scroll to position [56, 0]
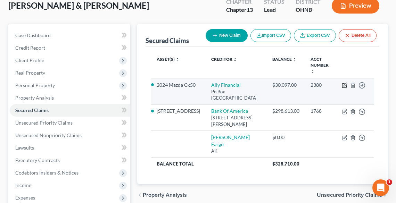
click at [345, 83] on icon "button" at bounding box center [345, 86] width 6 height 6
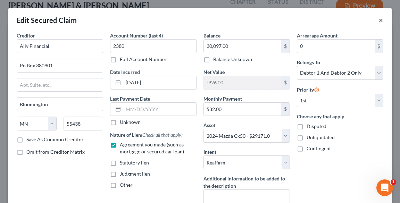
click at [379, 20] on button "×" at bounding box center [381, 20] width 5 height 8
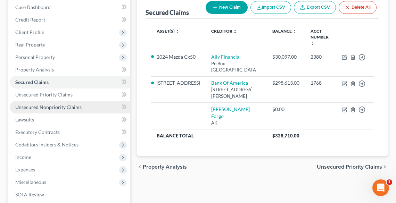
scroll to position [111, 0]
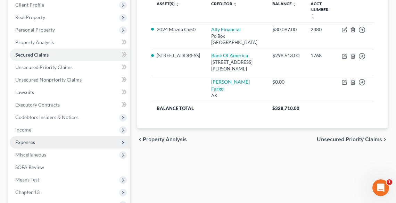
click at [21, 141] on span "Expenses" at bounding box center [25, 142] width 20 height 6
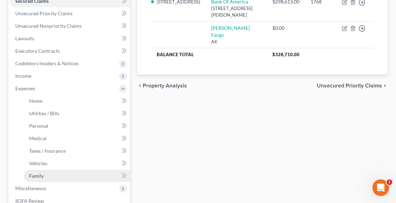
scroll to position [167, 0]
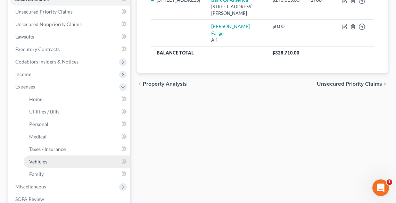
click at [38, 163] on span "Vehicles" at bounding box center [38, 162] width 18 height 6
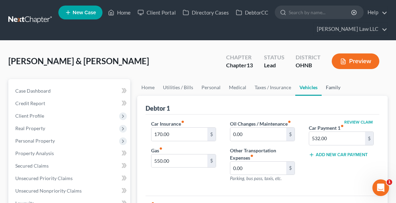
click at [327, 87] on link "Family" at bounding box center [333, 87] width 23 height 17
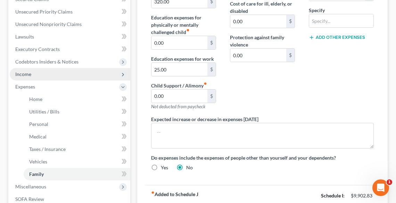
scroll to position [167, 0]
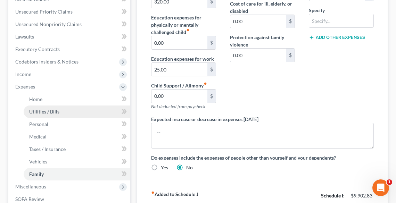
click at [37, 106] on link "Utilities / Bills" at bounding box center [77, 112] width 107 height 13
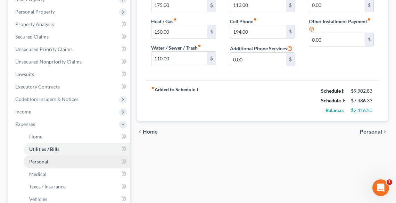
scroll to position [56, 0]
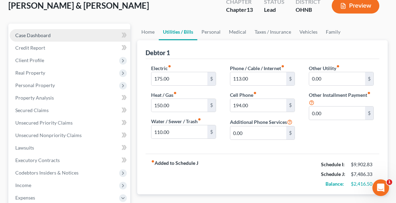
click at [25, 39] on link "Case Dashboard" at bounding box center [70, 35] width 121 height 13
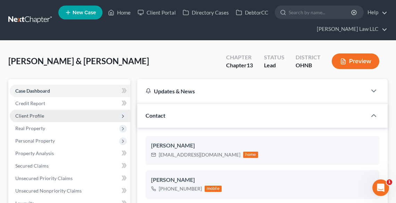
click at [37, 115] on span "Client Profile" at bounding box center [29, 116] width 29 height 6
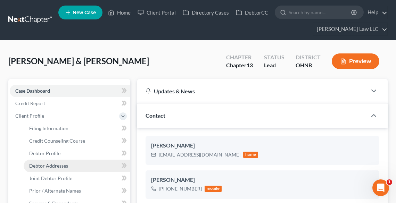
click at [57, 161] on link "Debtor Addresses" at bounding box center [77, 166] width 107 height 13
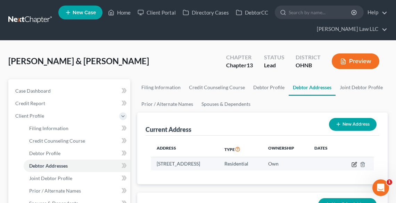
click at [356, 163] on icon "button" at bounding box center [354, 165] width 4 height 4
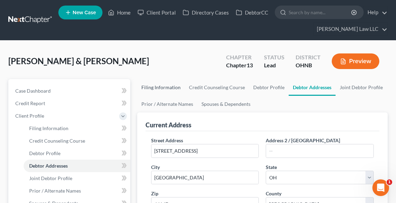
click at [169, 84] on link "Filing Information" at bounding box center [161, 87] width 48 height 17
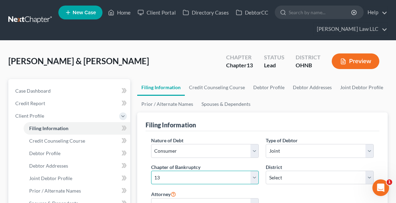
click at [175, 175] on select "Select 7 11 12 13" at bounding box center [205, 178] width 108 height 14
click at [151, 171] on select "Select 7 11 12 13" at bounding box center [205, 178] width 108 height 14
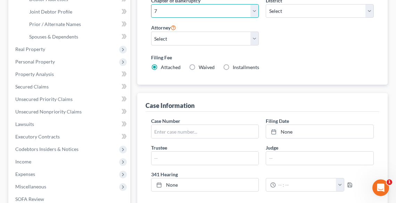
scroll to position [334, 0]
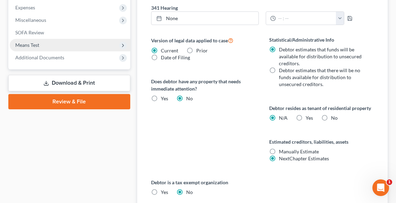
click at [24, 42] on span "Means Test" at bounding box center [27, 45] width 24 height 6
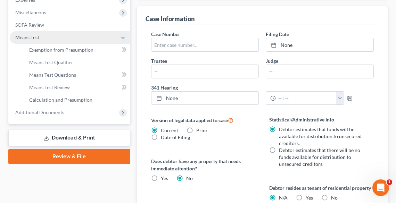
scroll to position [246, 0]
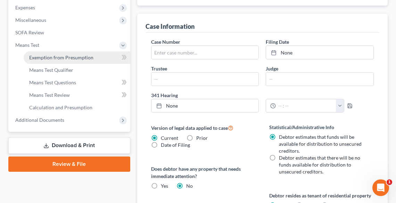
click at [45, 55] on span "Exemption from Presumption" at bounding box center [61, 58] width 64 height 6
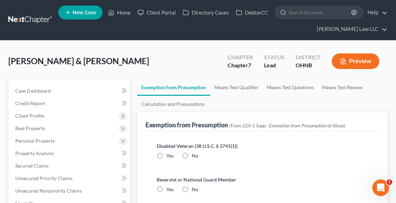
click at [192, 153] on label "No" at bounding box center [195, 156] width 7 height 7
click at [195, 153] on input "No" at bounding box center [197, 155] width 5 height 5
click at [192, 190] on label "No" at bounding box center [195, 189] width 7 height 7
click at [195, 190] on input "No" at bounding box center [197, 188] width 5 height 5
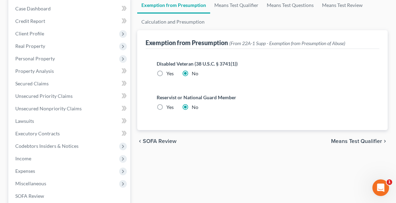
scroll to position [195, 0]
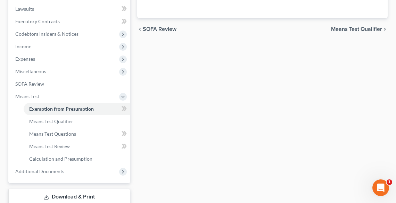
click at [353, 30] on span "Means Test Qualifier" at bounding box center [356, 29] width 51 height 6
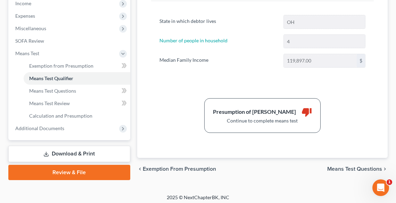
scroll to position [240, 0]
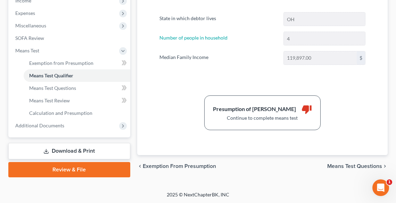
click at [337, 165] on span "Means Test Questions" at bounding box center [354, 167] width 55 height 6
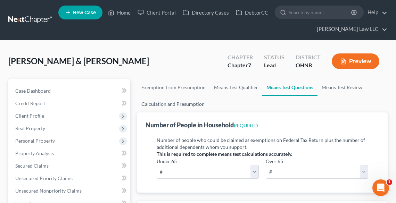
click at [162, 103] on link "Calculation and Presumption" at bounding box center [173, 104] width 72 height 17
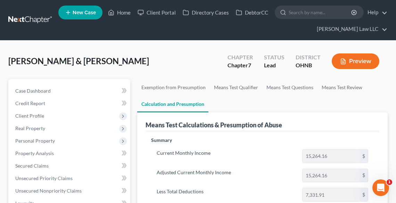
scroll to position [111, 0]
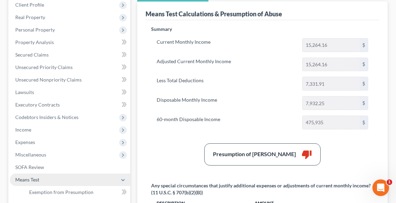
click at [51, 179] on span "Means Test" at bounding box center [70, 180] width 121 height 13
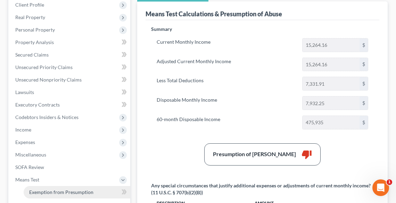
click at [64, 190] on span "Exemption from Presumption" at bounding box center [61, 192] width 64 height 6
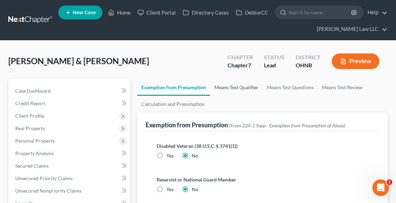
click at [244, 86] on link "Means Test Qualifier" at bounding box center [236, 87] width 52 height 17
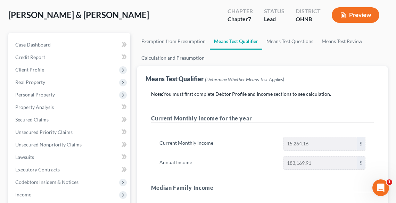
scroll to position [28, 0]
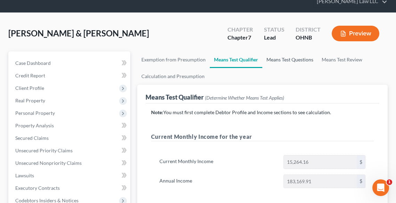
click at [288, 61] on link "Means Test Questions" at bounding box center [289, 59] width 55 height 17
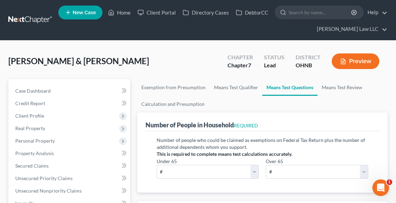
scroll to position [83, 0]
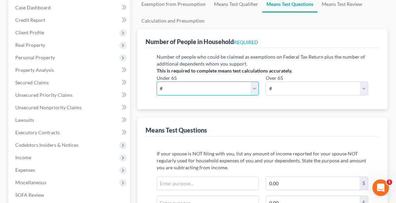
click at [197, 89] on select "# 0 1 2 3 4 5 6 7 8 9 10" at bounding box center [208, 89] width 103 height 14
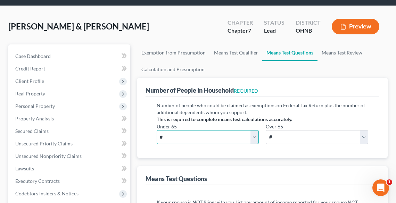
scroll to position [56, 0]
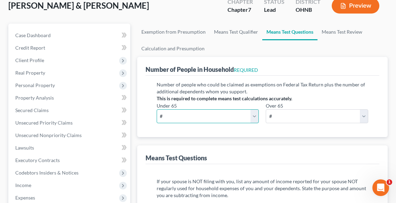
click at [206, 115] on select "# 0 1 2 3 4 5 6 7 8 9 10" at bounding box center [208, 116] width 103 height 14
click at [157, 109] on select "# 0 1 2 3 4 5 6 7 8 9 10" at bounding box center [208, 116] width 103 height 14
click at [287, 124] on div "Under 65 # 0 1 2 3 4 5 6 7 8 9 10 Over 65 # 0 1 2 3 4 5 6 7 8 9 10" at bounding box center [262, 115] width 219 height 27
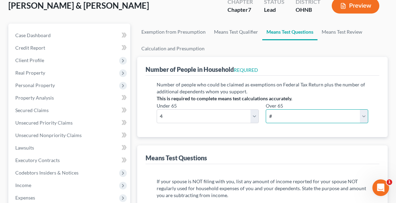
click at [285, 119] on select "# 0 1 2 3 4 5 6 7 8 9 10" at bounding box center [317, 116] width 103 height 14
click at [266, 109] on select "# 0 1 2 3 4 5 6 7 8 9 10" at bounding box center [317, 116] width 103 height 14
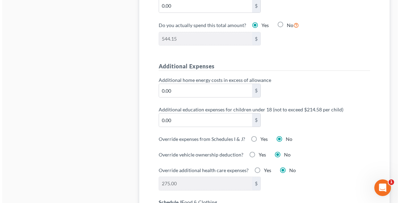
scroll to position [528, 0]
click at [259, 136] on label "Yes" at bounding box center [262, 139] width 7 height 7
click at [261, 136] on input "Yes" at bounding box center [263, 138] width 5 height 5
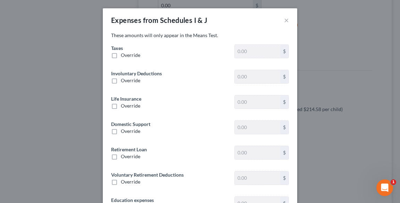
click at [127, 54] on span "Override" at bounding box center [130, 55] width 19 height 6
click at [127, 54] on input "Override" at bounding box center [126, 54] width 5 height 5
click at [260, 50] on input "0.00" at bounding box center [258, 51] width 46 height 13
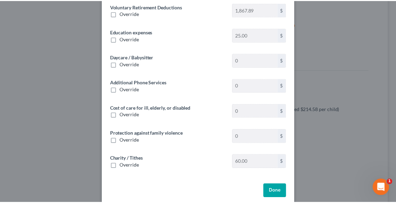
scroll to position [178, 0]
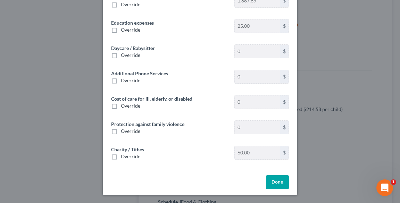
click at [286, 183] on button "Done" at bounding box center [277, 182] width 23 height 14
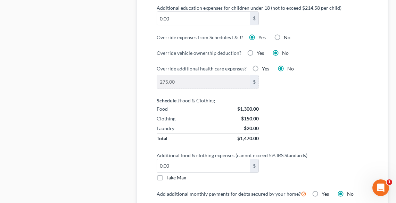
scroll to position [639, 0]
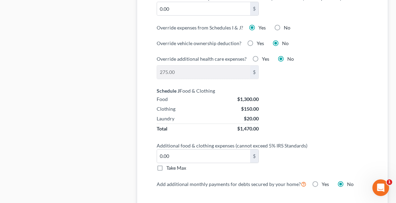
click at [166, 165] on label "Take Max" at bounding box center [176, 168] width 20 height 7
click at [169, 165] on input "Take Max" at bounding box center [171, 167] width 5 height 5
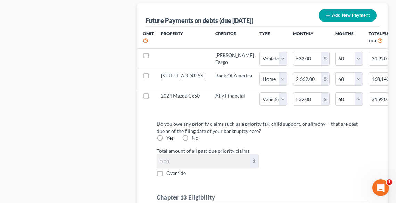
scroll to position [862, 0]
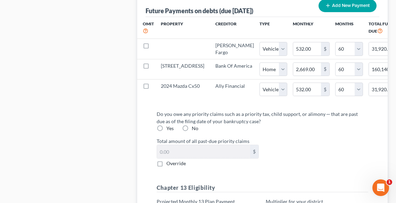
click at [192, 132] on label "No" at bounding box center [195, 128] width 7 height 7
click at [195, 130] on input "No" at bounding box center [197, 127] width 5 height 5
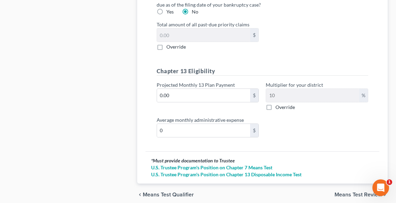
scroll to position [1001, 0]
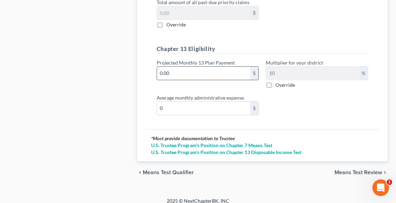
click at [183, 80] on input "0.00" at bounding box center [203, 73] width 93 height 13
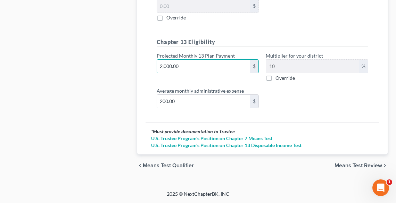
click at [351, 164] on span "Means Test Review" at bounding box center [359, 166] width 48 height 6
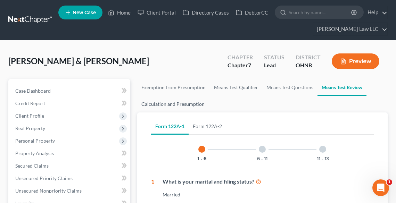
click at [156, 104] on link "Calculation and Presumption" at bounding box center [173, 104] width 72 height 17
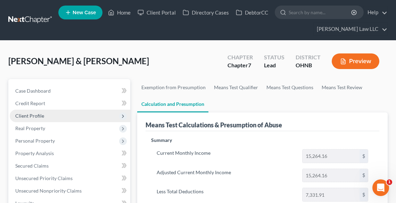
click at [33, 115] on span "Client Profile" at bounding box center [29, 116] width 29 height 6
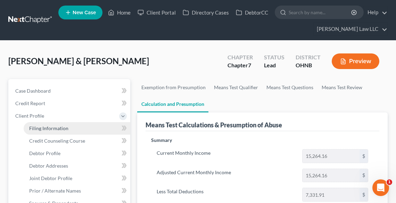
click at [49, 126] on span "Filing Information" at bounding box center [48, 128] width 39 height 6
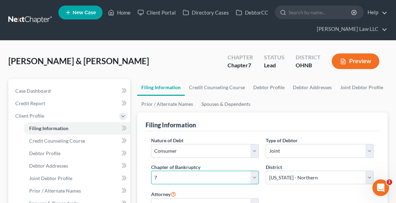
click at [193, 174] on select "Select 7 11 12 13" at bounding box center [205, 178] width 108 height 14
click at [151, 171] on select "Select 7 11 12 13" at bounding box center [205, 178] width 108 height 14
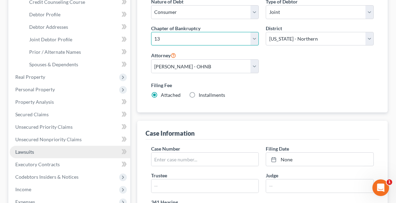
scroll to position [306, 0]
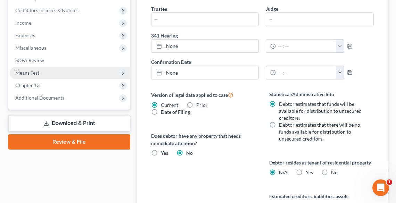
click at [25, 72] on span "Means Test" at bounding box center [27, 73] width 24 height 6
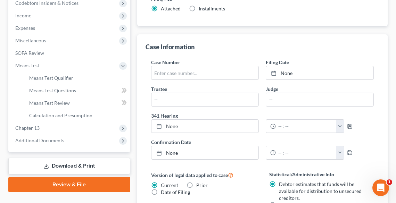
scroll to position [218, 0]
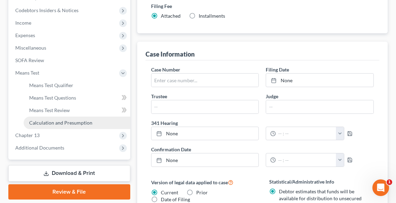
drag, startPoint x: 58, startPoint y: 122, endPoint x: 241, endPoint y: 131, distance: 182.6
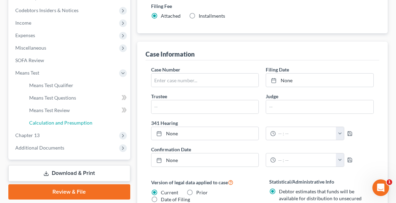
click at [59, 122] on span "Calculation and Presumption" at bounding box center [60, 123] width 63 height 6
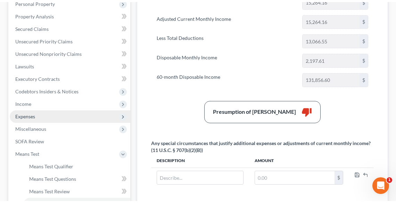
scroll to position [222, 0]
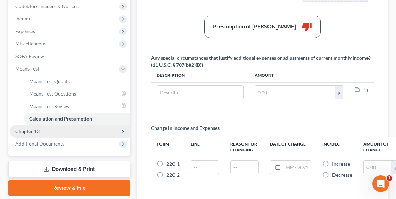
click at [51, 129] on span "Chapter 13" at bounding box center [70, 131] width 121 height 13
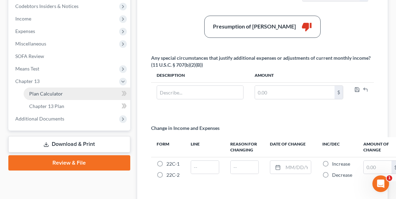
click at [48, 93] on span "Plan Calculator" at bounding box center [46, 94] width 34 height 6
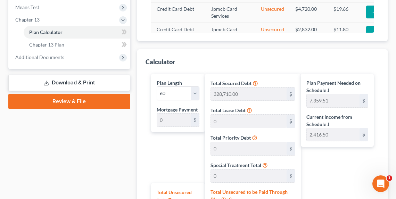
scroll to position [222, 0]
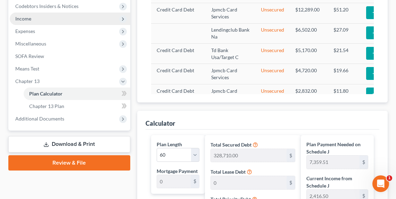
click at [29, 18] on span "Income" at bounding box center [23, 19] width 16 height 6
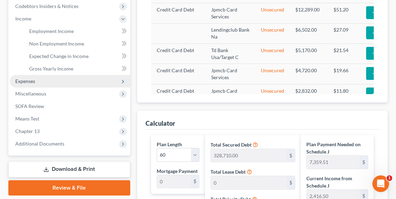
click at [35, 78] on span "Expenses" at bounding box center [70, 81] width 121 height 13
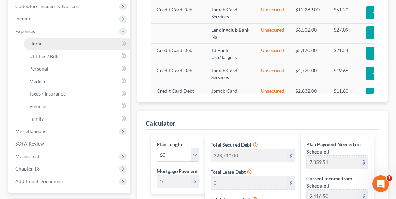
click at [38, 43] on span "Home" at bounding box center [35, 44] width 13 height 6
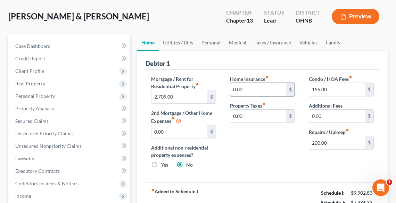
scroll to position [56, 0]
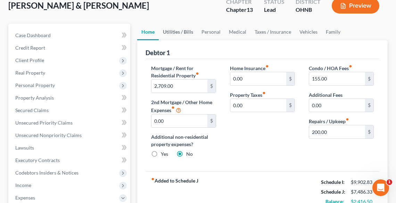
click at [174, 30] on link "Utilities / Bills" at bounding box center [178, 32] width 39 height 17
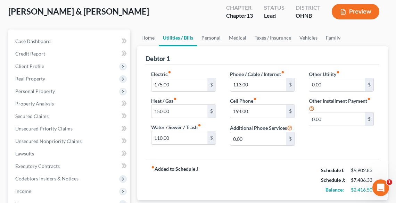
scroll to position [56, 0]
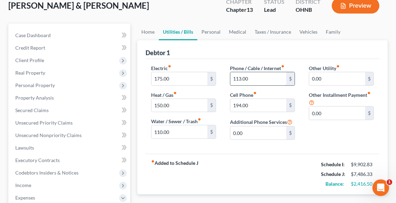
click at [252, 76] on input "113.00" at bounding box center [258, 78] width 56 height 13
click at [216, 35] on link "Personal" at bounding box center [210, 32] width 27 height 17
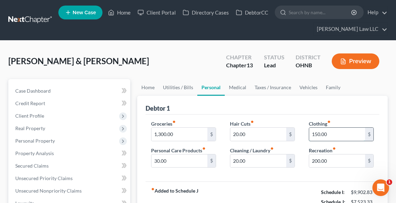
click at [354, 135] on input "150.00" at bounding box center [337, 134] width 56 height 13
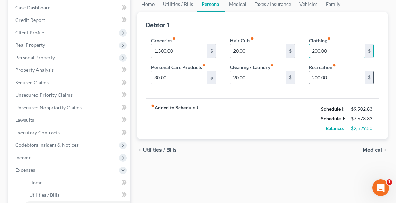
scroll to position [56, 0]
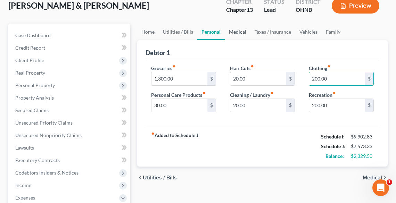
click at [234, 31] on link "Medical" at bounding box center [238, 32] width 26 height 17
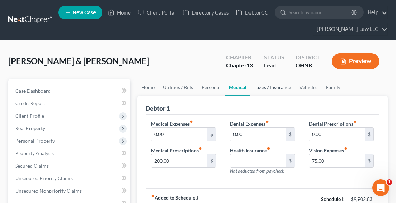
click at [269, 88] on link "Taxes / Insurance" at bounding box center [273, 87] width 45 height 17
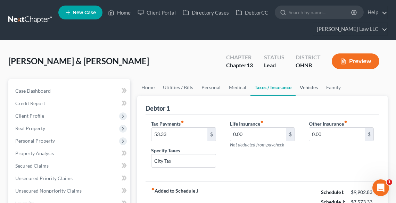
click at [309, 87] on link "Vehicles" at bounding box center [309, 87] width 26 height 17
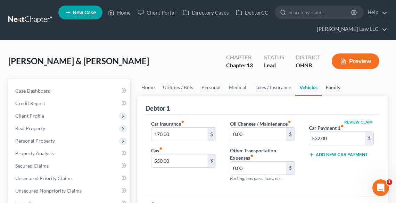
click at [334, 89] on link "Family" at bounding box center [333, 87] width 23 height 17
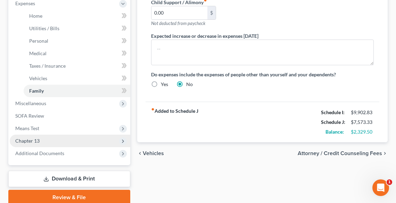
scroll to position [278, 0]
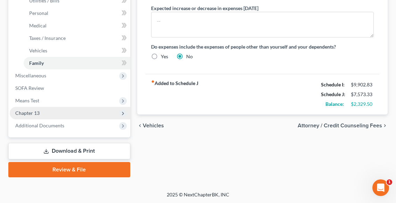
click at [49, 110] on span "Chapter 13" at bounding box center [70, 113] width 121 height 13
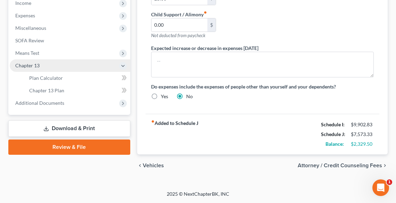
scroll to position [236, 0]
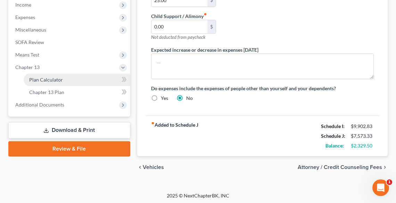
click at [63, 77] on link "Plan Calculator" at bounding box center [77, 80] width 107 height 13
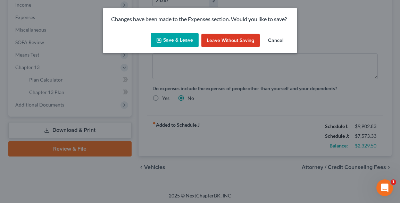
click at [180, 43] on button "Save & Leave" at bounding box center [175, 40] width 48 height 15
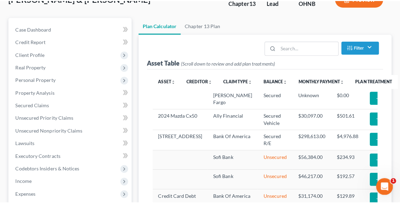
scroll to position [114, 0]
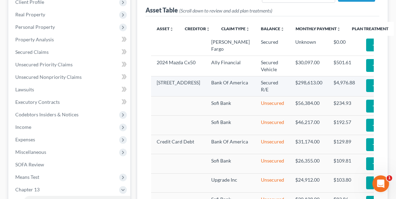
click at [375, 87] on line "button" at bounding box center [375, 85] width 0 height 3
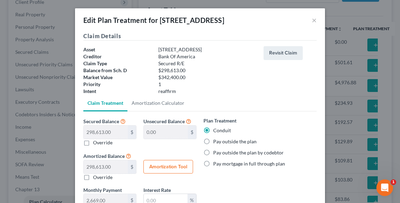
click at [235, 140] on label "Pay outside the plan" at bounding box center [234, 141] width 43 height 7
click at [221, 140] on input "Pay outside the plan" at bounding box center [218, 140] width 5 height 5
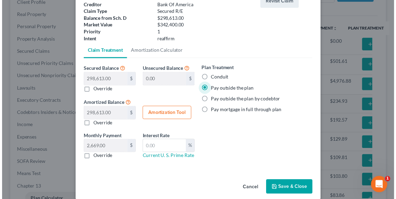
scroll to position [60, 0]
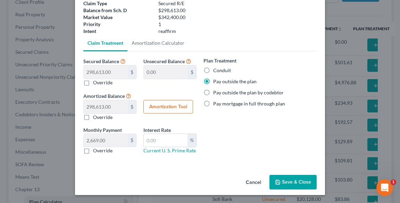
click at [292, 178] on button "Save & Close" at bounding box center [293, 182] width 47 height 15
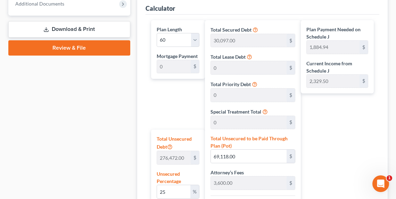
scroll to position [344, 0]
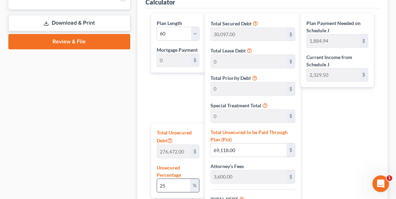
click at [172, 187] on input "25" at bounding box center [173, 185] width 33 height 13
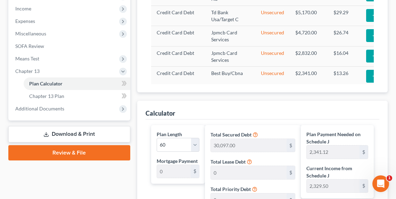
scroll to position [177, 0]
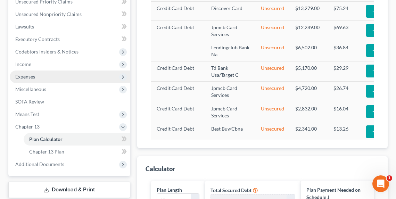
click at [22, 74] on span "Expenses" at bounding box center [25, 77] width 20 height 6
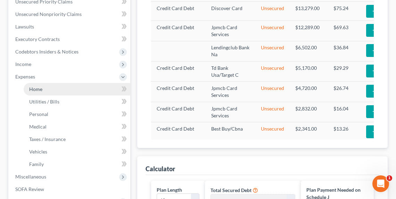
click at [35, 90] on span "Home" at bounding box center [35, 89] width 13 height 6
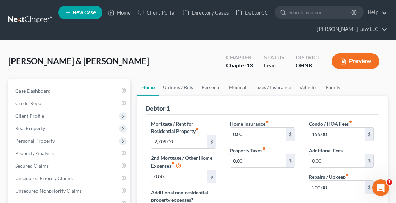
scroll to position [28, 0]
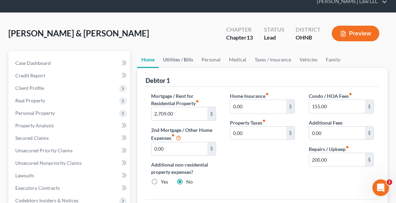
click at [172, 57] on link "Utilities / Bills" at bounding box center [178, 59] width 39 height 17
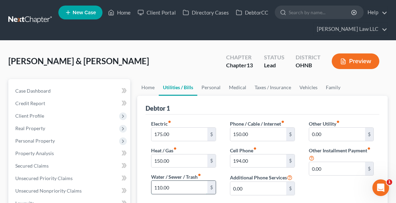
click at [182, 187] on input "110.00" at bounding box center [179, 187] width 56 height 13
click at [254, 131] on input "150.00" at bounding box center [258, 134] width 56 height 13
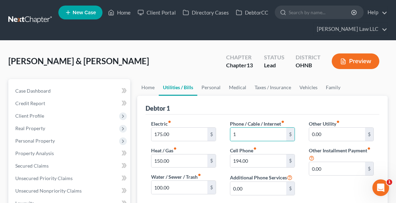
click at [316, 99] on div "Debtor 1" at bounding box center [263, 105] width 234 height 19
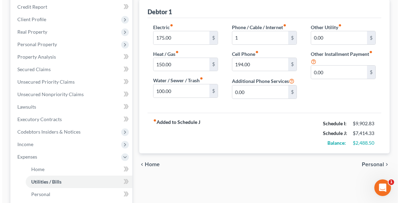
scroll to position [111, 0]
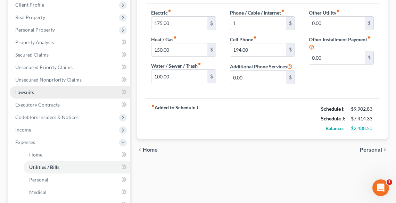
click at [22, 92] on span "Lawsuits" at bounding box center [24, 92] width 19 height 6
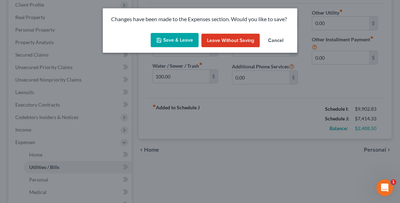
click at [228, 42] on button "Leave without Saving" at bounding box center [231, 41] width 58 height 14
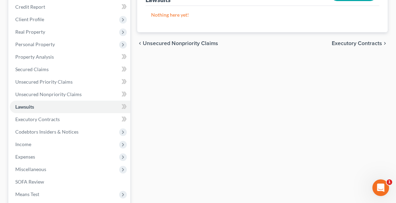
scroll to position [167, 0]
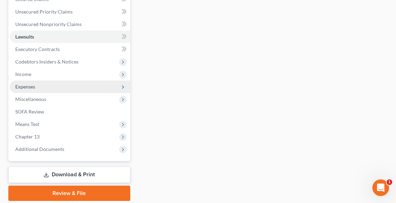
click at [28, 87] on span "Expenses" at bounding box center [25, 87] width 20 height 6
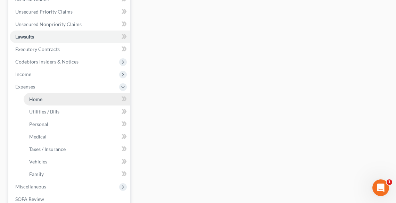
click at [36, 97] on span "Home" at bounding box center [35, 99] width 13 height 6
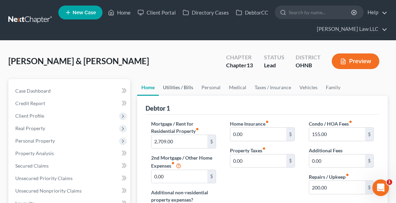
click at [173, 86] on link "Utilities / Bills" at bounding box center [178, 87] width 39 height 17
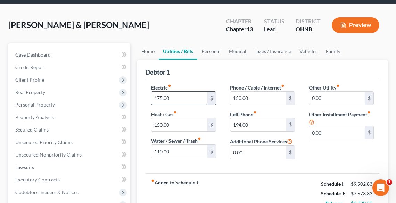
scroll to position [83, 0]
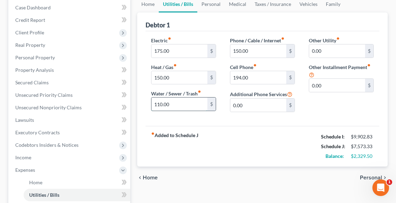
click at [177, 104] on input "110.00" at bounding box center [179, 104] width 56 height 13
click at [277, 44] on input "150.00" at bounding box center [258, 50] width 56 height 13
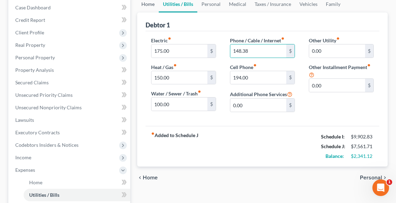
click at [148, 2] on link "Home" at bounding box center [148, 4] width 22 height 17
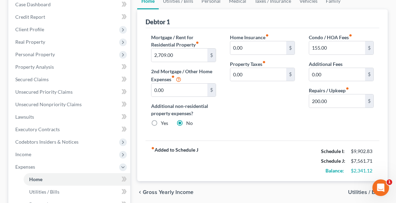
scroll to position [28, 0]
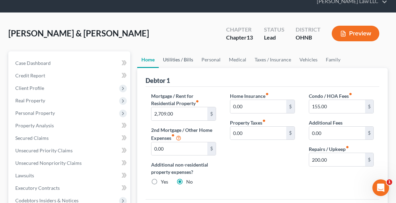
click at [181, 55] on link "Utilities / Bills" at bounding box center [178, 59] width 39 height 17
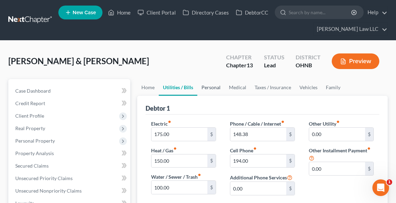
click at [211, 84] on link "Personal" at bounding box center [210, 87] width 27 height 17
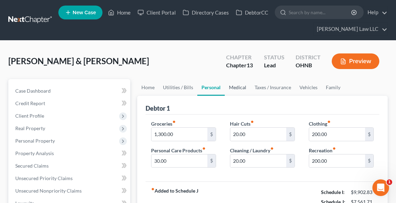
click at [236, 88] on link "Medical" at bounding box center [238, 87] width 26 height 17
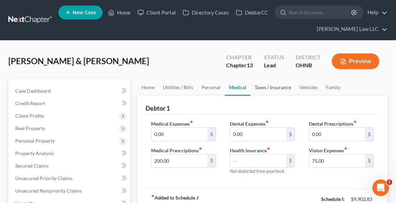
click at [272, 85] on link "Taxes / Insurance" at bounding box center [273, 87] width 45 height 17
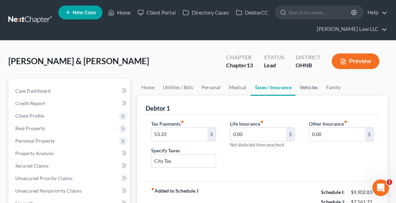
click at [305, 88] on link "Vehicles" at bounding box center [309, 87] width 26 height 17
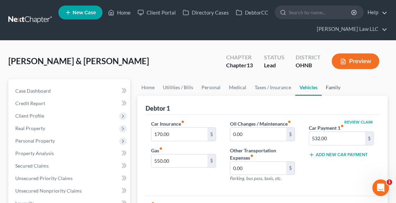
click at [328, 89] on link "Family" at bounding box center [333, 87] width 23 height 17
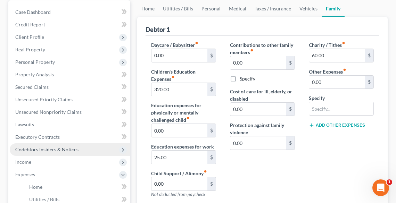
scroll to position [111, 0]
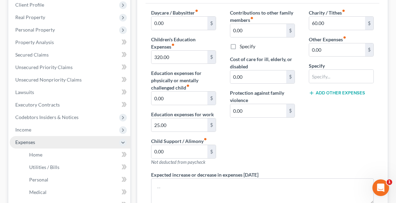
click at [28, 142] on span "Expenses" at bounding box center [25, 142] width 20 height 6
click at [26, 143] on span "Expenses" at bounding box center [25, 142] width 20 height 6
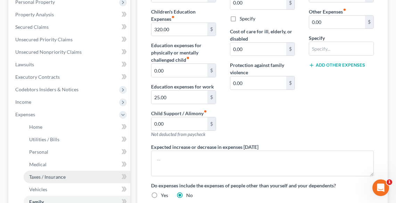
scroll to position [167, 0]
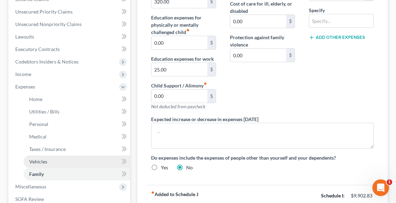
click at [38, 160] on span "Vehicles" at bounding box center [38, 162] width 18 height 6
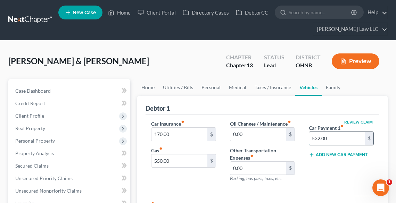
click at [342, 143] on input "532.00" at bounding box center [337, 138] width 56 height 13
click at [341, 154] on button "Add New Car Payment" at bounding box center [338, 155] width 59 height 6
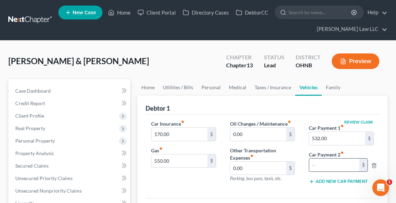
click at [335, 166] on input "text" at bounding box center [334, 165] width 50 height 13
click at [344, 140] on input "532.00" at bounding box center [337, 138] width 56 height 13
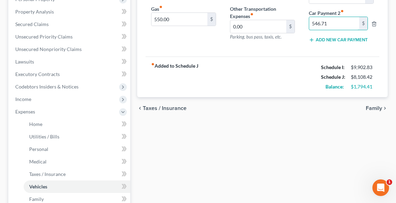
scroll to position [222, 0]
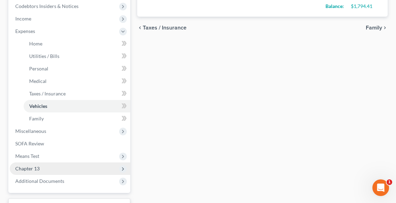
click at [34, 168] on span "Chapter 13" at bounding box center [27, 169] width 24 height 6
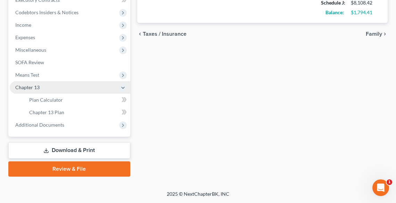
scroll to position [215, 0]
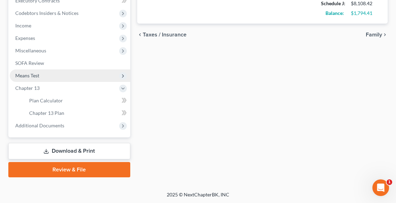
click at [38, 73] on span "Means Test" at bounding box center [27, 76] width 24 height 6
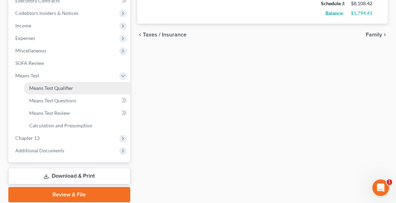
scroll to position [222, 0]
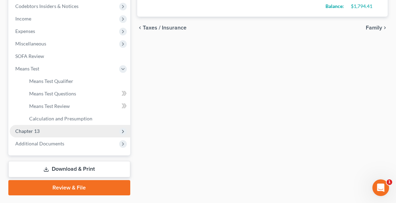
click at [34, 130] on span "Chapter 13" at bounding box center [27, 131] width 24 height 6
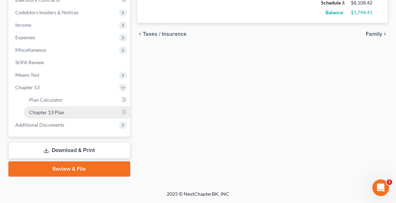
scroll to position [215, 0]
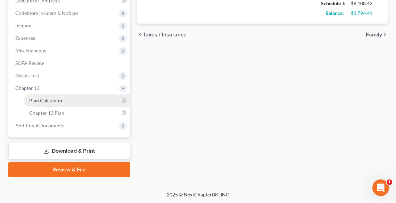
click at [45, 98] on span "Plan Calculator" at bounding box center [46, 101] width 34 height 6
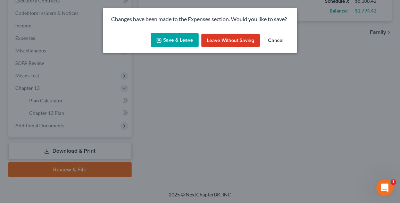
click at [175, 42] on button "Save & Leave" at bounding box center [175, 40] width 48 height 15
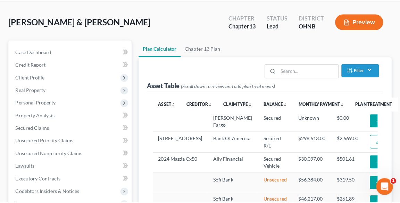
scroll to position [111, 0]
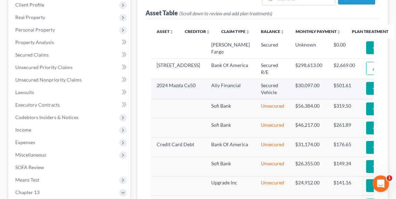
click at [372, 91] on icon "button" at bounding box center [375, 89] width 6 height 6
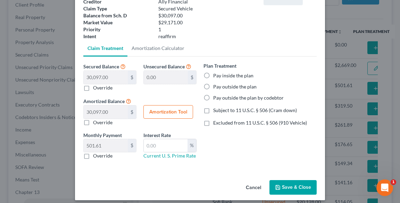
scroll to position [56, 0]
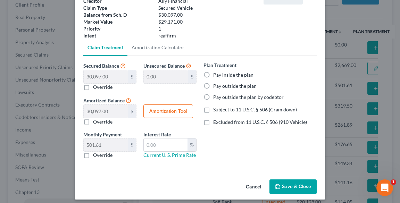
click at [93, 156] on label "Override" at bounding box center [102, 155] width 19 height 7
click at [93, 155] on label "Override" at bounding box center [102, 155] width 19 height 7
click at [96, 155] on input "Override" at bounding box center [98, 154] width 5 height 5
click at [98, 145] on input "text" at bounding box center [106, 145] width 44 height 13
click at [225, 84] on label "Pay outside the plan" at bounding box center [234, 86] width 43 height 7
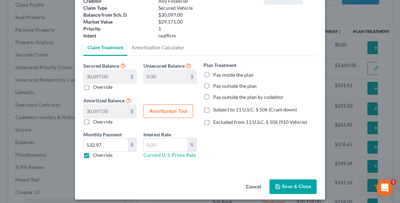
click at [221, 84] on input "Pay outside the plan" at bounding box center [218, 85] width 5 height 5
click at [240, 123] on span "Excluded from 11 U.S.C. § 506 (910 Vehicle)" at bounding box center [260, 122] width 94 height 6
click at [221, 123] on input "Excluded from 11 U.S.C. § 506 (910 Vehicle)" at bounding box center [218, 121] width 5 height 5
click at [294, 184] on button "Save & Close" at bounding box center [293, 187] width 47 height 15
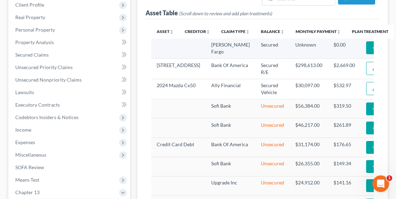
click at [366, 43] on button "Add Plan Treatment" at bounding box center [395, 47] width 58 height 13
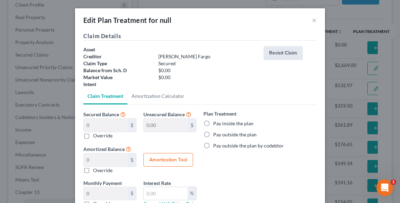
click at [295, 50] on button "Revisit Claim" at bounding box center [283, 53] width 39 height 14
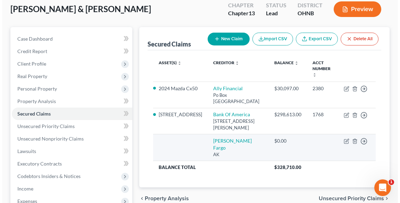
scroll to position [56, 0]
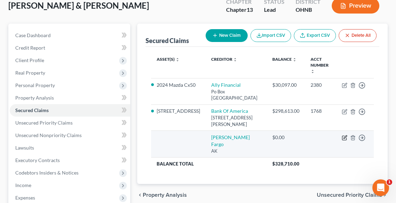
click at [344, 137] on icon "button" at bounding box center [345, 138] width 6 height 6
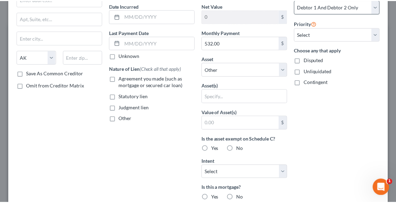
scroll to position [0, 0]
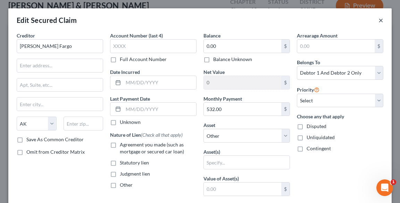
click at [379, 24] on button "×" at bounding box center [381, 20] width 5 height 8
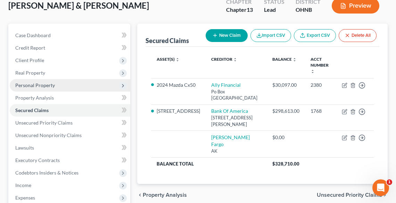
click at [38, 88] on span "Personal Property" at bounding box center [70, 85] width 121 height 13
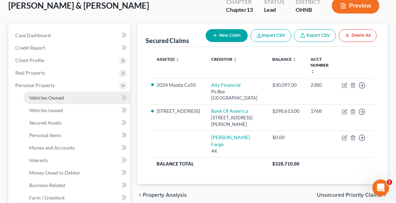
click at [44, 99] on span "Vehicles Owned" at bounding box center [46, 98] width 35 height 6
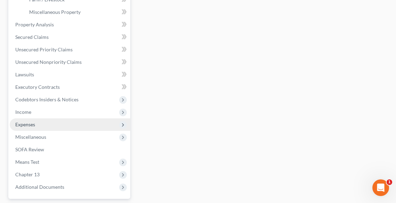
scroll to position [306, 0]
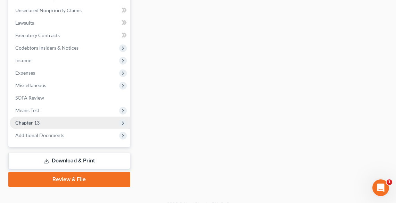
click at [49, 125] on span "Chapter 13" at bounding box center [70, 123] width 121 height 13
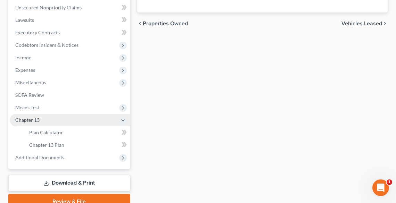
scroll to position [181, 0]
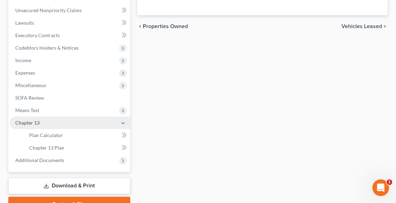
click at [50, 126] on span "Chapter 13" at bounding box center [70, 123] width 121 height 13
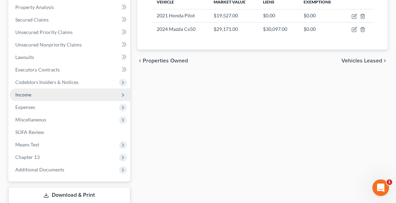
scroll to position [97, 0]
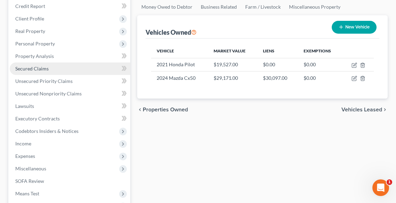
click at [24, 68] on span "Secured Claims" at bounding box center [31, 69] width 33 height 6
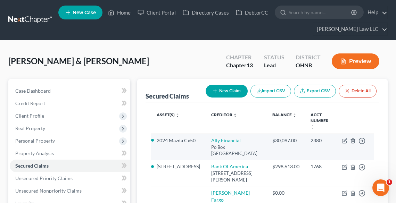
click at [347, 134] on td "Move to E Move to F Move to G Move to Notice Only" at bounding box center [355, 147] width 38 height 26
click at [346, 139] on icon "button" at bounding box center [345, 140] width 3 height 3
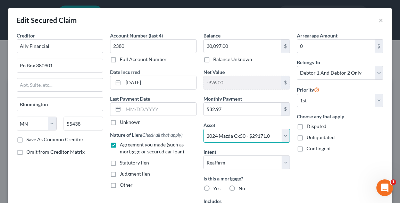
click at [256, 133] on select "Select Other Multiple Assets [STREET_ADDRESS] - $342400.0 2021 Honda Pilot - $1…" at bounding box center [247, 136] width 87 height 14
click at [228, 137] on select "Select Other Multiple Assets [STREET_ADDRESS] - $342400.0 2021 Honda Pilot - $1…" at bounding box center [247, 136] width 87 height 14
click at [204, 129] on select "Select Other Multiple Assets [STREET_ADDRESS] - $342400.0 2021 Honda Pilot - $1…" at bounding box center [247, 136] width 87 height 14
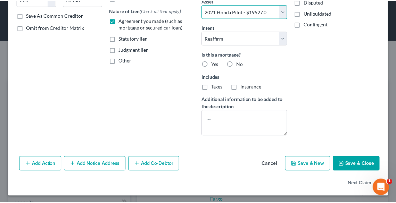
scroll to position [126, 0]
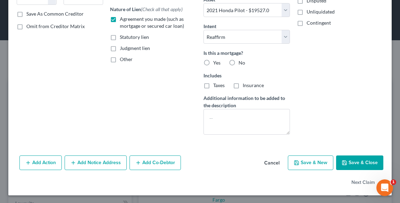
click at [356, 163] on button "Save & Close" at bounding box center [359, 163] width 47 height 15
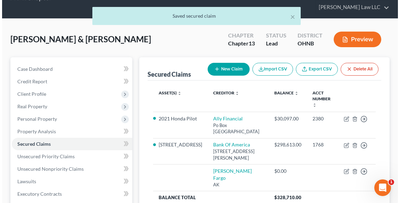
scroll to position [56, 0]
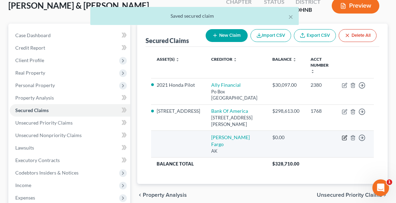
click at [344, 137] on icon "button" at bounding box center [345, 138] width 6 height 6
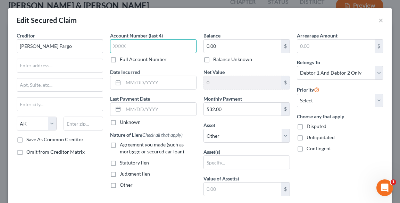
click at [146, 44] on input "text" at bounding box center [153, 46] width 87 height 14
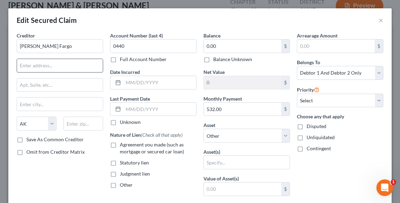
click at [67, 63] on input "text" at bounding box center [60, 65] width 86 height 13
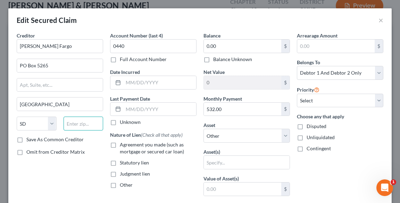
click at [86, 125] on input "text" at bounding box center [84, 124] width 40 height 14
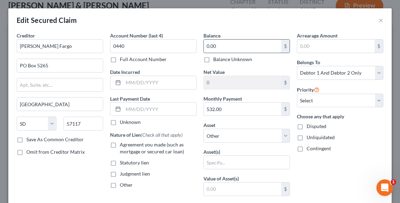
click at [219, 47] on input "0.00" at bounding box center [242, 46] width 77 height 13
click at [231, 109] on input "532.00" at bounding box center [242, 109] width 77 height 13
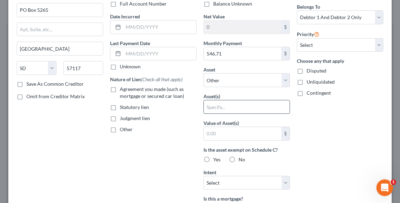
click at [225, 106] on input "text" at bounding box center [247, 106] width 86 height 13
click at [214, 78] on select "Select Other Multiple Assets [STREET_ADDRESS] - $342400.0 2021 Honda Pilot - $1…" at bounding box center [247, 80] width 87 height 14
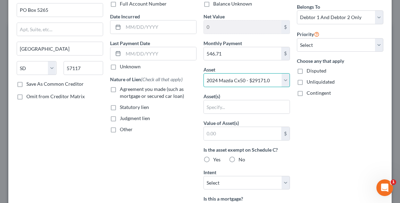
click at [204, 73] on select "Select Other Multiple Assets [STREET_ADDRESS] - $342400.0 2021 Honda Pilot - $1…" at bounding box center [247, 80] width 87 height 14
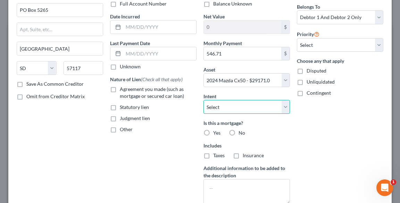
click at [230, 108] on select "Select Surrender Redeem Reaffirm Avoid Other" at bounding box center [247, 107] width 87 height 14
click at [204, 100] on select "Select Surrender Redeem Reaffirm Avoid Other" at bounding box center [247, 107] width 87 height 14
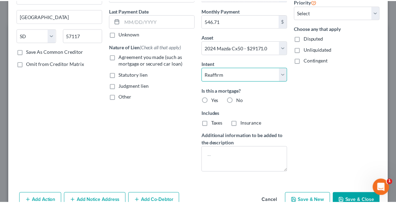
scroll to position [126, 0]
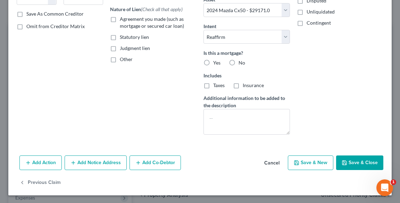
click at [350, 162] on button "Save & Close" at bounding box center [359, 163] width 47 height 15
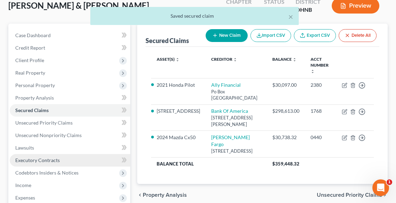
scroll to position [190, 0]
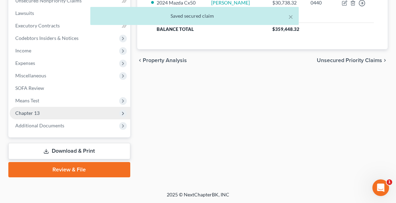
click at [27, 107] on span "Chapter 13" at bounding box center [70, 113] width 121 height 13
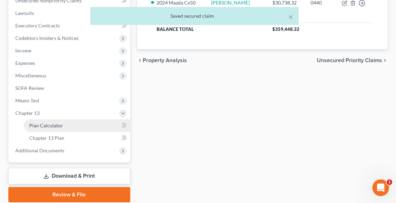
click at [36, 123] on span "Plan Calculator" at bounding box center [46, 126] width 34 height 6
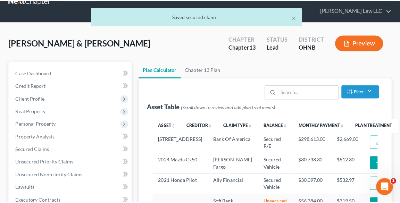
scroll to position [56, 0]
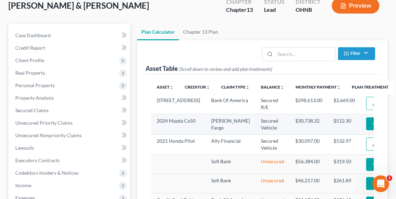
click at [372, 126] on icon "button" at bounding box center [375, 124] width 6 height 6
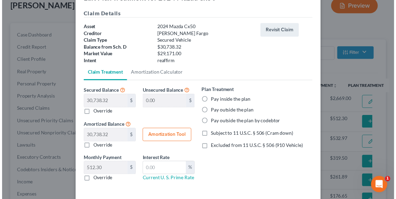
scroll to position [53, 0]
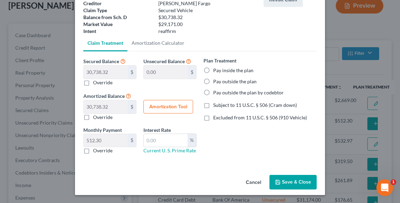
click at [93, 148] on label "Override" at bounding box center [102, 150] width 19 height 7
click at [96, 148] on input "Override" at bounding box center [98, 149] width 5 height 5
click at [100, 140] on input "text" at bounding box center [106, 140] width 44 height 13
click at [213, 69] on label "Pay inside the plan" at bounding box center [233, 70] width 40 height 7
click at [216, 69] on input "Pay inside the plan" at bounding box center [218, 69] width 5 height 5
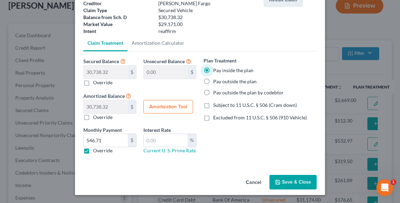
drag, startPoint x: 205, startPoint y: 81, endPoint x: 211, endPoint y: 101, distance: 21.0
click at [213, 81] on label "Pay outside the plan" at bounding box center [234, 81] width 43 height 7
click at [216, 81] on input "Pay outside the plan" at bounding box center [218, 80] width 5 height 5
click at [213, 118] on span "Excluded from 11 U.S.C. § 506 (910 Vehicle)" at bounding box center [260, 118] width 94 height 6
click at [216, 118] on input "Excluded from 11 U.S.C. § 506 (910 Vehicle)" at bounding box center [218, 116] width 5 height 5
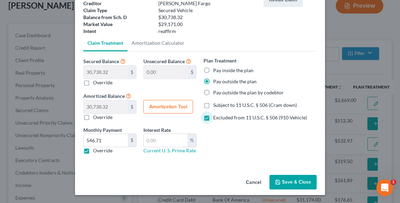
click at [308, 182] on button "Save & Close" at bounding box center [293, 182] width 47 height 15
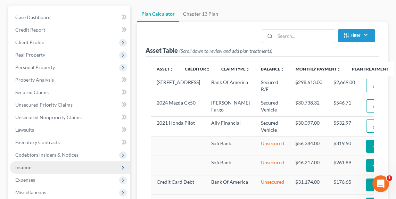
scroll to position [83, 0]
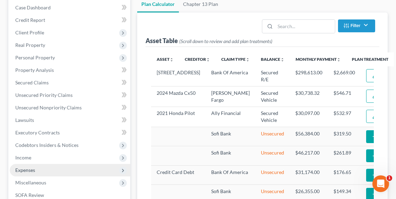
click at [32, 165] on span "Expenses" at bounding box center [70, 170] width 121 height 13
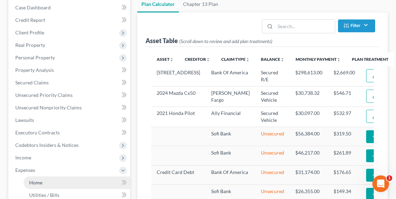
click at [36, 182] on span "Home" at bounding box center [35, 183] width 13 height 6
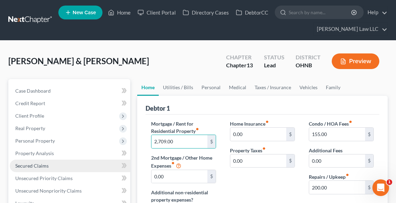
click at [26, 166] on span "Secured Claims" at bounding box center [31, 166] width 33 height 6
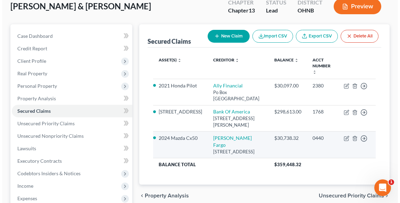
scroll to position [56, 0]
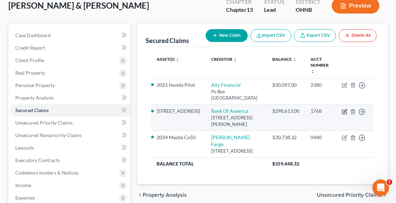
click at [346, 110] on icon "button" at bounding box center [344, 112] width 4 height 4
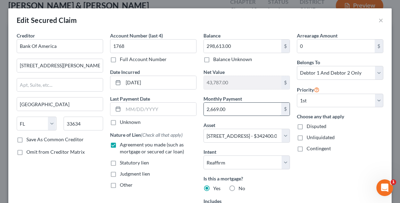
click at [245, 109] on input "2,669.00" at bounding box center [242, 109] width 77 height 13
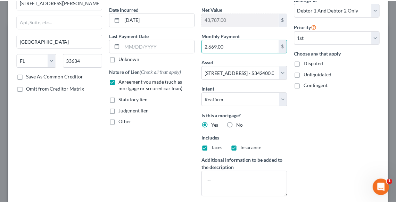
scroll to position [126, 0]
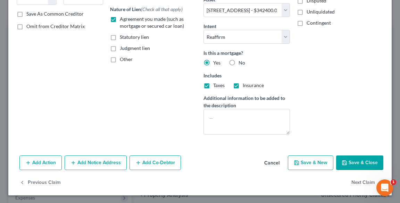
click at [350, 161] on button "Save & Close" at bounding box center [359, 163] width 47 height 15
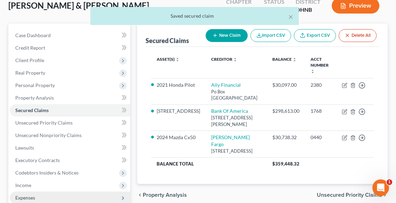
click at [43, 195] on span "Expenses" at bounding box center [70, 198] width 121 height 13
click at [31, 197] on span "Expenses" at bounding box center [25, 198] width 20 height 6
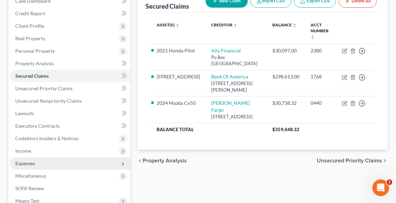
scroll to position [139, 0]
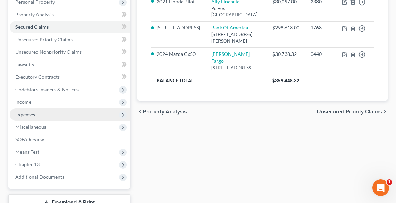
click at [24, 115] on span "Expenses" at bounding box center [25, 115] width 20 height 6
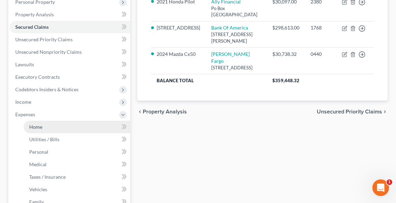
click at [37, 126] on span "Home" at bounding box center [35, 127] width 13 height 6
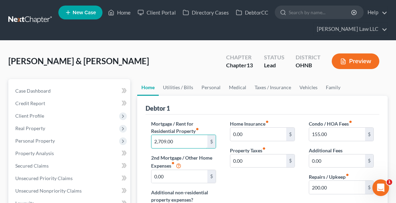
paste input "66"
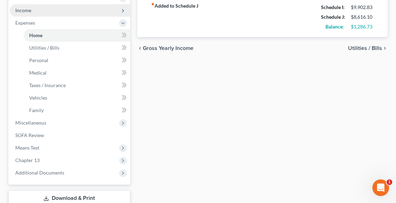
scroll to position [278, 0]
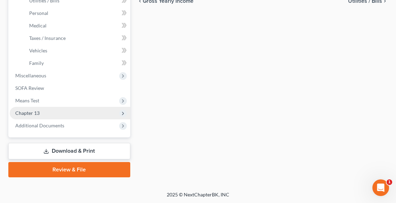
click at [42, 111] on span "Chapter 13" at bounding box center [70, 113] width 121 height 13
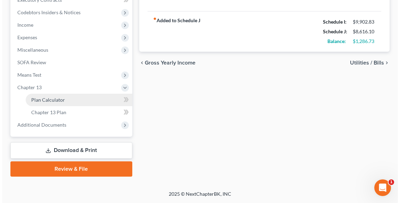
scroll to position [215, 0]
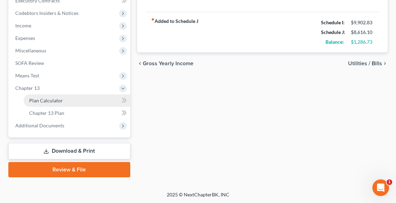
click at [54, 103] on span "Plan Calculator" at bounding box center [46, 101] width 34 height 6
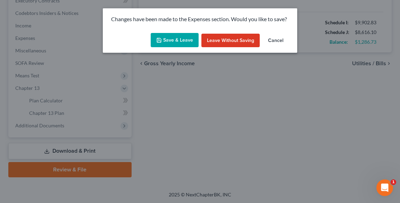
click at [169, 43] on button "Save & Leave" at bounding box center [175, 40] width 48 height 15
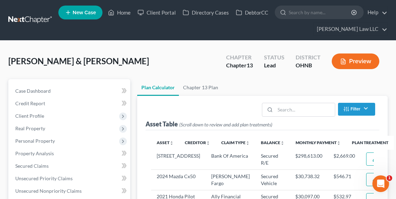
scroll to position [111, 0]
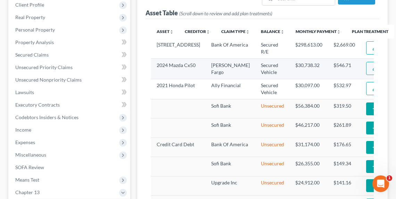
click at [372, 71] on img "button" at bounding box center [375, 68] width 6 height 6
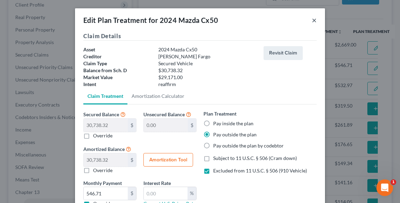
click at [312, 19] on button "×" at bounding box center [314, 20] width 5 height 8
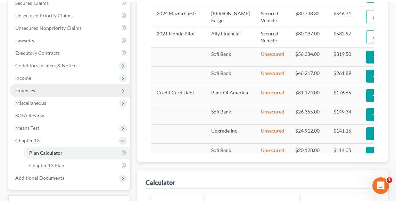
scroll to position [167, 0]
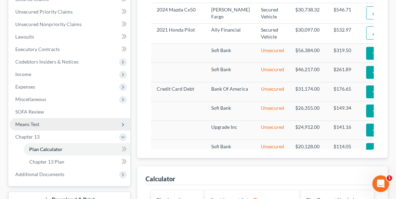
click at [30, 121] on span "Means Test" at bounding box center [70, 124] width 121 height 13
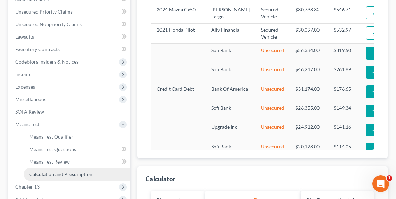
click at [51, 175] on span "Calculation and Presumption" at bounding box center [60, 174] width 63 height 6
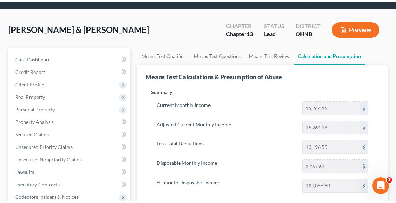
scroll to position [24, 0]
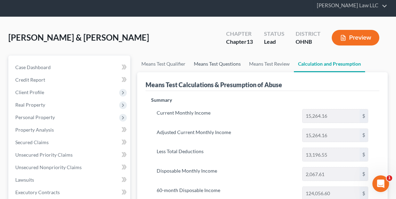
click at [224, 63] on link "Means Test Questions" at bounding box center [217, 64] width 55 height 17
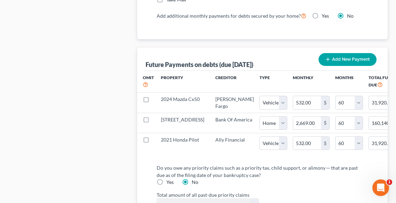
scroll to position [862, 0]
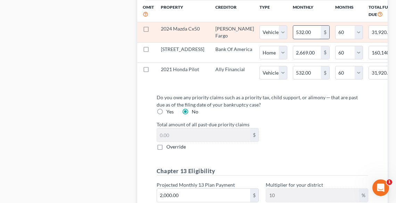
click at [293, 29] on input "532.00" at bounding box center [307, 32] width 28 height 13
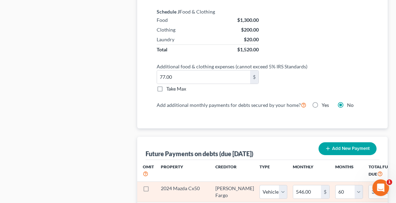
scroll to position [700, 0]
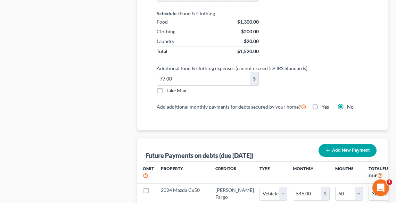
click at [166, 89] on label "Take Max" at bounding box center [176, 90] width 20 height 7
click at [169, 89] on input "Take Max" at bounding box center [171, 89] width 5 height 5
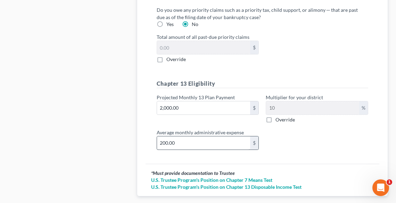
scroll to position [1006, 0]
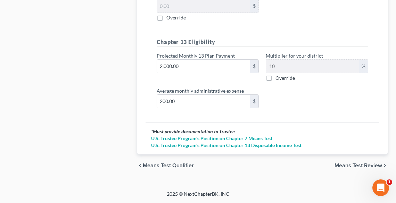
click at [370, 162] on div "chevron_left Means Test Qualifier Means Test Review chevron_right" at bounding box center [262, 166] width 251 height 22
click at [371, 166] on span "Means Test Review" at bounding box center [359, 166] width 48 height 6
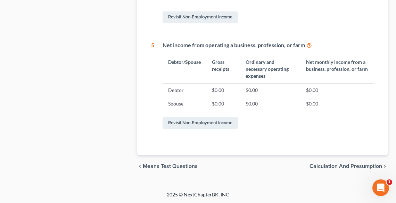
click at [356, 165] on span "Calculation and Presumption" at bounding box center [346, 167] width 73 height 6
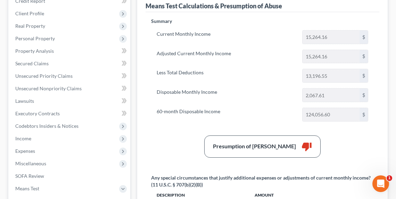
scroll to position [111, 0]
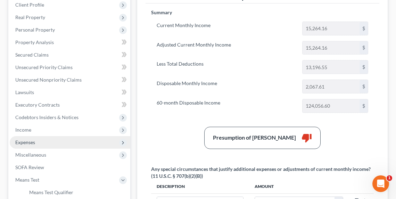
click at [28, 140] on span "Expenses" at bounding box center [25, 142] width 20 height 6
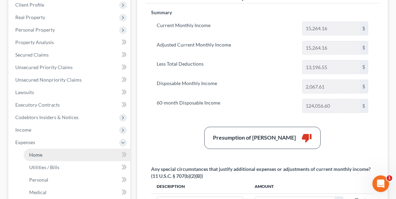
click at [33, 149] on link "Home" at bounding box center [77, 155] width 107 height 13
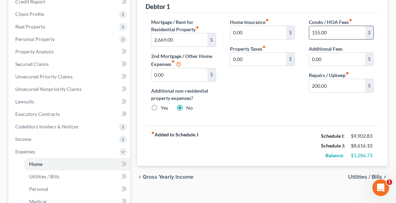
scroll to position [111, 0]
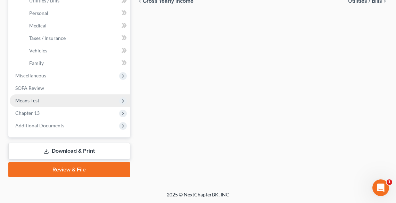
click at [35, 105] on span "Means Test" at bounding box center [70, 101] width 121 height 13
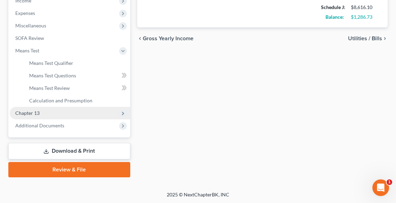
click at [39, 111] on span "Chapter 13" at bounding box center [27, 113] width 24 height 6
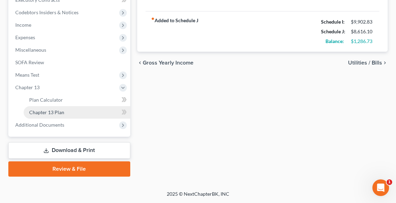
scroll to position [215, 0]
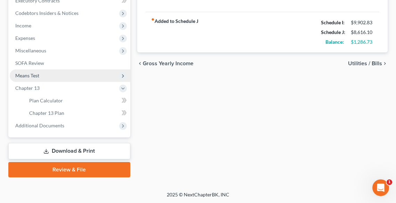
click at [32, 76] on span "Means Test" at bounding box center [27, 76] width 24 height 6
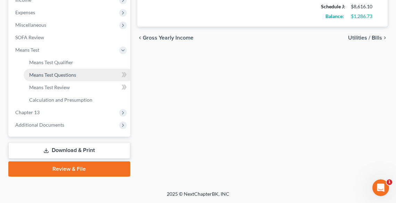
scroll to position [240, 0]
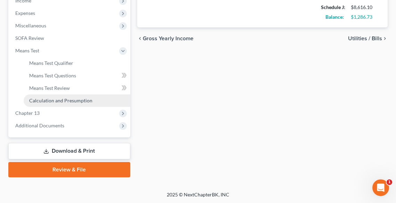
click at [50, 100] on span "Calculation and Presumption" at bounding box center [60, 101] width 63 height 6
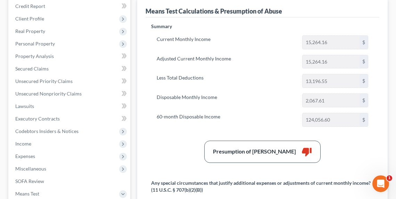
scroll to position [139, 0]
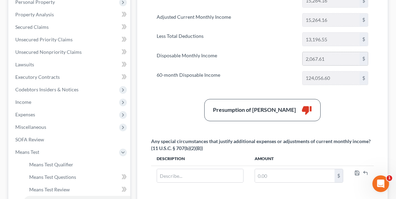
drag, startPoint x: 326, startPoint y: 56, endPoint x: 305, endPoint y: 57, distance: 21.2
click at [305, 57] on input "2,067.61" at bounding box center [331, 58] width 57 height 13
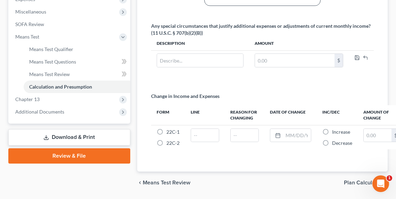
scroll to position [274, 0]
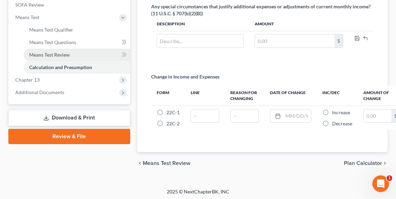
click at [58, 54] on span "Means Test Review" at bounding box center [49, 55] width 41 height 6
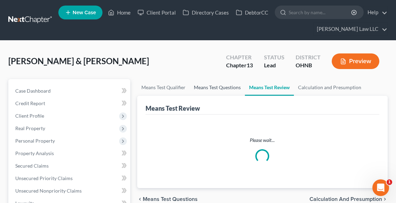
click at [221, 81] on link "Means Test Questions" at bounding box center [217, 87] width 55 height 17
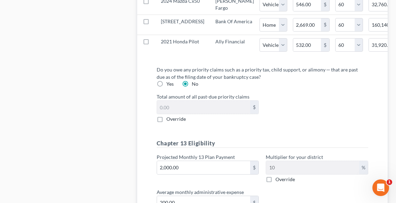
scroll to position [991, 0]
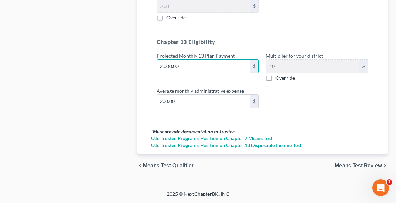
paste input "67.61"
click at [353, 167] on span "Means Test Review" at bounding box center [359, 166] width 48 height 6
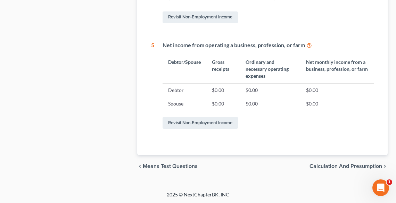
click at [351, 166] on span "Calculation and Presumption" at bounding box center [346, 167] width 73 height 6
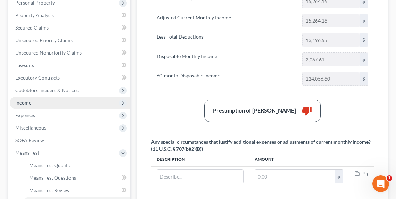
scroll to position [139, 0]
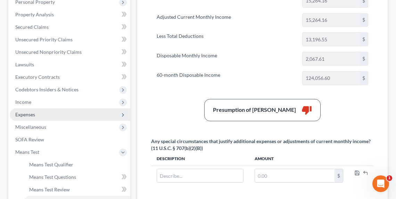
click at [33, 112] on span "Expenses" at bounding box center [25, 115] width 20 height 6
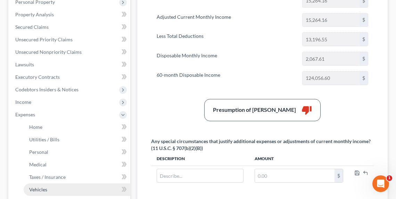
click at [47, 188] on span "Vehicles" at bounding box center [38, 190] width 18 height 6
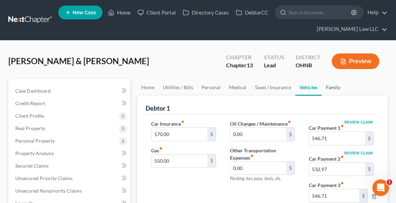
click at [325, 90] on link "Family" at bounding box center [333, 87] width 23 height 17
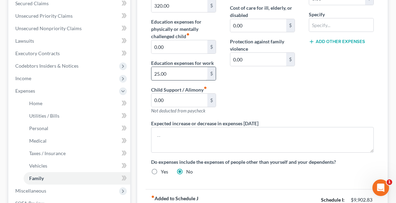
scroll to position [139, 0]
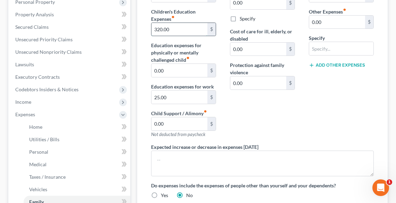
click at [184, 26] on input "320.00" at bounding box center [179, 29] width 56 height 13
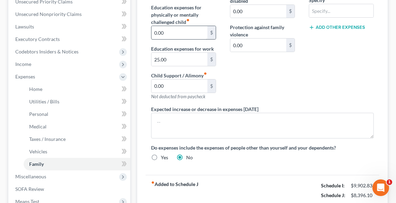
scroll to position [278, 0]
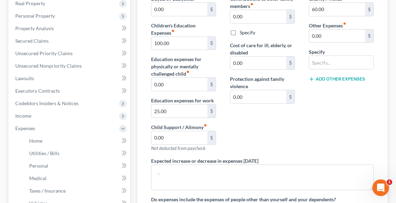
scroll to position [56, 0]
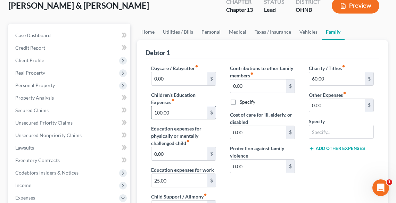
click at [185, 113] on input "100.00" at bounding box center [179, 112] width 56 height 13
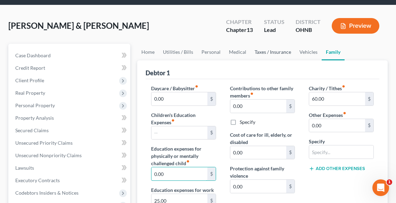
scroll to position [28, 0]
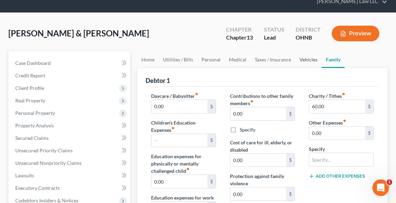
click at [310, 60] on link "Vehicles" at bounding box center [308, 59] width 26 height 17
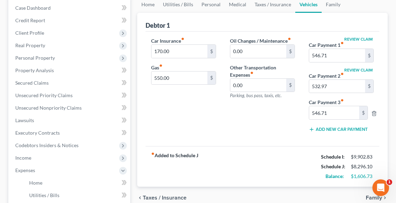
scroll to position [83, 0]
click at [373, 113] on icon "button" at bounding box center [374, 113] width 6 height 6
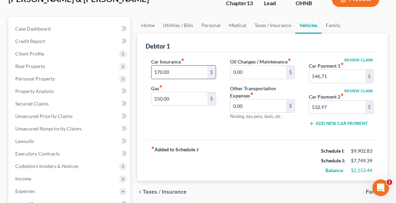
scroll to position [28, 0]
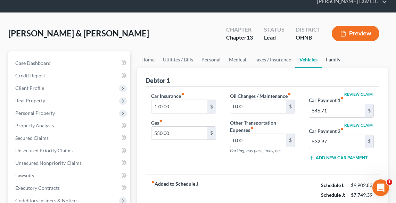
click at [327, 60] on link "Family" at bounding box center [333, 59] width 23 height 17
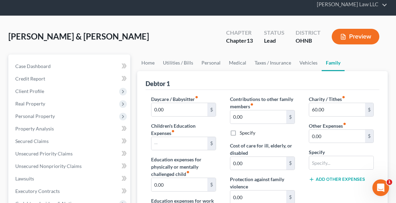
scroll to position [56, 0]
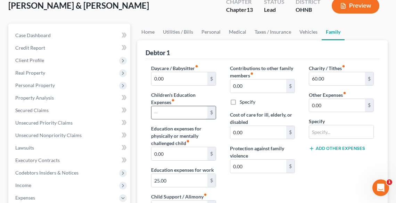
click at [171, 108] on input "text" at bounding box center [179, 112] width 56 height 13
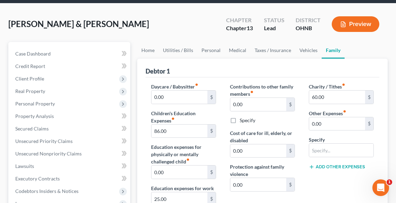
scroll to position [28, 0]
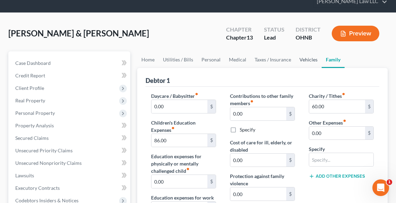
click at [302, 64] on link "Vehicles" at bounding box center [308, 59] width 26 height 17
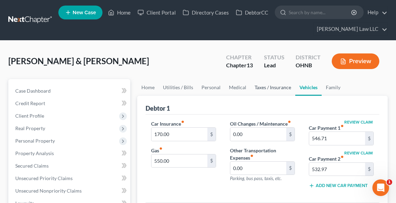
click at [279, 86] on link "Taxes / Insurance" at bounding box center [273, 87] width 45 height 17
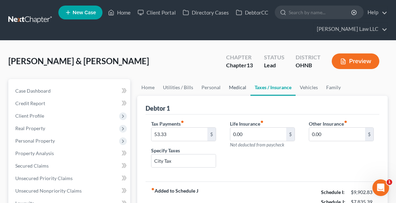
click at [242, 85] on link "Medical" at bounding box center [238, 87] width 26 height 17
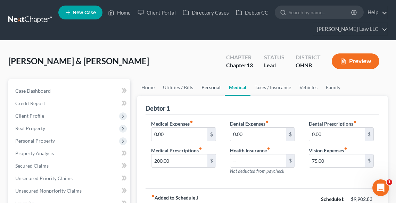
click at [210, 89] on link "Personal" at bounding box center [210, 87] width 27 height 17
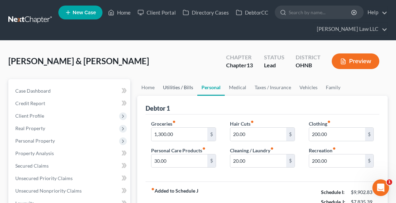
click at [185, 87] on link "Utilities / Bills" at bounding box center [178, 87] width 39 height 17
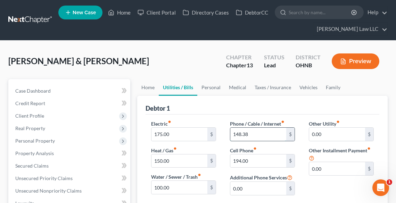
click at [261, 131] on input "148.38" at bounding box center [258, 134] width 56 height 13
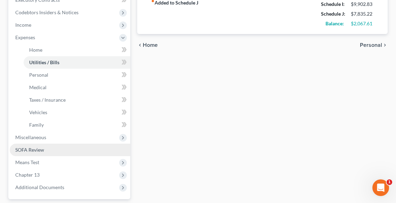
scroll to position [222, 0]
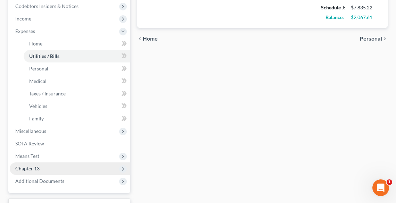
click at [33, 170] on span "Chapter 13" at bounding box center [27, 169] width 24 height 6
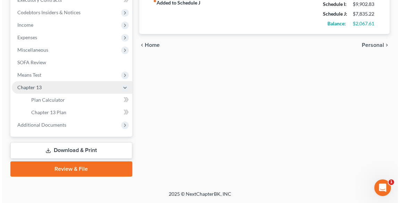
scroll to position [215, 0]
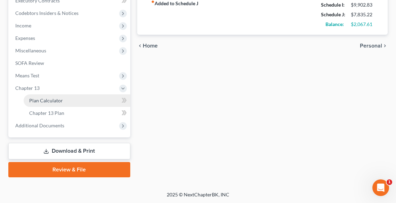
click at [66, 100] on link "Plan Calculator" at bounding box center [77, 101] width 107 height 13
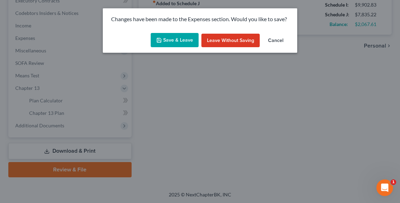
click at [178, 41] on button "Save & Leave" at bounding box center [175, 40] width 48 height 15
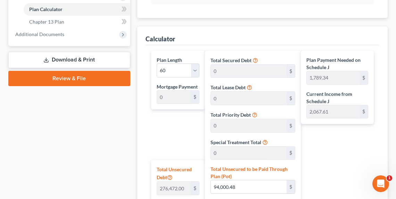
scroll to position [389, 0]
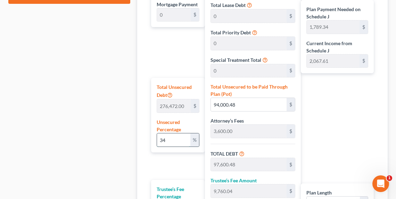
click at [171, 141] on input "34" at bounding box center [173, 139] width 33 height 13
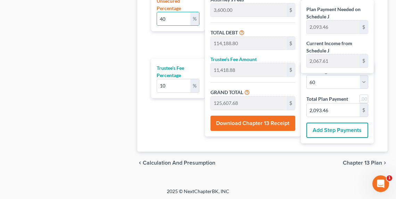
click at [260, 121] on button "Download Chapter 13 Receipt" at bounding box center [253, 123] width 85 height 15
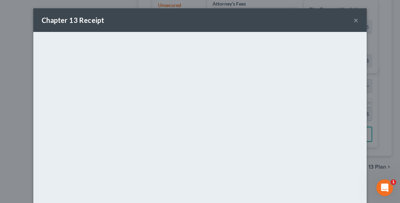
click at [212, 23] on div "Chapter 13 Receipt ×" at bounding box center [200, 20] width 334 height 24
click at [354, 21] on button "×" at bounding box center [356, 20] width 5 height 8
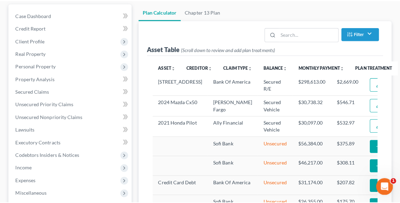
scroll to position [83, 0]
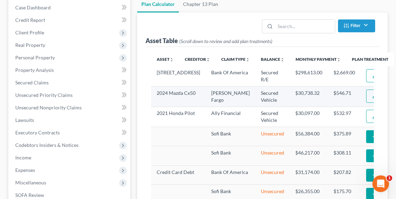
click at [372, 99] on img "button" at bounding box center [375, 96] width 6 height 6
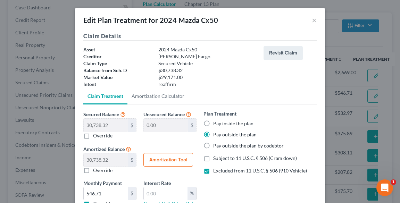
click at [213, 126] on label "Pay inside the plan" at bounding box center [233, 123] width 40 height 7
click at [216, 125] on input "Pay inside the plan" at bounding box center [218, 122] width 5 height 5
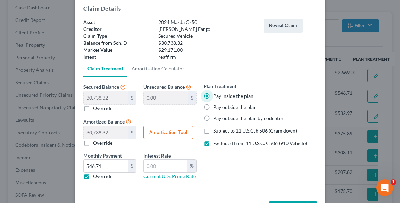
scroll to position [53, 0]
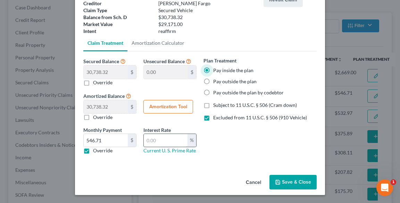
click at [162, 139] on input "text" at bounding box center [166, 140] width 44 height 13
click at [168, 103] on button "Amortization Tool" at bounding box center [169, 107] width 50 height 14
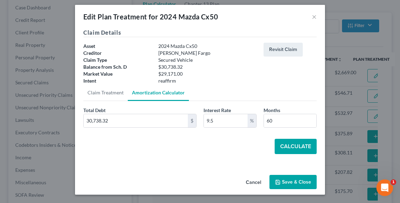
scroll to position [3, 0]
click at [303, 147] on button "Calculate" at bounding box center [296, 146] width 42 height 15
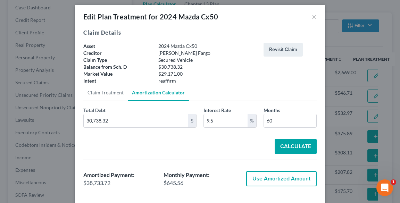
click at [293, 177] on button "Use Amortized Amount" at bounding box center [281, 178] width 71 height 15
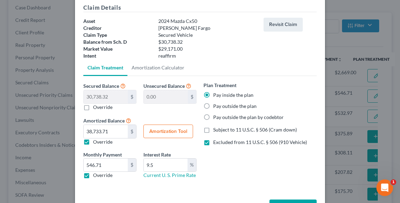
scroll to position [53, 0]
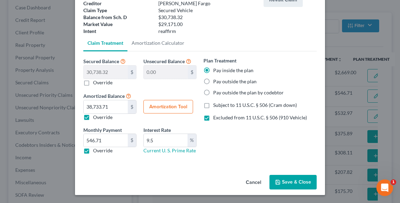
click at [293, 181] on button "Save & Close" at bounding box center [293, 182] width 47 height 15
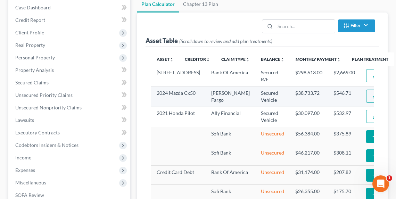
click at [372, 99] on img "button" at bounding box center [375, 96] width 6 height 6
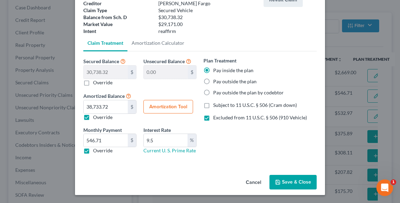
click at [297, 187] on button "Save & Close" at bounding box center [293, 182] width 47 height 15
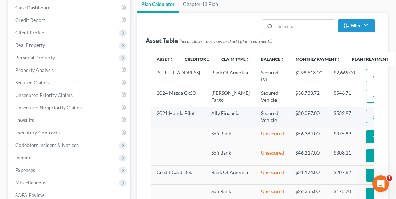
click at [366, 123] on button "Edit Plan Treatment" at bounding box center [394, 116] width 57 height 13
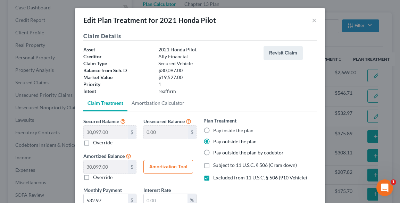
click at [213, 129] on label "Pay inside the plan" at bounding box center [233, 130] width 40 height 7
click at [216, 129] on input "Pay inside the plan" at bounding box center [218, 129] width 5 height 5
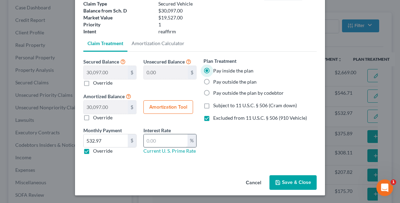
scroll to position [60, 0]
click at [169, 141] on input "text" at bounding box center [166, 140] width 44 height 13
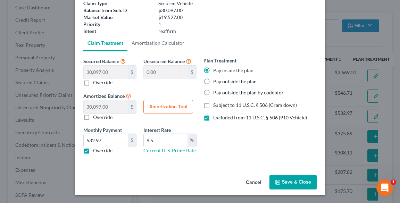
click at [159, 109] on button "Amortization Tool" at bounding box center [169, 107] width 50 height 14
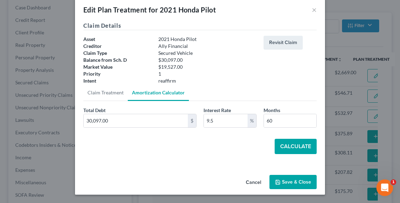
scroll to position [10, 0]
click at [289, 148] on button "Calculate" at bounding box center [296, 146] width 42 height 15
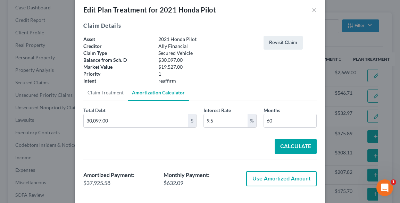
click at [286, 180] on button "Use Amortized Amount" at bounding box center [281, 178] width 71 height 15
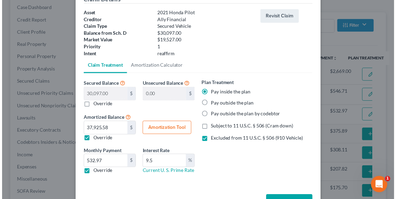
scroll to position [60, 0]
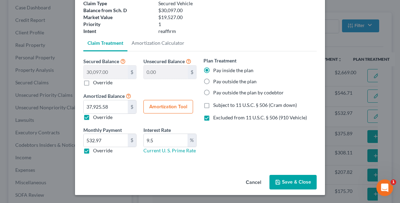
click at [296, 182] on button "Save & Close" at bounding box center [293, 182] width 47 height 15
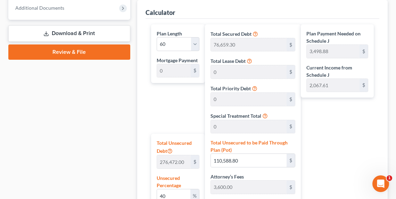
scroll to position [334, 0]
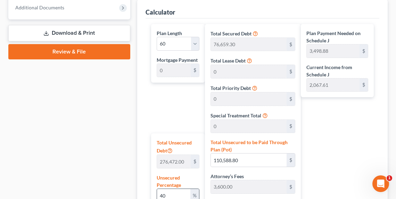
click at [178, 192] on input "40" at bounding box center [173, 195] width 33 height 13
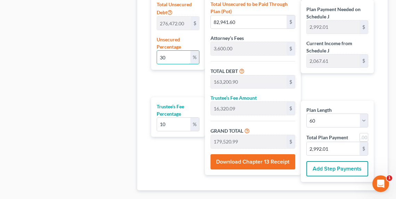
scroll to position [473, 0]
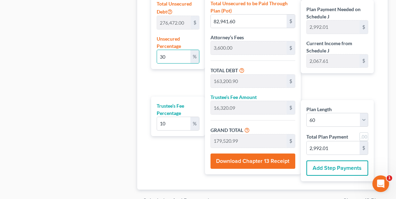
click at [271, 157] on button "Download Chapter 13 Receipt" at bounding box center [253, 161] width 85 height 15
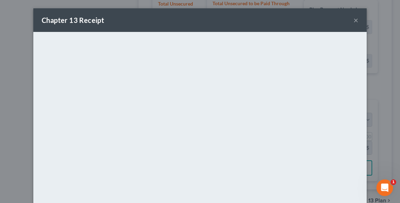
click at [186, 18] on div "Chapter 13 Receipt ×" at bounding box center [200, 20] width 334 height 24
click at [354, 23] on button "×" at bounding box center [356, 20] width 5 height 8
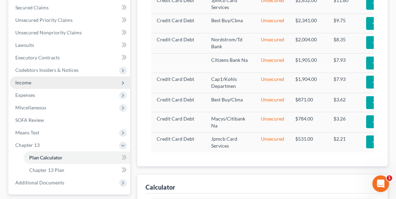
scroll to position [111, 0]
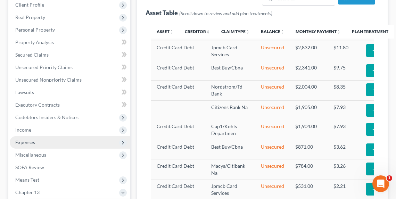
click at [27, 142] on span "Expenses" at bounding box center [25, 142] width 20 height 6
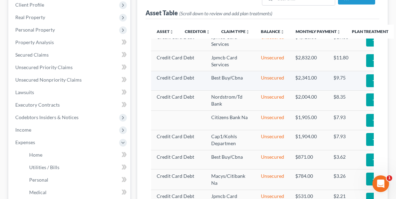
scroll to position [233, 0]
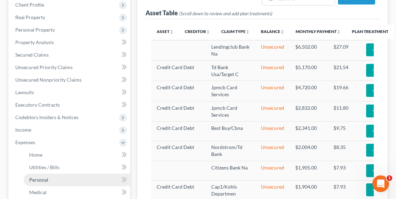
click at [39, 179] on span "Personal" at bounding box center [38, 180] width 19 height 6
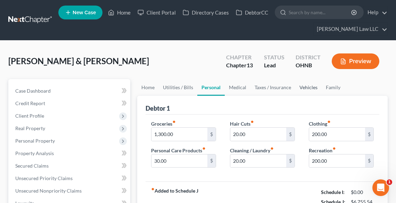
click at [310, 89] on link "Vehicles" at bounding box center [308, 87] width 26 height 17
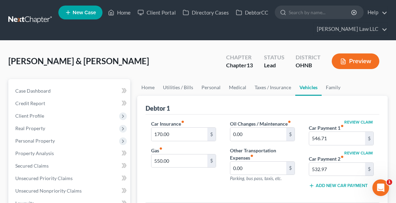
click at [295, 79] on link "Vehicles" at bounding box center [308, 87] width 26 height 17
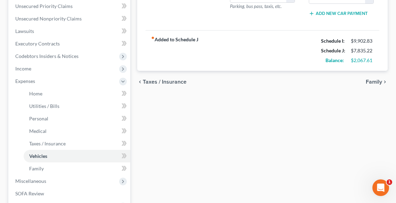
scroll to position [222, 0]
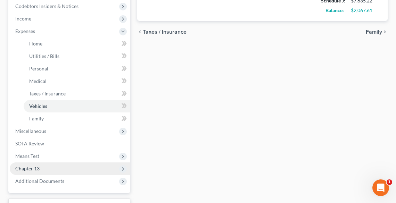
click at [39, 167] on span "Chapter 13" at bounding box center [27, 169] width 24 height 6
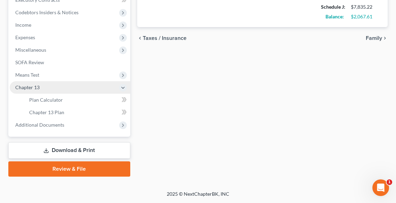
scroll to position [215, 0]
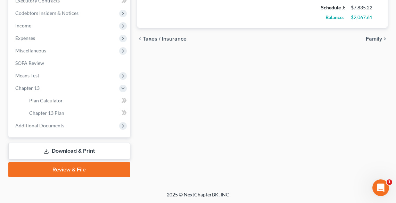
click at [81, 152] on link "Download & Print" at bounding box center [69, 151] width 122 height 16
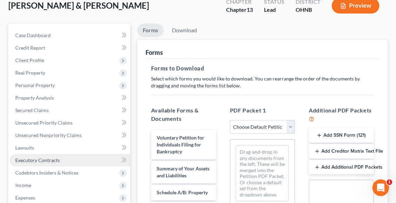
scroll to position [222, 0]
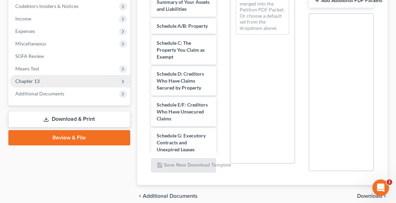
click at [27, 83] on span "Chapter 13" at bounding box center [27, 81] width 24 height 6
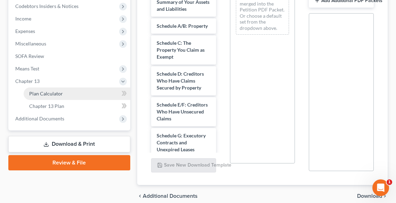
click at [38, 92] on span "Plan Calculator" at bounding box center [46, 94] width 34 height 6
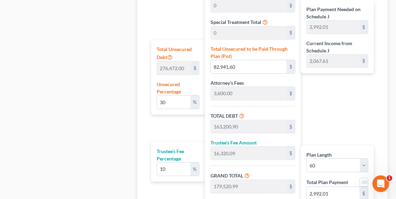
scroll to position [510, 0]
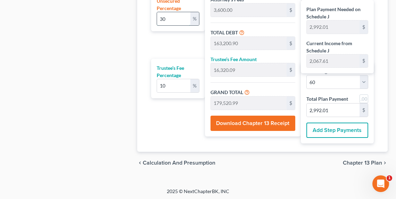
click at [183, 17] on input "30" at bounding box center [173, 18] width 33 height 13
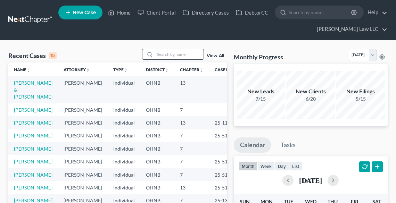
click at [172, 53] on input "search" at bounding box center [179, 54] width 49 height 10
type input "neel"
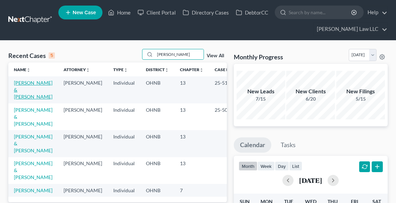
click at [34, 83] on link "[PERSON_NAME] & [PERSON_NAME]" at bounding box center [33, 90] width 39 height 20
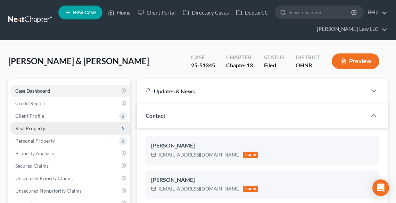
scroll to position [167, 0]
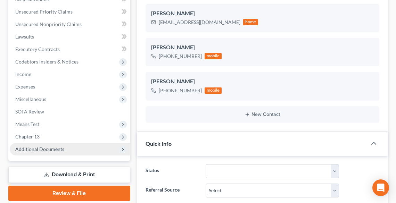
click at [55, 148] on span "Additional Documents" at bounding box center [39, 149] width 49 height 6
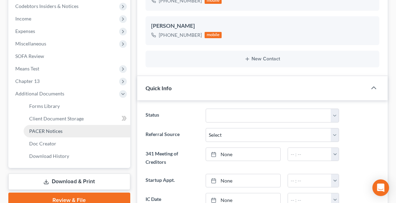
click at [40, 129] on span "PACER Notices" at bounding box center [45, 131] width 33 height 6
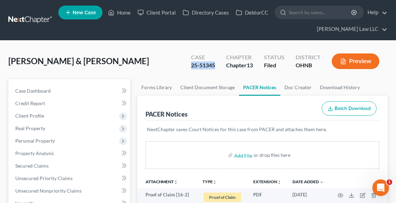
drag, startPoint x: 214, startPoint y: 65, endPoint x: 188, endPoint y: 66, distance: 26.4
click at [188, 66] on div "Case 25-51345" at bounding box center [203, 62] width 35 height 21
copy div "25-51345"
click at [125, 11] on link "Home" at bounding box center [120, 12] width 30 height 13
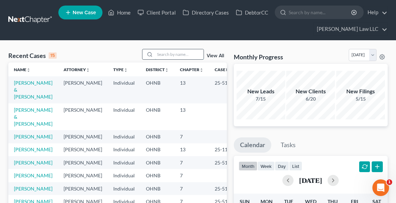
click at [174, 54] on input "search" at bounding box center [179, 54] width 49 height 10
type input "roberts"
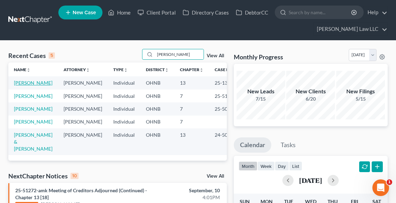
click at [25, 83] on link "Roberts, April" at bounding box center [33, 83] width 39 height 6
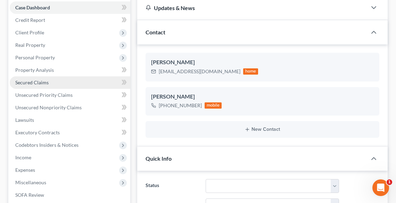
scroll to position [10, 0]
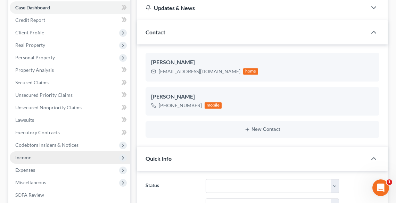
click at [27, 157] on span "Income" at bounding box center [23, 158] width 16 height 6
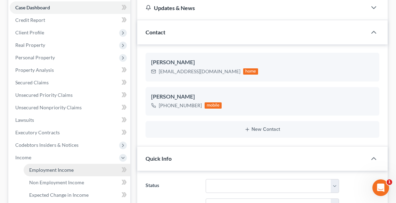
click at [50, 164] on link "Employment Income" at bounding box center [77, 170] width 107 height 13
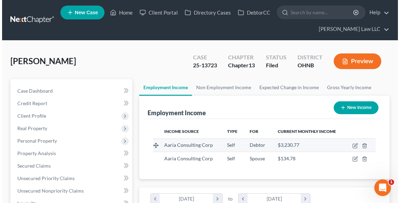
scroll to position [111, 236]
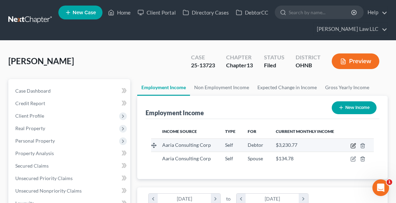
click at [353, 144] on icon "button" at bounding box center [354, 146] width 6 height 6
select select "1"
select select "36"
select select "0"
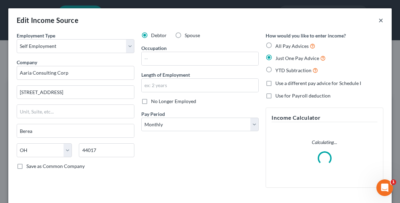
click at [379, 19] on button "×" at bounding box center [381, 20] width 5 height 8
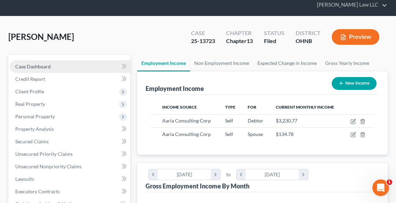
scroll to position [0, 0]
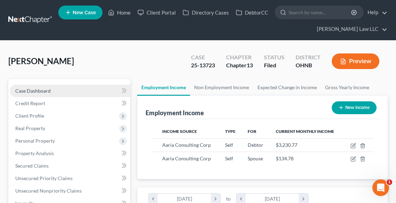
click at [41, 90] on span "Case Dashboard" at bounding box center [32, 91] width 35 height 6
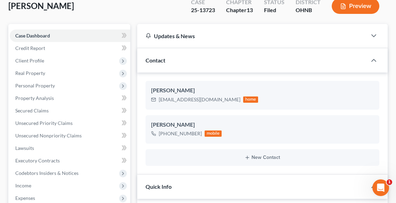
scroll to position [10, 0]
drag, startPoint x: 211, startPoint y: 99, endPoint x: 159, endPoint y: 100, distance: 51.4
click at [159, 100] on div "april@aaria-connect.com" at bounding box center [200, 99] width 82 height 7
copy div "april@aaria-connect.com"
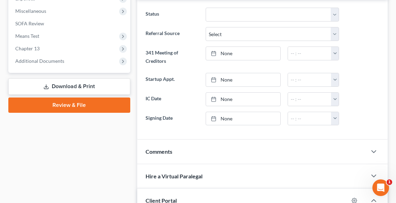
scroll to position [361, 0]
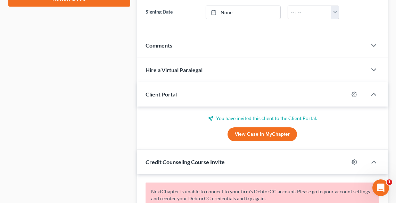
click at [228, 97] on div "Client Portal" at bounding box center [243, 94] width 212 height 24
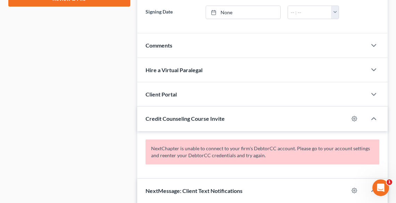
click at [228, 97] on div "Client Portal" at bounding box center [252, 94] width 230 height 24
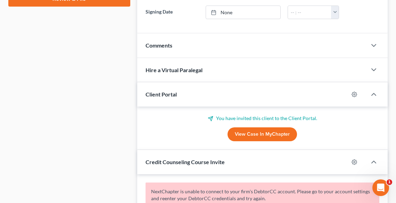
click at [268, 133] on link "View Case in MyChapter" at bounding box center [262, 135] width 69 height 14
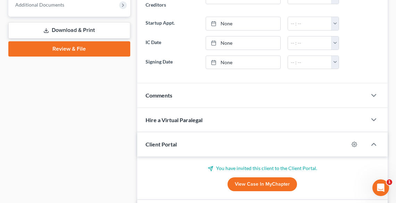
scroll to position [306, 0]
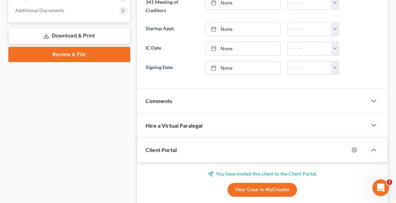
click at [182, 102] on div "Comments" at bounding box center [252, 101] width 230 height 24
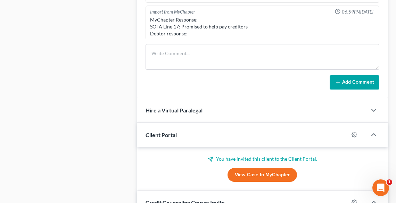
scroll to position [528, 0]
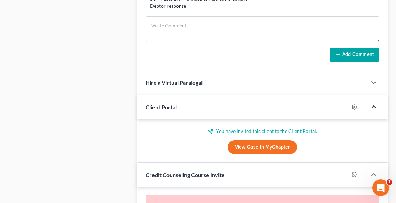
click at [376, 104] on icon "button" at bounding box center [374, 107] width 8 height 8
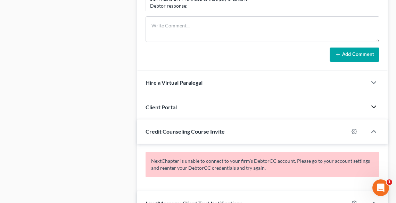
click at [156, 109] on div "Client Portal" at bounding box center [252, 107] width 230 height 24
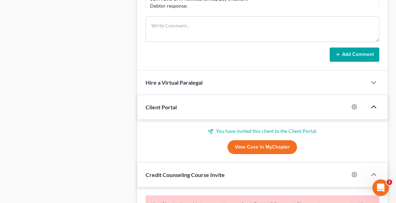
click at [240, 129] on p "You have invited this client to the Client Portal." at bounding box center [263, 131] width 234 height 7
click at [211, 129] on icon at bounding box center [211, 132] width 6 height 6
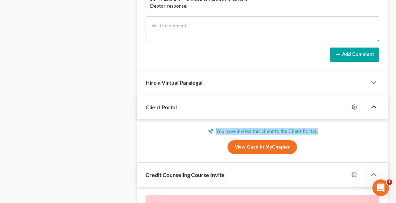
click at [211, 129] on icon at bounding box center [211, 132] width 6 height 6
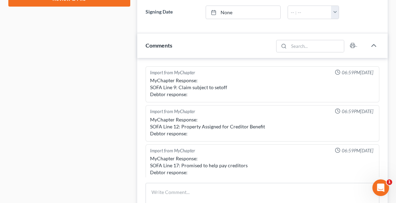
scroll to position [222, 0]
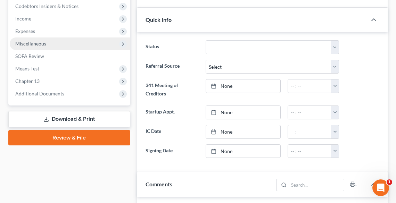
click at [26, 43] on span "Miscellaneous" at bounding box center [30, 44] width 31 height 6
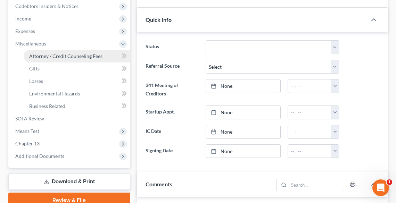
click at [91, 51] on link "Attorney / Credit Counseling Fees" at bounding box center [77, 56] width 107 height 13
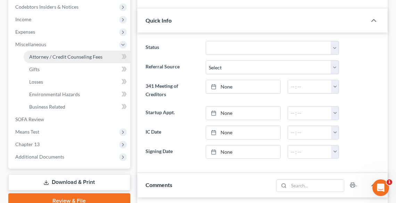
select select "0"
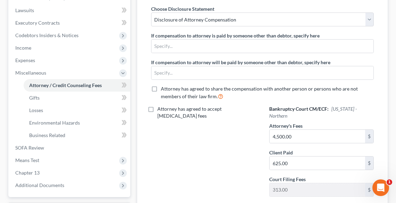
scroll to position [253, 0]
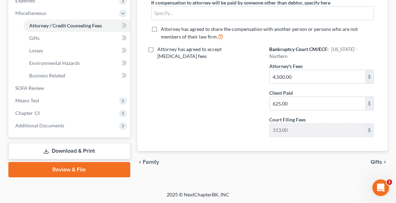
click at [88, 148] on link "Download & Print" at bounding box center [69, 151] width 122 height 16
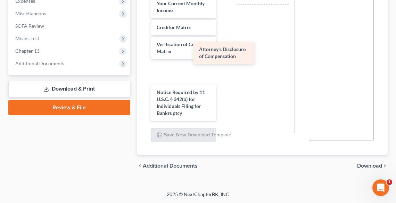
scroll to position [321, 0]
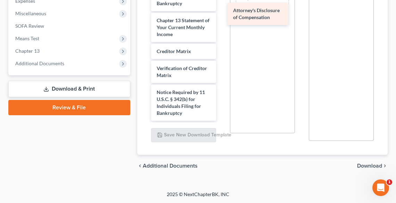
drag, startPoint x: 185, startPoint y: 112, endPoint x: 261, endPoint y: 16, distance: 121.9
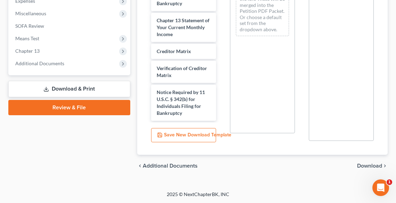
click at [368, 166] on span "Download" at bounding box center [369, 166] width 25 height 6
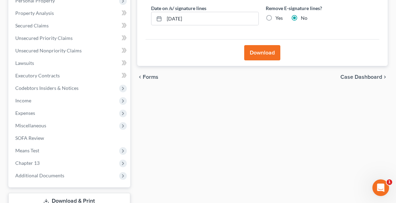
scroll to position [51, 0]
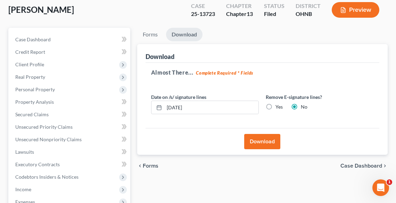
click at [267, 142] on button "Download" at bounding box center [262, 141] width 36 height 15
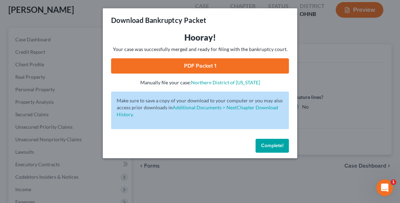
click at [197, 63] on link "PDF Packet 1" at bounding box center [200, 65] width 178 height 15
click at [275, 146] on span "Complete!" at bounding box center [272, 146] width 22 height 6
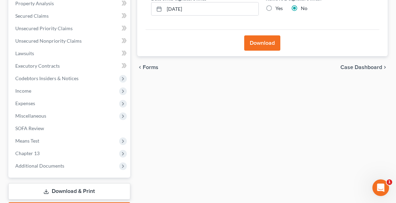
scroll to position [190, 0]
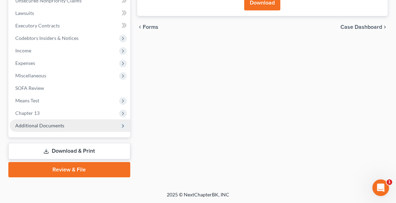
click at [39, 127] on span "Additional Documents" at bounding box center [39, 126] width 49 height 6
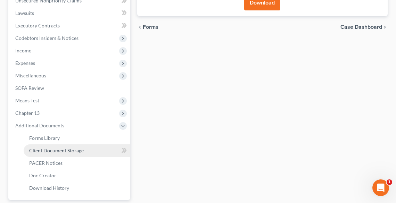
click at [50, 152] on span "Client Document Storage" at bounding box center [56, 151] width 55 height 6
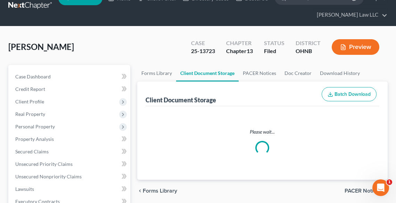
select select "5"
select select "20"
select select "16"
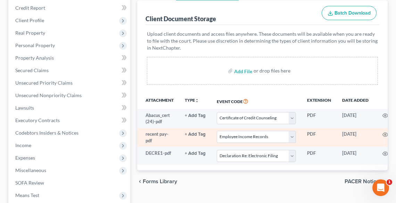
scroll to position [83, 0]
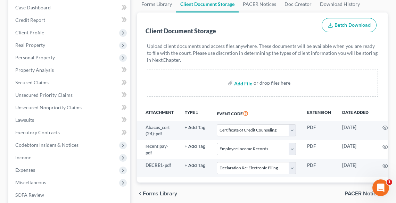
click at [239, 84] on input "file" at bounding box center [242, 83] width 17 height 13
type input "C:\fakepath\ATTY COMP.pdf"
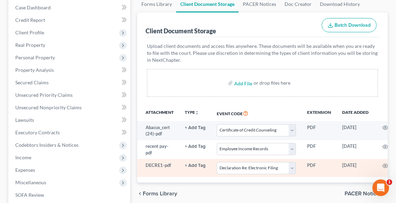
select select "5"
select select "20"
select select "16"
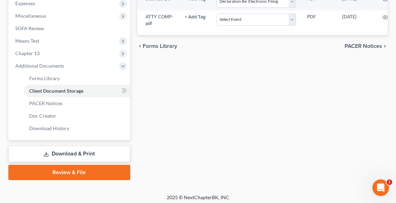
click at [356, 49] on span "PACER Notices" at bounding box center [364, 46] width 38 height 6
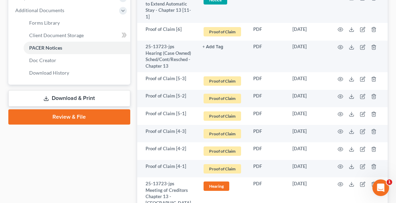
click at [47, 115] on link "Review & File" at bounding box center [69, 116] width 122 height 15
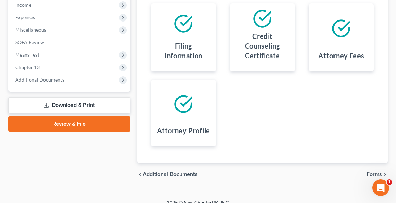
scroll to position [244, 0]
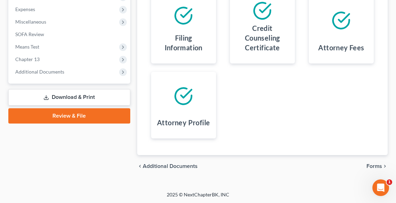
click at [379, 166] on span "Forms" at bounding box center [375, 167] width 16 height 6
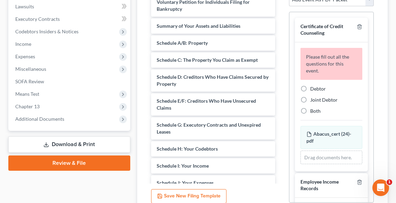
scroll to position [133, 0]
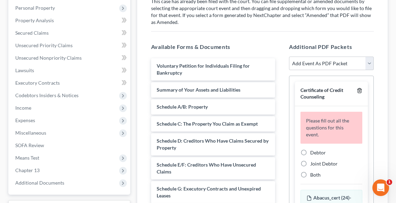
click at [357, 89] on icon "button" at bounding box center [360, 91] width 6 height 6
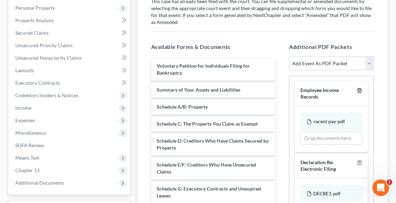
click at [360, 92] on icon "button" at bounding box center [360, 91] width 6 height 6
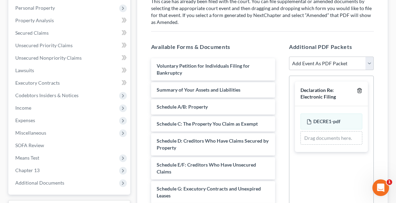
click at [360, 92] on icon "button" at bounding box center [360, 91] width 6 height 6
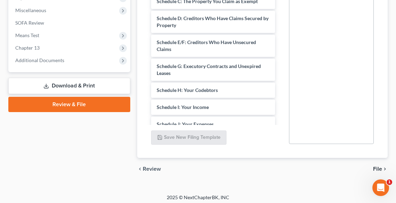
scroll to position [259, 0]
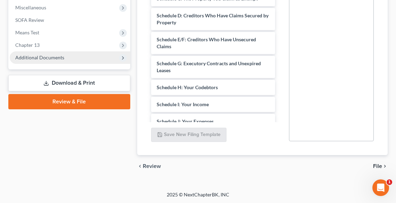
click at [49, 56] on span "Additional Documents" at bounding box center [39, 58] width 49 height 6
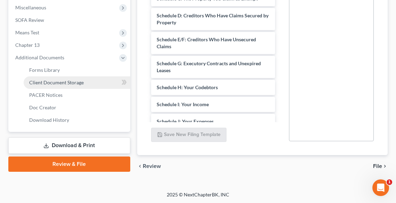
click at [48, 83] on span "Client Document Storage" at bounding box center [56, 83] width 55 height 6
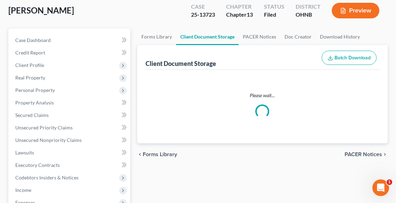
select select "5"
select select "20"
select select "16"
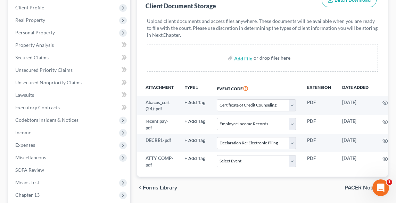
scroll to position [195, 0]
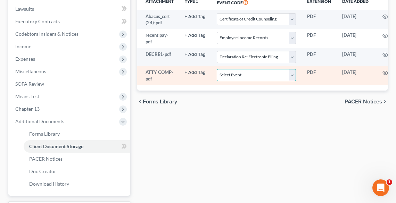
click at [237, 71] on select "Select Event 20 Largest Unsecured Creditors Amended List of Creditors (Fee) Ame…" at bounding box center [256, 75] width 79 height 12
select select "18"
click at [217, 69] on select "Select Event 20 Largest Unsecured Creditors Amended List of Creditors (Fee) Ame…" at bounding box center [256, 75] width 79 height 12
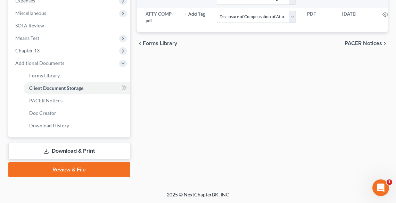
click at [54, 171] on link "Review & File" at bounding box center [69, 169] width 122 height 15
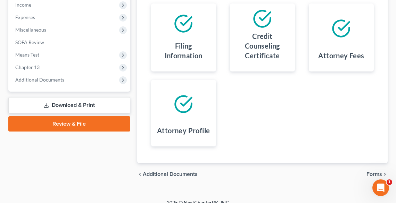
scroll to position [244, 0]
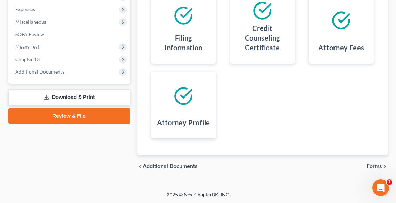
click at [377, 167] on span "Forms" at bounding box center [375, 167] width 16 height 6
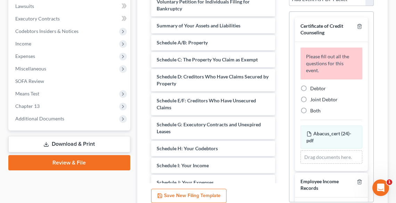
scroll to position [133, 0]
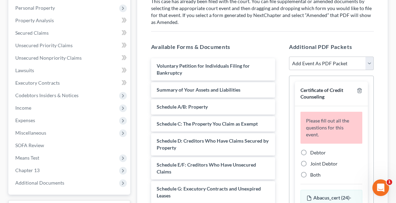
click at [358, 87] on div "Certificate of Credit Counseling" at bounding box center [331, 94] width 73 height 24
click at [357, 90] on icon "button" at bounding box center [360, 91] width 6 height 6
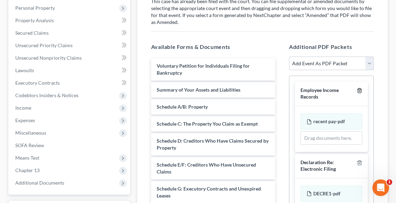
click at [357, 90] on icon "button" at bounding box center [360, 91] width 6 height 6
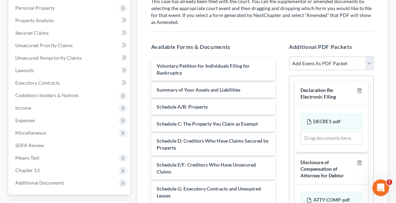
click at [356, 90] on div at bounding box center [358, 93] width 8 height 13
click at [357, 90] on icon "button" at bounding box center [360, 91] width 6 height 6
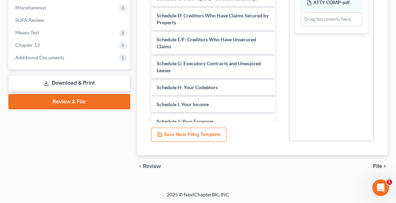
click at [381, 166] on span "File" at bounding box center [377, 167] width 9 height 6
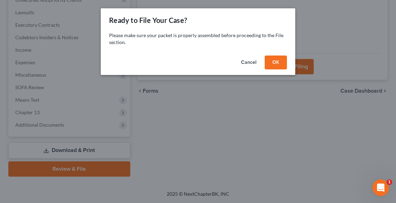
scroll to position [190, 0]
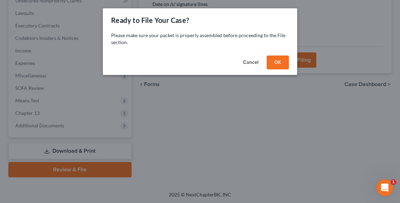
click at [284, 69] on button "OK" at bounding box center [278, 63] width 22 height 14
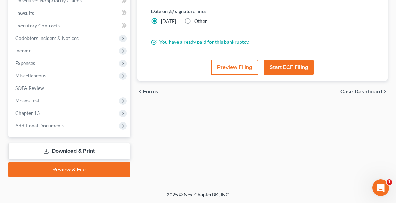
click at [288, 60] on button "Start ECF Filing" at bounding box center [289, 67] width 50 height 15
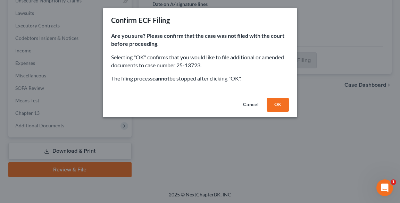
click at [280, 105] on button "OK" at bounding box center [278, 105] width 22 height 14
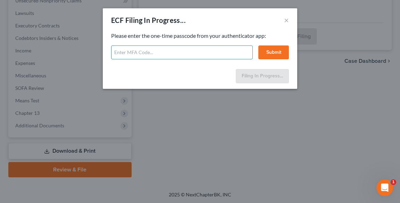
click at [168, 55] on input "text" at bounding box center [182, 53] width 142 height 14
type input "249365"
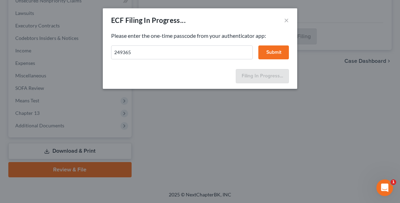
click at [277, 53] on button "Submit" at bounding box center [274, 53] width 31 height 14
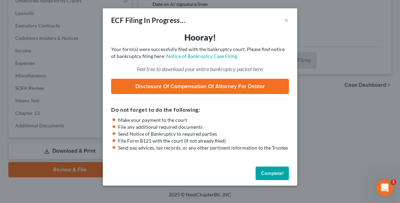
click at [287, 26] on div "ECF Filing In Progress... ×" at bounding box center [200, 20] width 195 height 24
click at [286, 24] on button "×" at bounding box center [286, 20] width 5 height 8
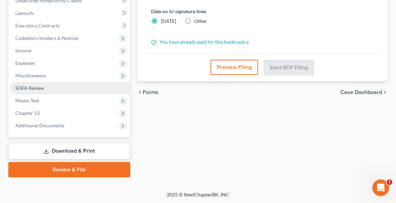
click at [45, 88] on link "SOFA Review" at bounding box center [70, 88] width 121 height 13
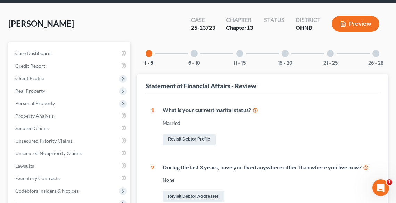
scroll to position [23, 0]
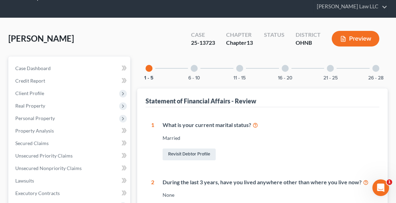
click at [199, 72] on div "6 - 10" at bounding box center [194, 69] width 24 height 24
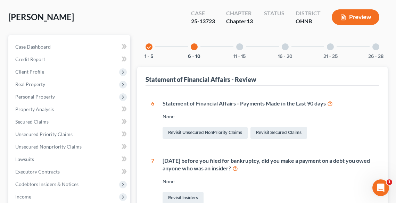
scroll to position [0, 0]
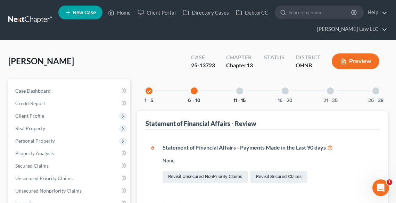
click at [243, 98] on button "11 - 15" at bounding box center [240, 100] width 12 height 5
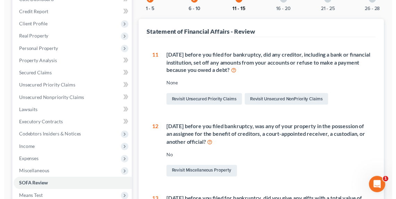
scroll to position [6, 0]
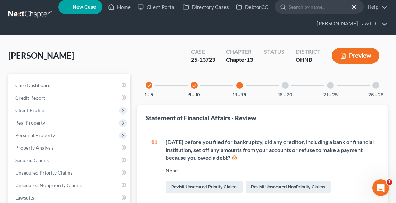
click at [285, 86] on div at bounding box center [285, 85] width 7 height 7
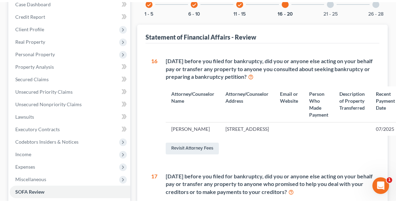
scroll to position [19, 0]
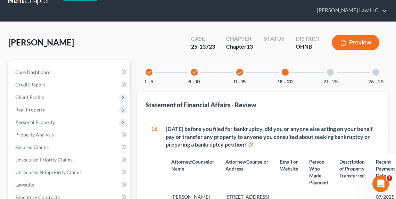
click at [340, 71] on div "21 - 25" at bounding box center [331, 72] width 24 height 24
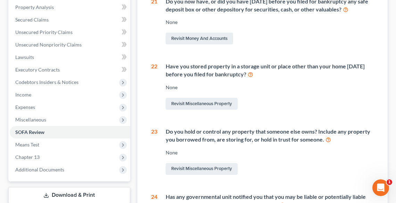
scroll to position [9, 0]
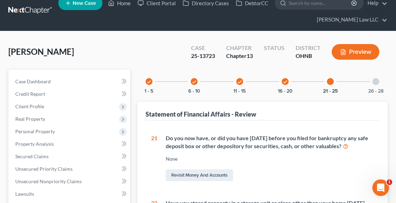
click at [378, 83] on div at bounding box center [375, 81] width 7 height 7
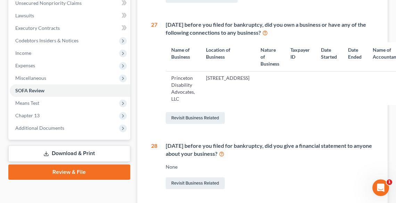
scroll to position [195, 0]
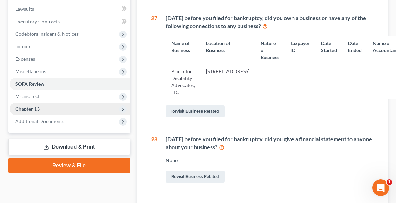
click at [36, 110] on span "Chapter 13" at bounding box center [27, 109] width 24 height 6
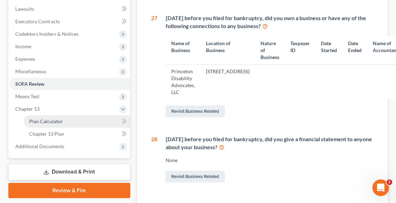
click at [43, 123] on span "Plan Calculator" at bounding box center [46, 121] width 34 height 6
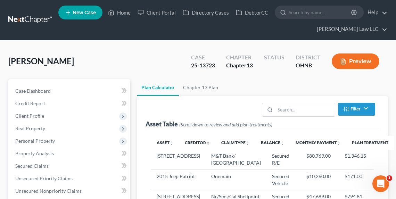
scroll to position [56, 0]
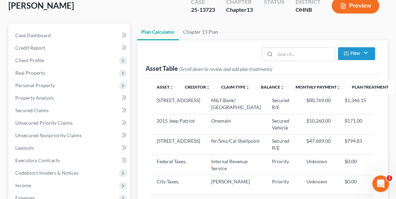
select select "59"
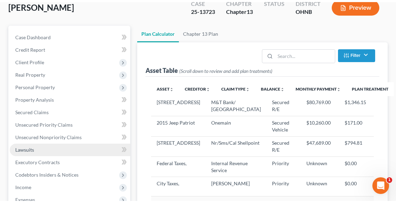
scroll to position [167, 0]
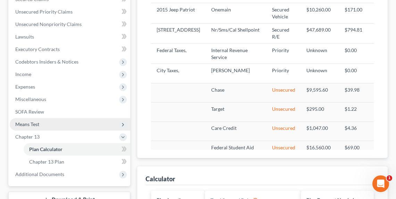
click at [31, 125] on span "Means Test" at bounding box center [27, 124] width 24 height 6
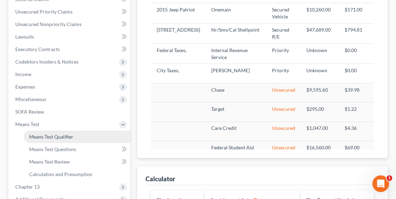
click at [41, 136] on span "Means Test Qualifier" at bounding box center [51, 137] width 44 height 6
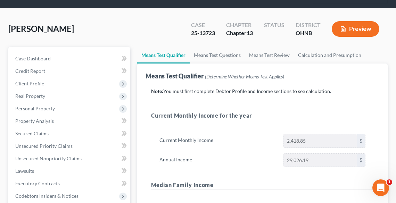
scroll to position [28, 0]
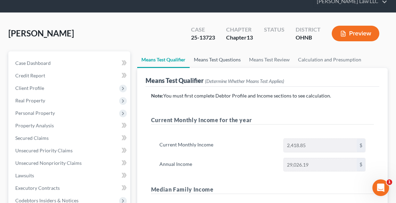
click at [205, 54] on link "Means Test Questions" at bounding box center [217, 59] width 55 height 17
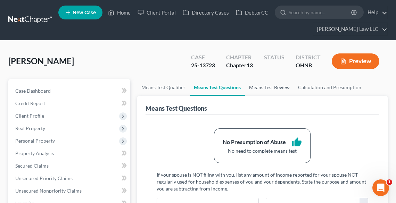
click at [275, 86] on link "Means Test Review" at bounding box center [269, 87] width 49 height 17
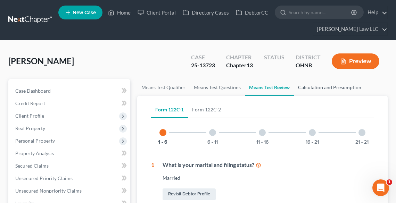
click at [327, 88] on link "Calculation and Presumption" at bounding box center [330, 87] width 72 height 17
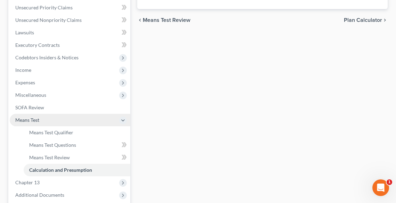
scroll to position [222, 0]
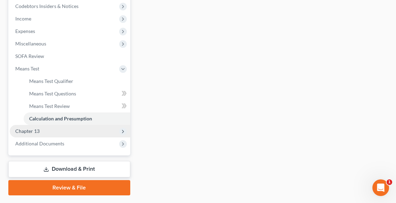
click at [63, 125] on span "Chapter 13" at bounding box center [70, 131] width 121 height 13
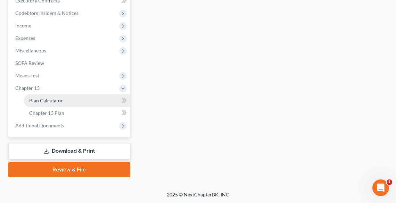
click at [54, 98] on span "Plan Calculator" at bounding box center [46, 101] width 34 height 6
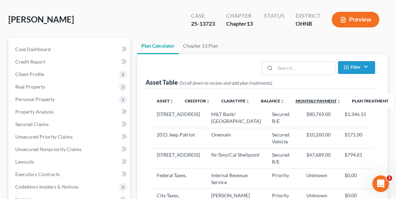
scroll to position [56, 0]
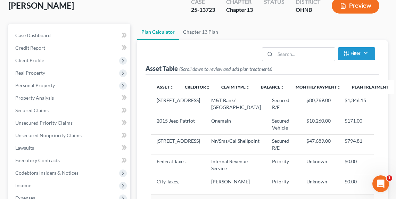
select select "59"
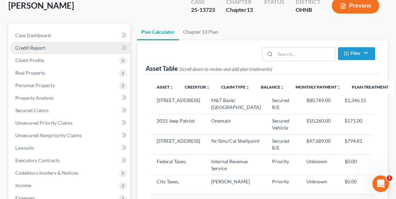
click at [24, 49] on span "Credit Report" at bounding box center [30, 48] width 30 height 6
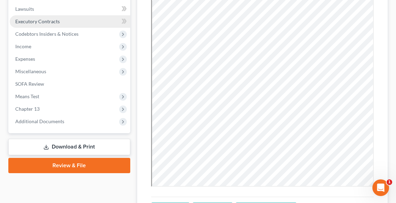
scroll to position [265, 0]
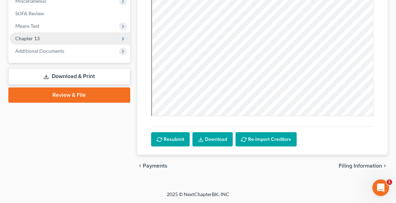
click at [49, 39] on span "Chapter 13" at bounding box center [70, 38] width 121 height 13
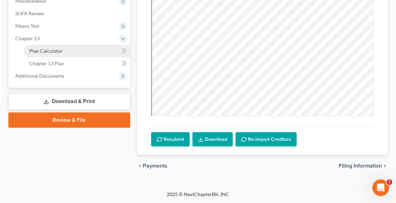
click at [53, 51] on span "Plan Calculator" at bounding box center [46, 51] width 34 height 6
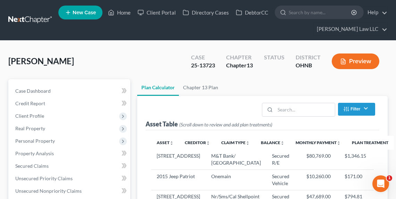
scroll to position [167, 0]
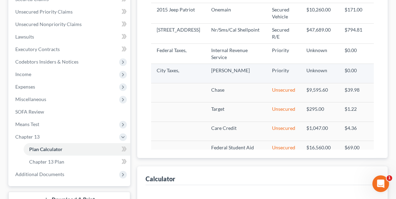
select select "59"
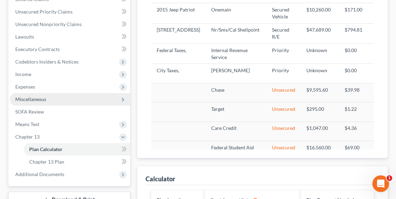
click at [28, 93] on span "Miscellaneous" at bounding box center [70, 99] width 121 height 13
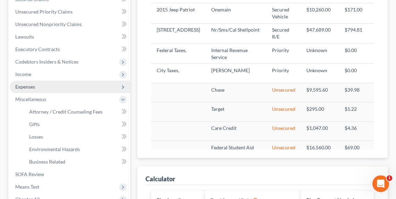
click at [29, 86] on span "Expenses" at bounding box center [25, 87] width 20 height 6
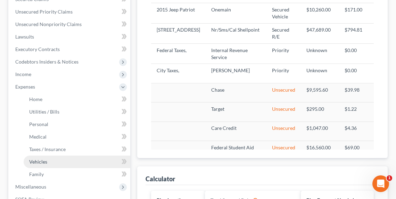
click at [44, 161] on span "Vehicles" at bounding box center [38, 162] width 18 height 6
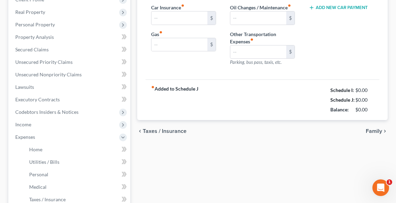
type input "106.00"
type input "100.00"
type input "20.00"
type input "0.00"
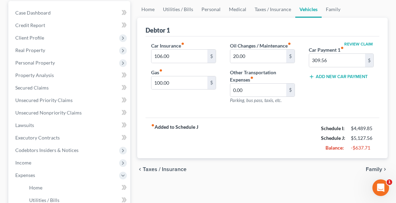
scroll to position [83, 0]
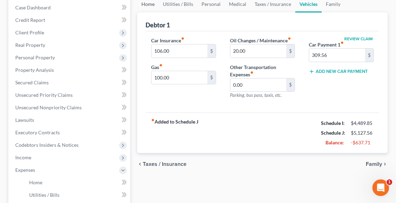
click at [146, 7] on link "Home" at bounding box center [148, 4] width 22 height 17
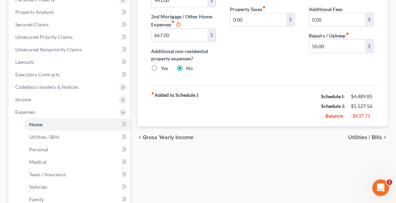
scroll to position [222, 0]
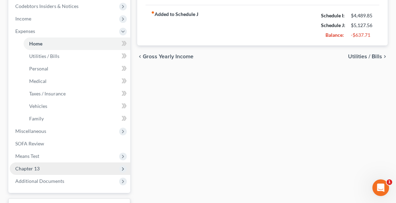
click at [43, 168] on span "Chapter 13" at bounding box center [70, 169] width 121 height 13
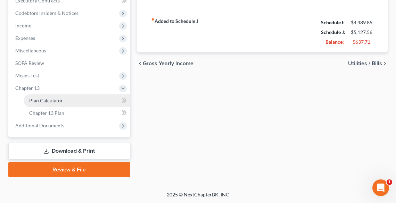
click at [39, 99] on span "Plan Calculator" at bounding box center [46, 101] width 34 height 6
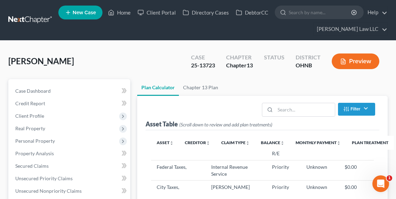
scroll to position [111, 0]
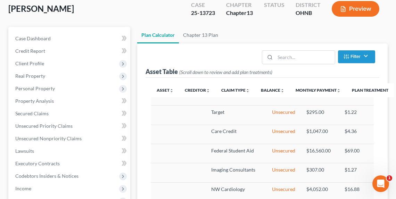
select select "59"
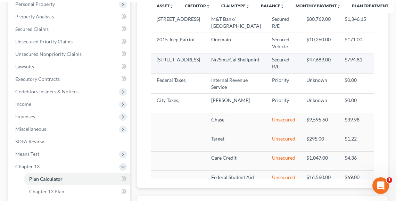
scroll to position [83, 0]
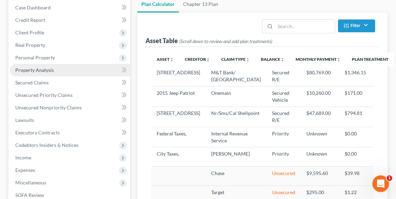
click at [51, 67] on span "Property Analysis" at bounding box center [34, 70] width 39 height 6
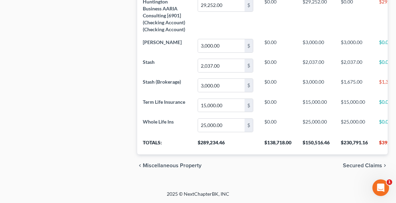
scroll to position [612, 0]
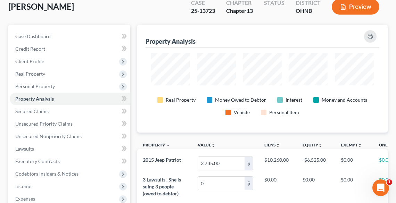
scroll to position [139, 0]
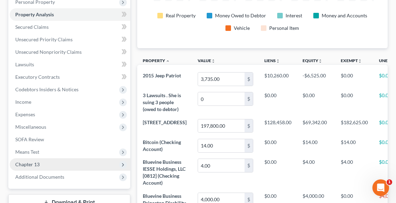
click at [40, 164] on span "Chapter 13" at bounding box center [70, 164] width 121 height 13
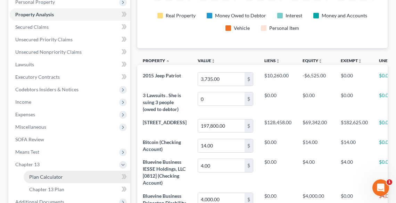
click at [45, 177] on span "Plan Calculator" at bounding box center [46, 177] width 34 height 6
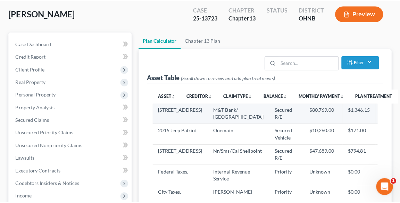
scroll to position [47, 0]
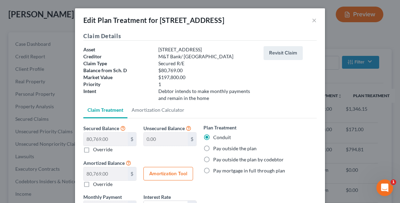
click at [213, 148] on label "Pay outside the plan" at bounding box center [234, 148] width 43 height 7
click at [216, 148] on input "Pay outside the plan" at bounding box center [218, 147] width 5 height 5
radio input "true"
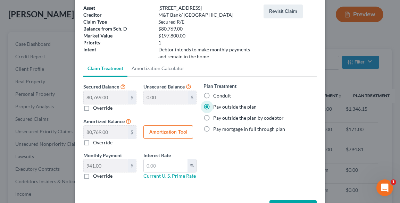
scroll to position [67, 0]
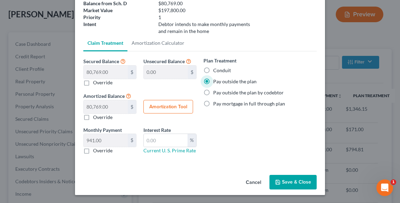
select select "59"
click at [292, 188] on button "Save & Close" at bounding box center [293, 182] width 47 height 15
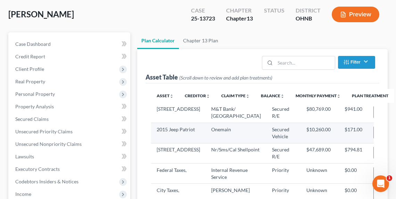
select select "59"
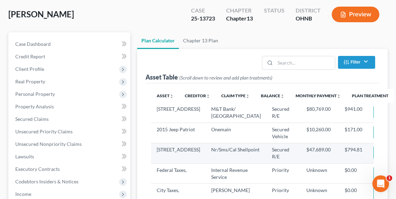
click at [379, 156] on icon "button" at bounding box center [382, 153] width 6 height 6
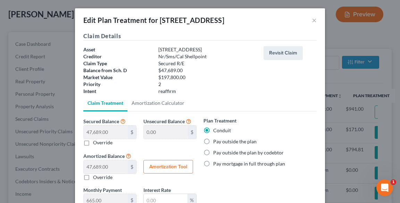
click at [223, 141] on label "Pay outside the plan" at bounding box center [234, 141] width 43 height 7
click at [221, 141] on input "Pay outside the plan" at bounding box center [218, 140] width 5 height 5
radio input "true"
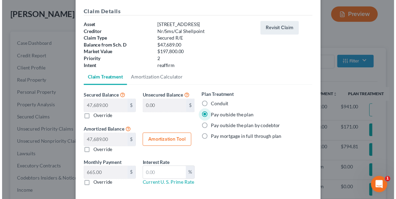
scroll to position [60, 0]
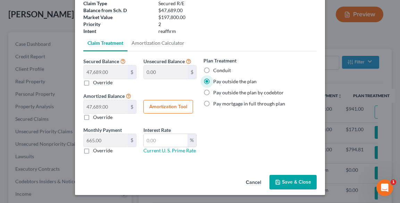
click at [278, 180] on icon "button" at bounding box center [278, 183] width 6 height 6
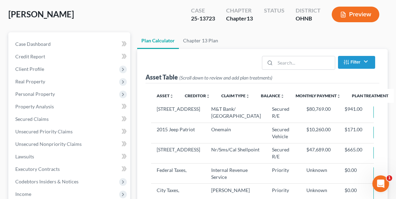
select select "59"
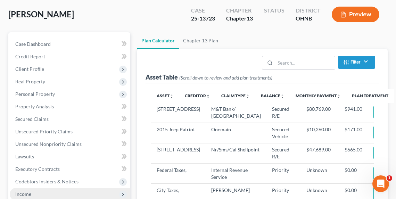
click at [28, 191] on span "Income" at bounding box center [23, 194] width 16 height 6
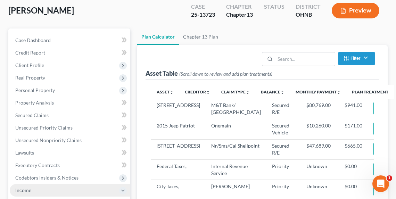
scroll to position [130, 0]
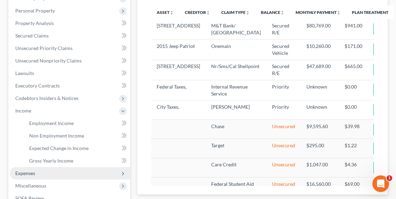
click at [27, 172] on span "Expenses" at bounding box center [25, 173] width 20 height 6
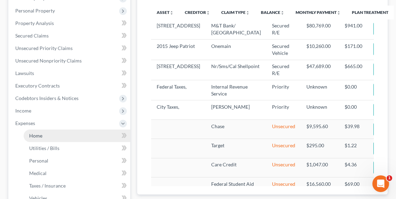
click at [30, 133] on span "Home" at bounding box center [35, 136] width 13 height 6
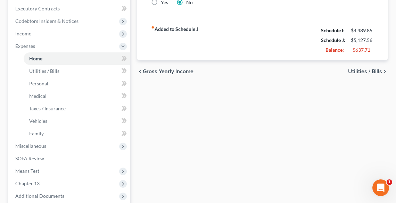
scroll to position [278, 0]
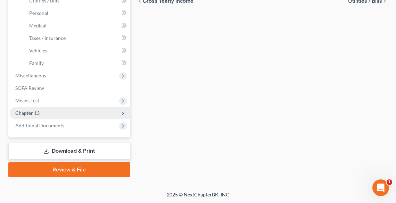
click at [33, 112] on span "Chapter 13" at bounding box center [27, 113] width 24 height 6
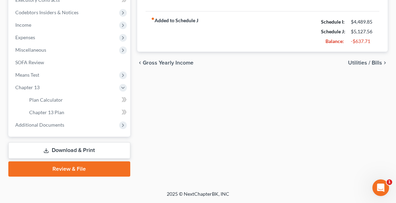
scroll to position [215, 0]
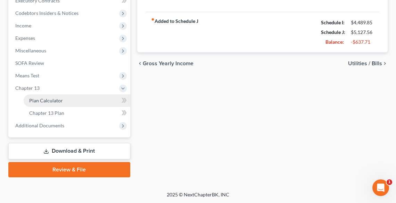
click at [53, 99] on span "Plan Calculator" at bounding box center [46, 101] width 34 height 6
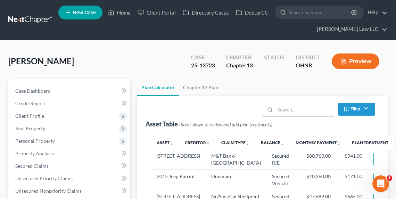
select select "59"
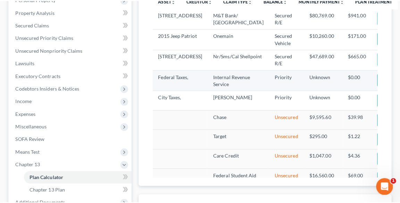
scroll to position [144, 0]
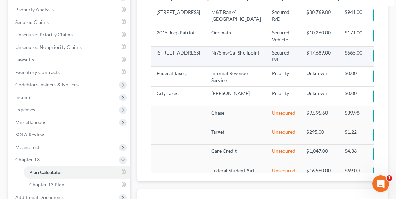
click at [374, 63] on button "Edit Plan Treatment" at bounding box center [402, 55] width 57 height 13
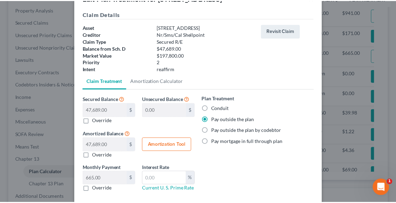
scroll to position [56, 0]
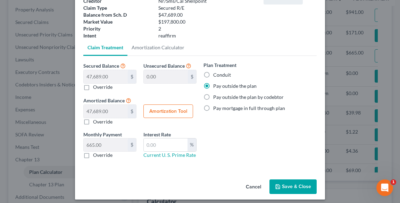
click at [93, 156] on label "Override" at bounding box center [102, 155] width 19 height 7
click at [96, 156] on input "Override" at bounding box center [98, 154] width 5 height 5
checkbox input "true"
click at [98, 145] on input "0.00" at bounding box center [106, 145] width 44 height 13
type input "667.00"
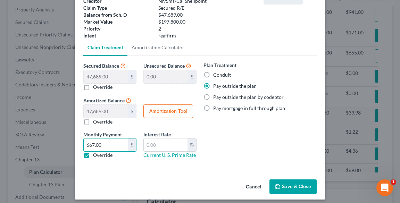
click at [288, 184] on button "Save & Close" at bounding box center [293, 187] width 47 height 15
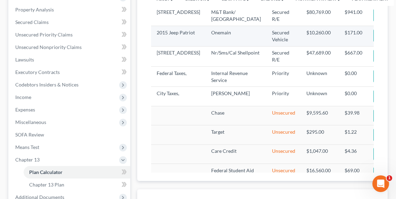
select select "59"
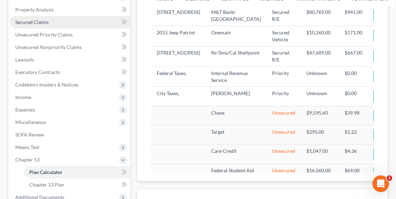
click at [41, 23] on span "Secured Claims" at bounding box center [31, 22] width 33 height 6
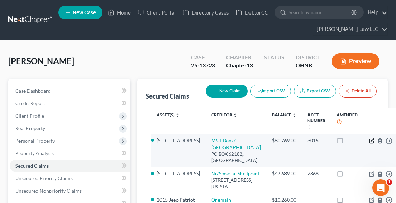
click at [371, 141] on icon "button" at bounding box center [372, 140] width 3 height 3
select select "21"
select select "4"
select select "1"
select select "0"
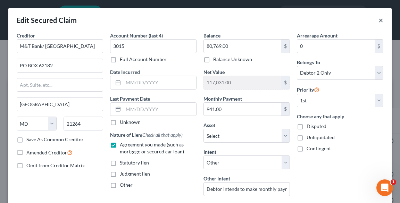
click at [379, 21] on button "×" at bounding box center [381, 20] width 5 height 8
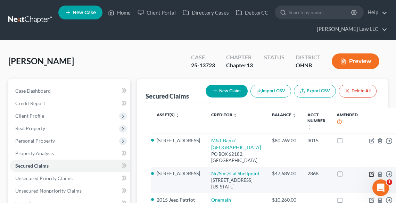
click at [371, 175] on icon "button" at bounding box center [372, 173] width 3 height 3
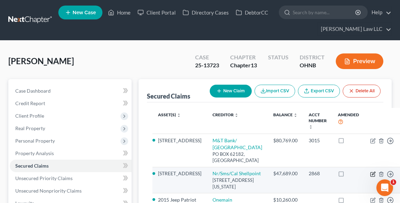
select select "39"
select select "2"
select select "3"
select select "0"
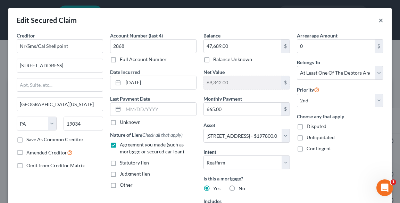
click at [379, 18] on button "×" at bounding box center [381, 20] width 5 height 8
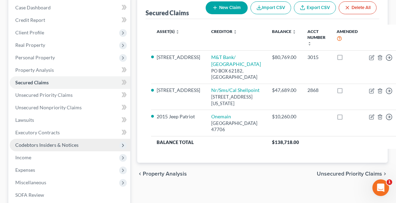
scroll to position [139, 0]
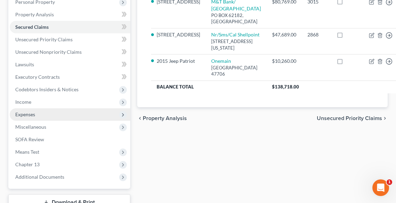
click at [40, 116] on span "Expenses" at bounding box center [70, 114] width 121 height 13
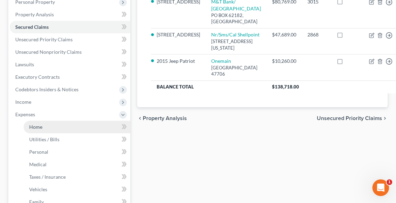
click at [43, 127] on link "Home" at bounding box center [77, 127] width 107 height 13
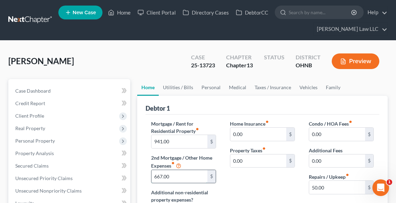
click at [187, 179] on input "667.00" at bounding box center [179, 176] width 56 height 13
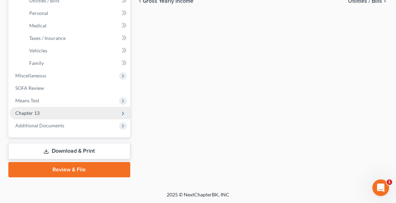
type input "665.00"
click at [31, 109] on span "Chapter 13" at bounding box center [70, 113] width 121 height 13
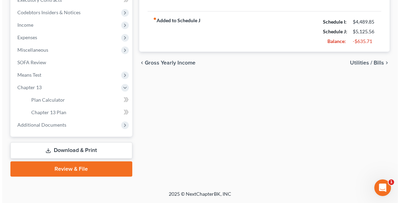
scroll to position [215, 0]
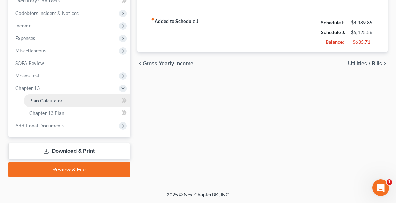
click at [50, 101] on span "Plan Calculator" at bounding box center [46, 101] width 34 height 6
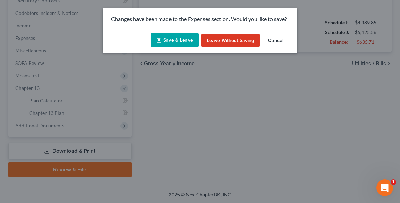
click at [177, 40] on button "Save & Leave" at bounding box center [175, 40] width 48 height 15
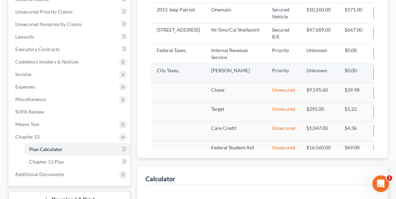
select select "59"
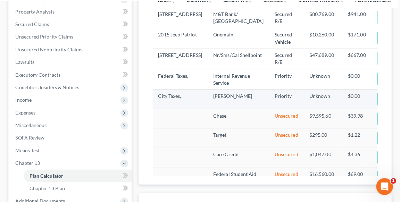
scroll to position [111, 0]
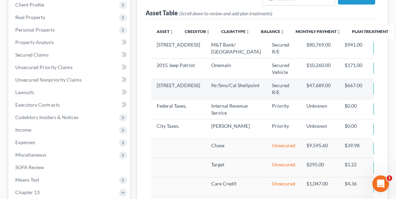
click at [374, 95] on button "Edit Plan Treatment" at bounding box center [402, 88] width 57 height 13
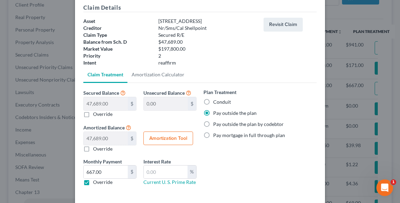
scroll to position [56, 0]
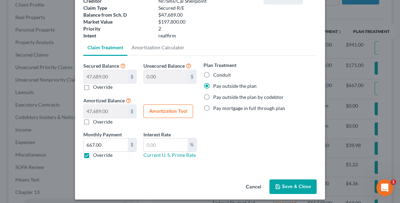
click at [93, 153] on label "Override" at bounding box center [102, 155] width 19 height 7
click at [96, 153] on input "Override" at bounding box center [98, 154] width 5 height 5
checkbox input "false"
click at [293, 181] on button "Save & Close" at bounding box center [293, 187] width 47 height 15
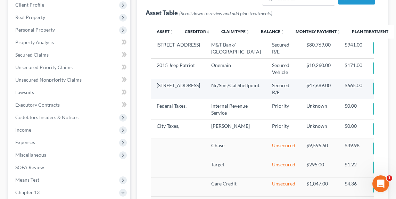
select select "59"
click at [374, 95] on button "Edit Plan Treatment" at bounding box center [402, 88] width 57 height 13
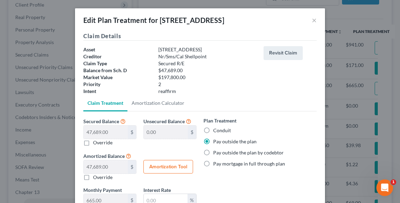
scroll to position [60, 0]
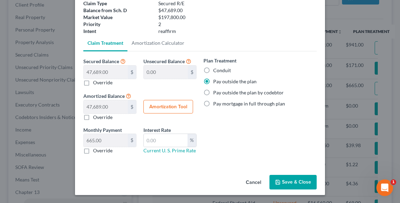
click at [294, 185] on button "Save & Close" at bounding box center [293, 182] width 47 height 15
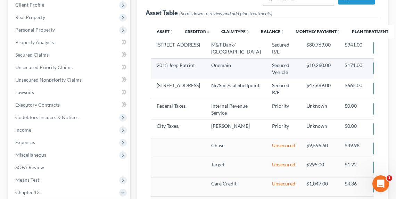
select select "59"
click at [374, 72] on button "Add Plan Treatment" at bounding box center [403, 68] width 58 height 13
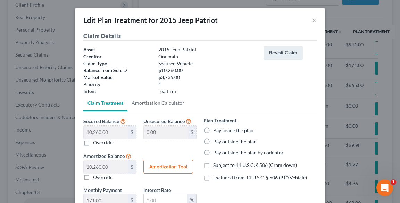
click at [238, 144] on label "Pay outside the plan" at bounding box center [234, 141] width 43 height 7
click at [221, 143] on input "Pay outside the plan" at bounding box center [218, 140] width 5 height 5
radio input "true"
click at [227, 177] on span "Excluded from 11 U.S.C. § 506 (910 Vehicle)" at bounding box center [260, 178] width 94 height 6
click at [221, 177] on input "Excluded from 11 U.S.C. § 506 (910 Vehicle)" at bounding box center [218, 176] width 5 height 5
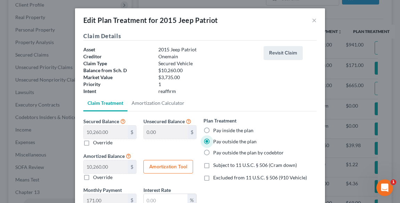
checkbox input "true"
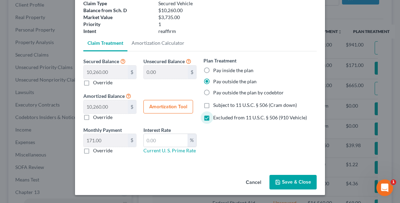
click at [292, 181] on button "Save & Close" at bounding box center [293, 182] width 47 height 15
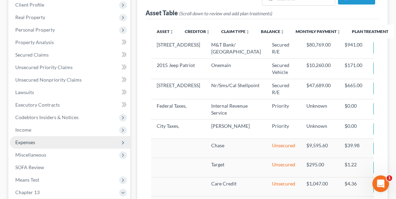
select select "59"
click at [29, 142] on span "Expenses" at bounding box center [25, 142] width 20 height 6
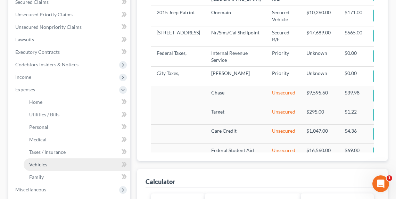
scroll to position [167, 0]
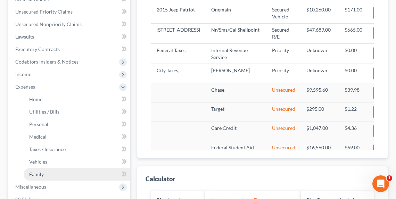
click at [39, 174] on span "Family" at bounding box center [36, 174] width 15 height 6
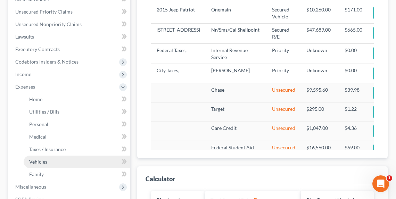
click at [41, 161] on span "Vehicles" at bounding box center [38, 162] width 18 height 6
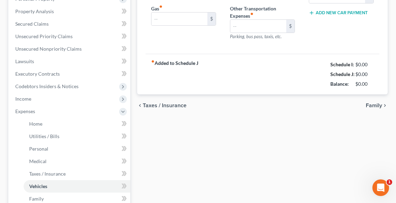
type input "106.00"
type input "100.00"
type input "20.00"
type input "0.00"
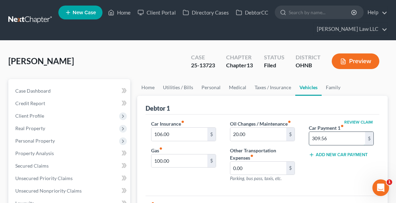
click at [336, 139] on input "309.56" at bounding box center [337, 138] width 56 height 13
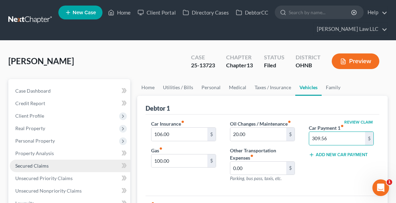
drag, startPoint x: 320, startPoint y: 138, endPoint x: 38, endPoint y: 164, distance: 284.0
click at [38, 164] on span "Secured Claims" at bounding box center [31, 166] width 33 height 6
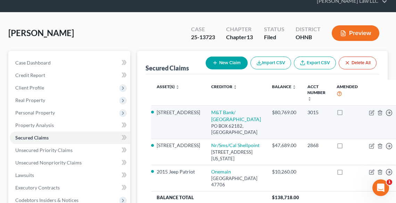
scroll to position [83, 0]
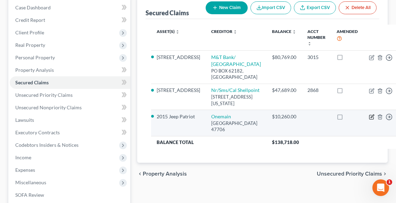
click at [369, 120] on icon "button" at bounding box center [372, 117] width 6 height 6
select select "15"
select select "13"
select select "2"
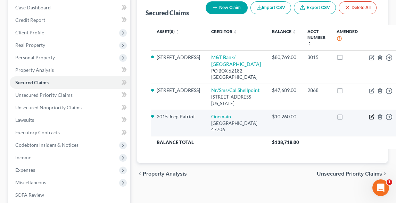
select select "0"
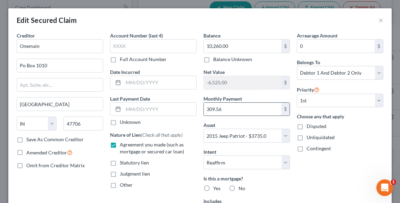
click at [235, 109] on input "309.56" at bounding box center [242, 109] width 77 height 13
click at [379, 19] on button "×" at bounding box center [381, 20] width 5 height 8
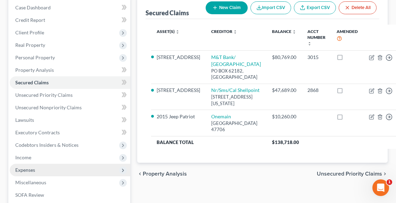
drag, startPoint x: 28, startPoint y: 168, endPoint x: 32, endPoint y: 167, distance: 4.7
click at [28, 168] on span "Expenses" at bounding box center [25, 170] width 20 height 6
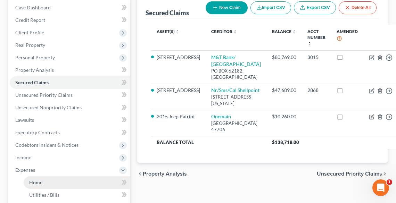
click at [45, 184] on link "Home" at bounding box center [77, 183] width 107 height 13
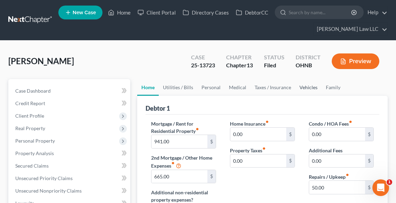
click at [304, 85] on link "Vehicles" at bounding box center [308, 87] width 26 height 17
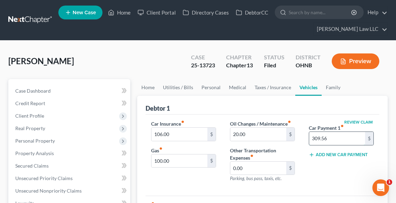
click at [334, 139] on input "309.56" at bounding box center [337, 138] width 56 height 13
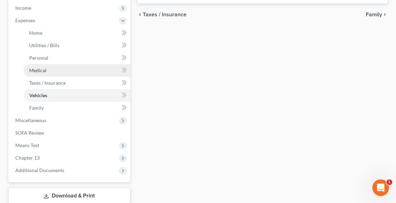
scroll to position [278, 0]
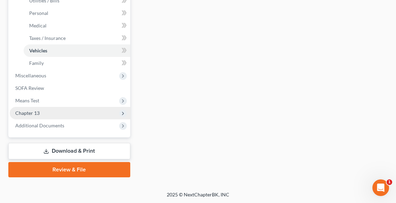
click at [47, 114] on span "Chapter 13" at bounding box center [70, 113] width 121 height 13
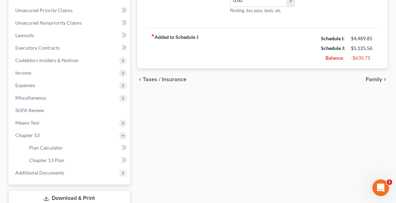
scroll to position [215, 0]
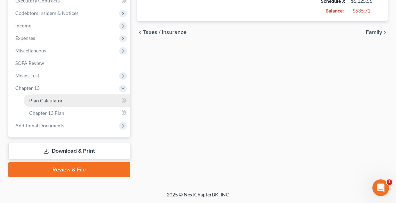
click at [47, 97] on link "Plan Calculator" at bounding box center [77, 101] width 107 height 13
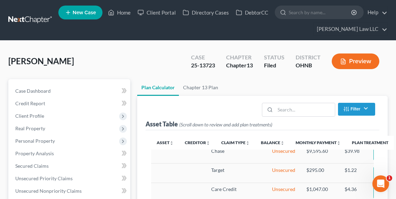
select select "59"
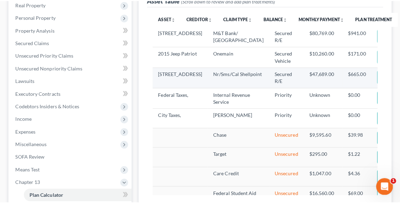
scroll to position [116, 0]
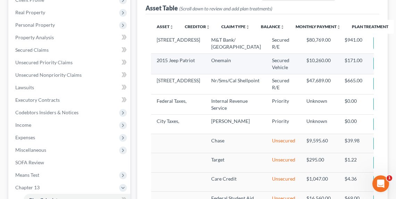
click at [379, 66] on img "button" at bounding box center [382, 63] width 6 height 6
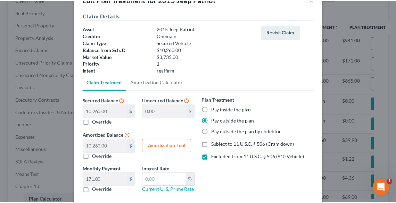
scroll to position [56, 0]
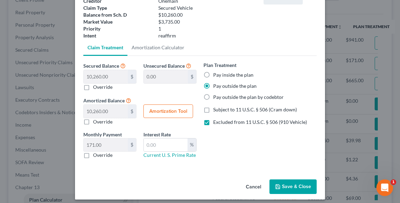
click at [93, 156] on label "Override" at bounding box center [102, 155] width 19 height 7
click at [96, 156] on input "Override" at bounding box center [98, 154] width 5 height 5
checkbox input "true"
click at [101, 146] on input "0.00" at bounding box center [106, 145] width 44 height 13
paste input "309.56"
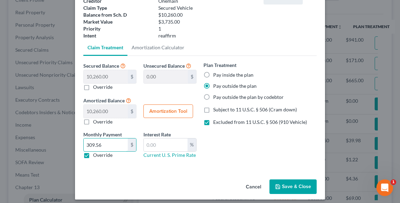
type input "309.56"
click at [288, 186] on button "Save & Close" at bounding box center [293, 187] width 47 height 15
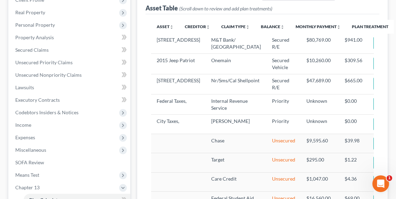
select select "59"
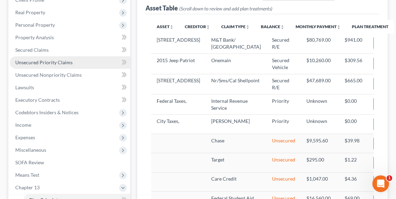
click at [26, 60] on span "Unsecured Priority Claims" at bounding box center [43, 62] width 57 height 6
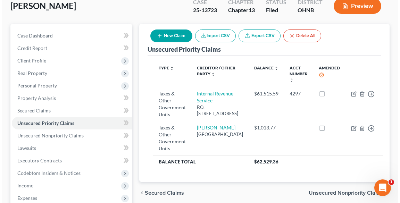
scroll to position [56, 0]
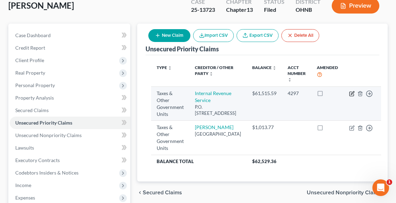
click at [349, 92] on icon "button" at bounding box center [352, 94] width 6 height 6
select select "0"
select select "39"
select select "0"
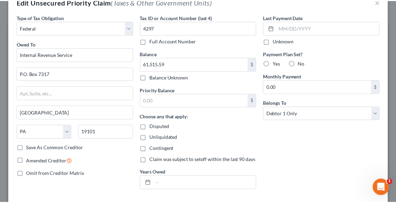
scroll to position [18, 0]
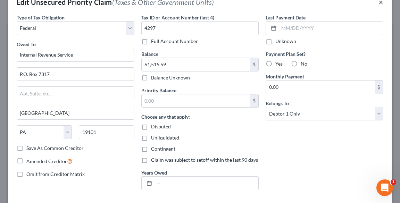
click at [379, 3] on button "×" at bounding box center [381, 2] width 5 height 8
